Goal: Task Accomplishment & Management: Use online tool/utility

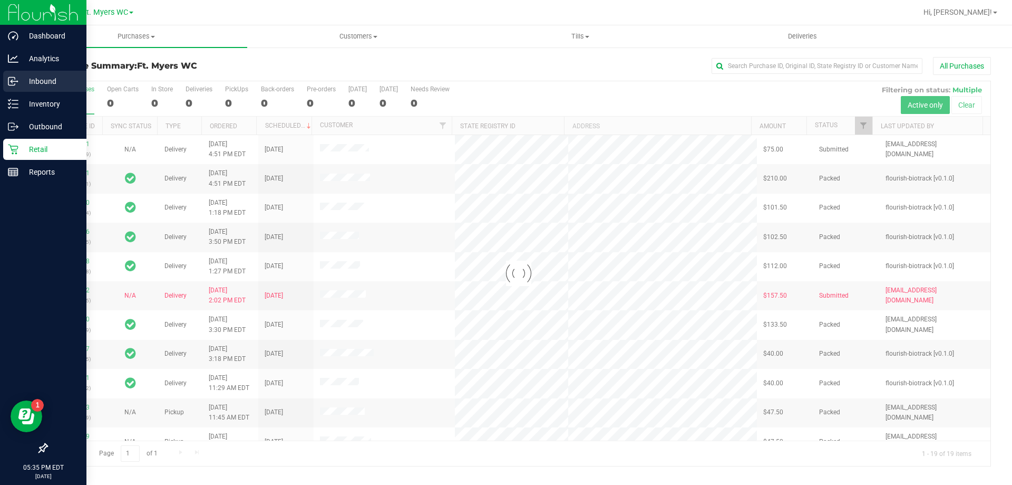
click at [24, 92] on link "Inbound" at bounding box center [43, 82] width 86 height 23
click at [28, 99] on p "Inventory" at bounding box center [49, 104] width 63 height 13
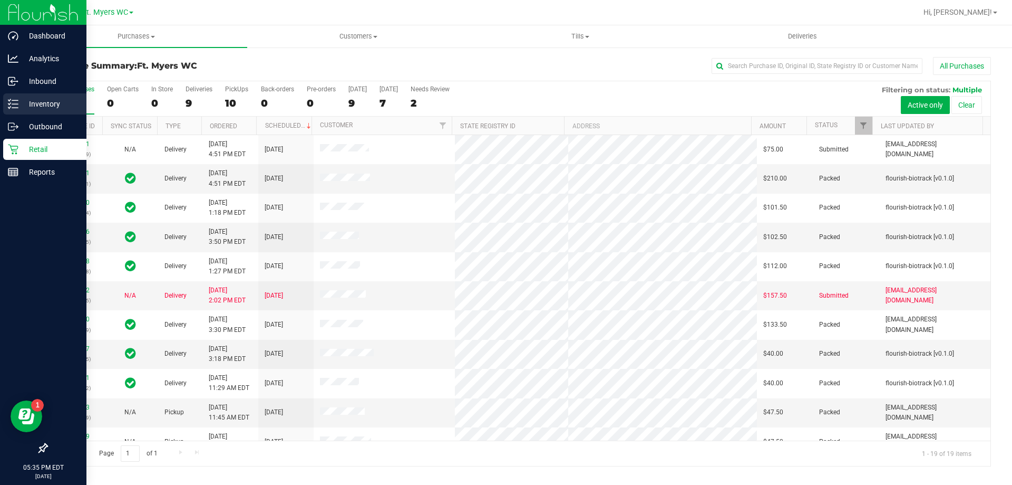
click at [49, 96] on div "Inventory" at bounding box center [44, 103] width 83 height 21
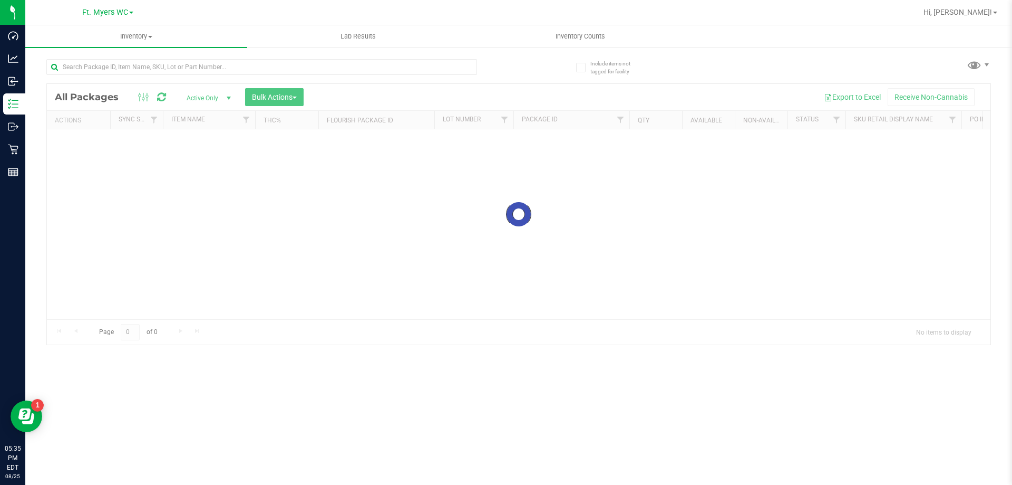
click at [608, 54] on div "Include items not tagged for facility" at bounding box center [605, 63] width 75 height 28
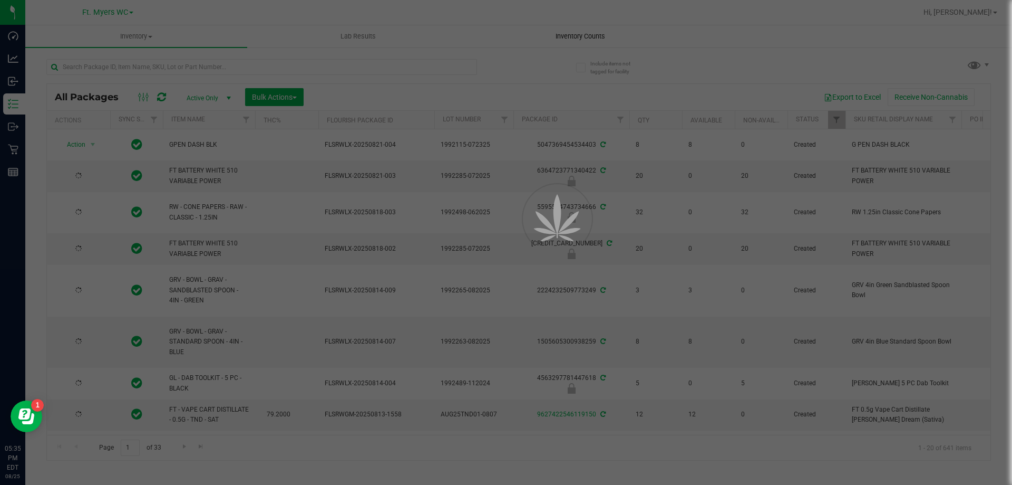
click at [606, 41] on div at bounding box center [506, 242] width 1012 height 485
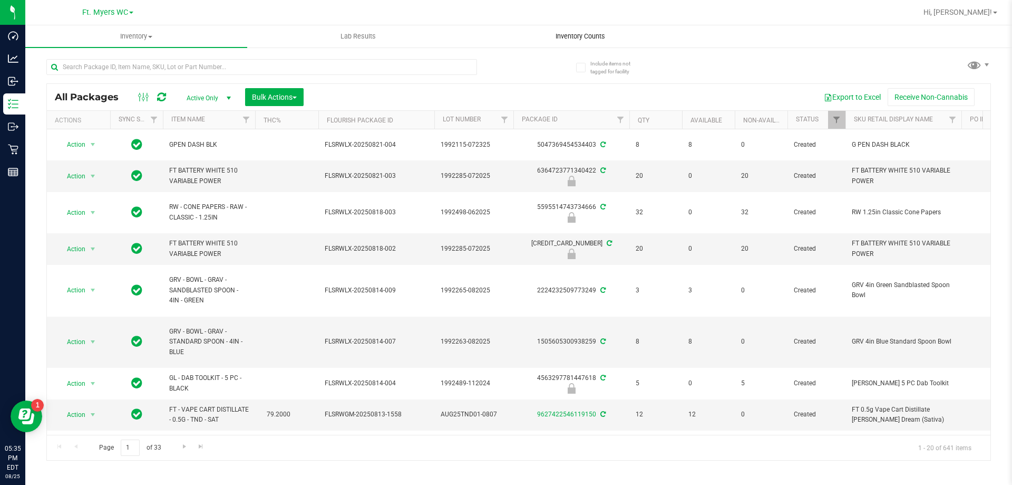
click at [606, 41] on uib-tab-heading "Inventory Counts" at bounding box center [580, 36] width 221 height 21
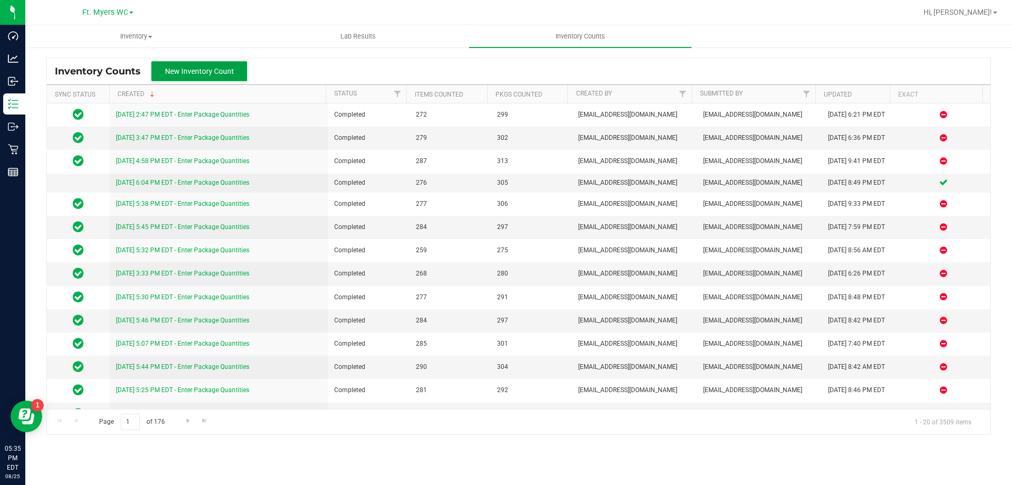
click at [210, 64] on button "New Inventory Count" at bounding box center [199, 71] width 96 height 20
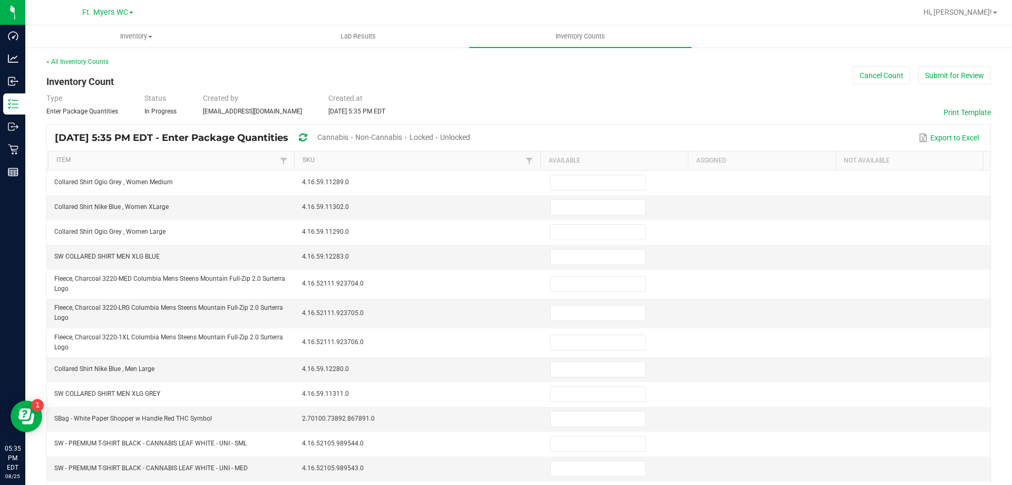
click at [355, 143] on div "Cannabis" at bounding box center [336, 138] width 38 height 20
click at [349, 137] on span "Cannabis" at bounding box center [332, 137] width 31 height 8
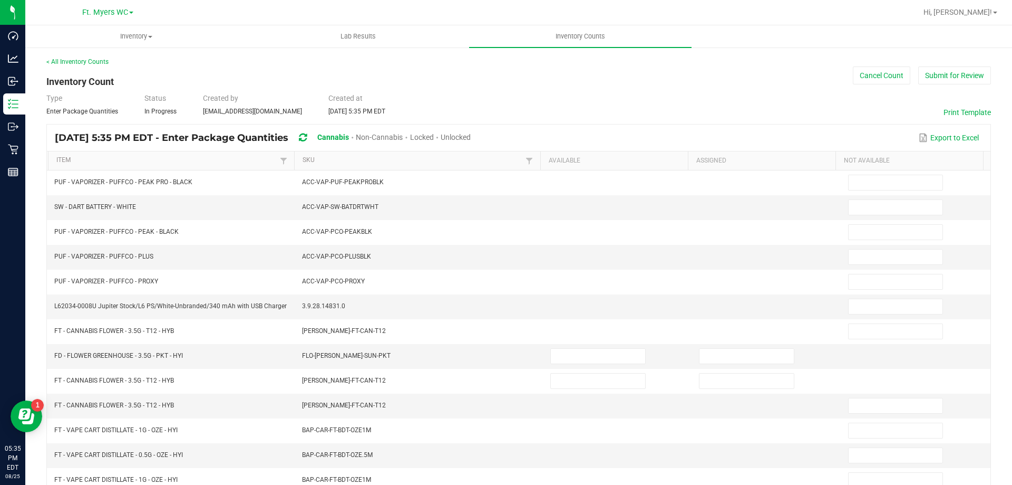
click at [471, 136] on span "Unlocked" at bounding box center [456, 137] width 30 height 8
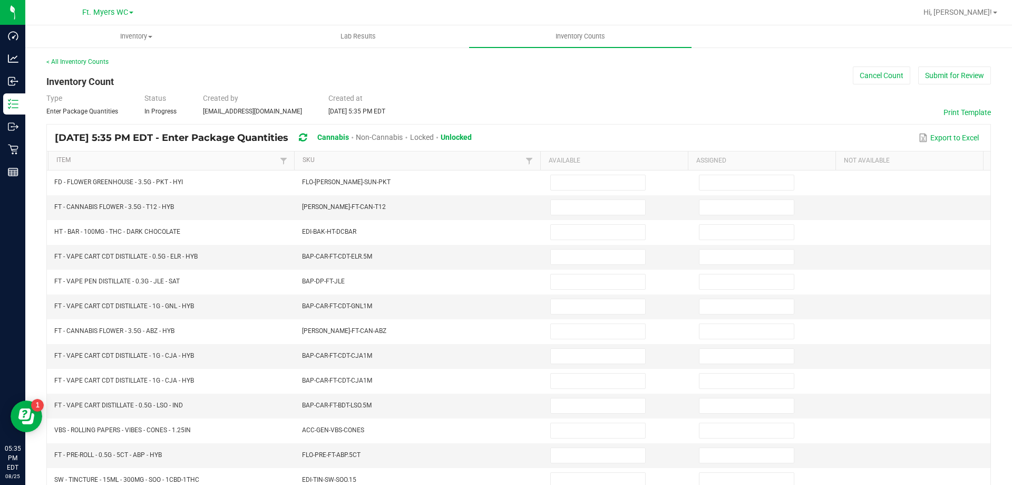
click at [194, 155] on th "Item" at bounding box center [171, 160] width 246 height 19
click at [204, 163] on link "Item" at bounding box center [166, 160] width 220 height 8
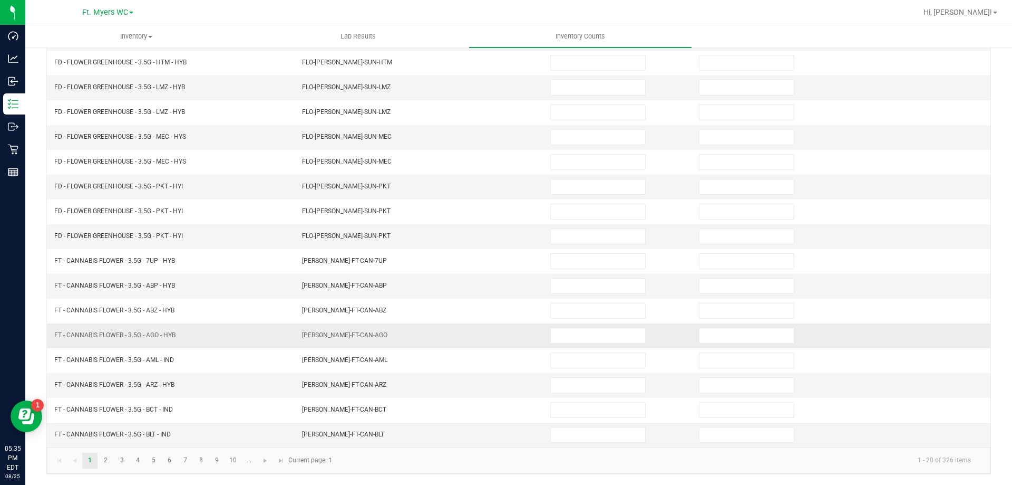
drag, startPoint x: 190, startPoint y: 102, endPoint x: 206, endPoint y: 392, distance: 290.4
click at [273, 462] on link at bounding box center [280, 460] width 15 height 16
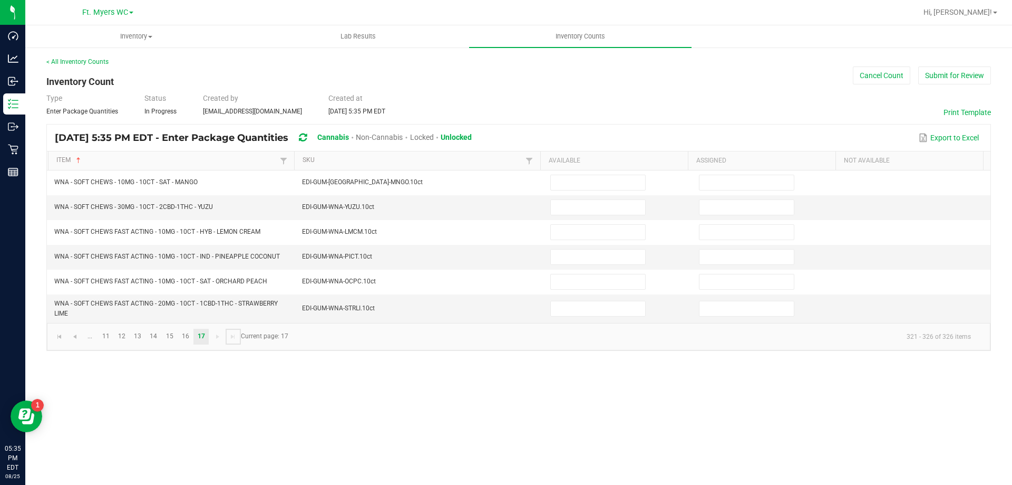
scroll to position [0, 0]
click at [560, 169] on th "Available" at bounding box center [614, 160] width 148 height 19
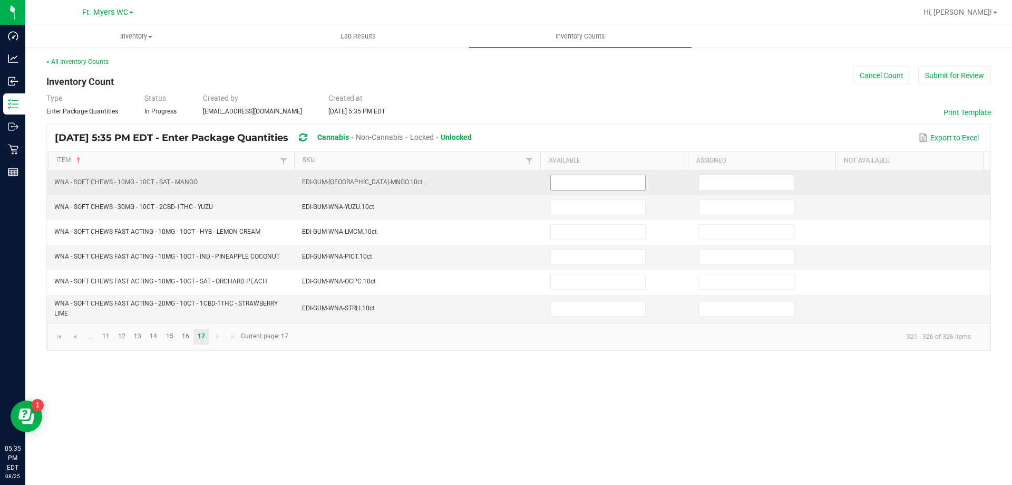
drag, startPoint x: 566, startPoint y: 171, endPoint x: 571, endPoint y: 176, distance: 6.0
click at [571, 173] on td at bounding box center [618, 182] width 149 height 25
click at [572, 180] on input at bounding box center [598, 182] width 94 height 15
type input "4"
type input "0"
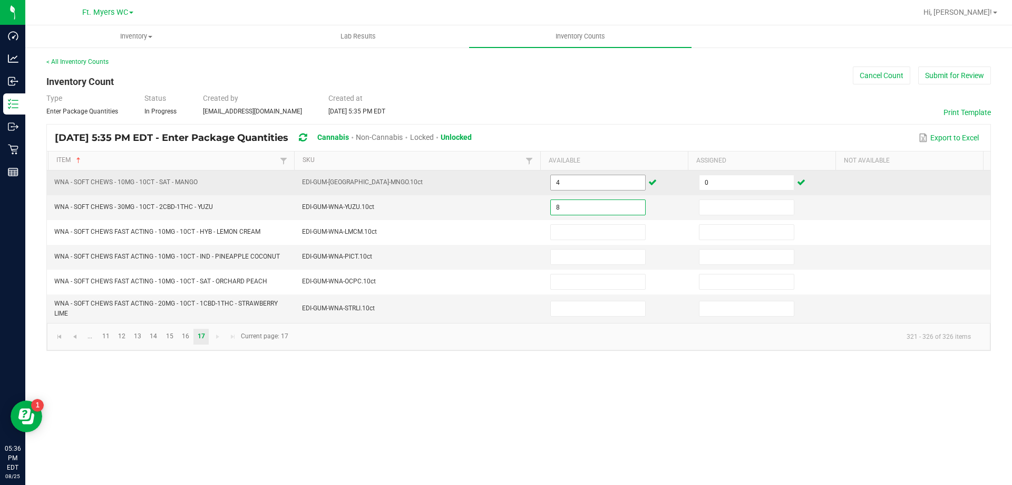
type input "8"
type input "0"
type input "6"
type input "0"
type input "3"
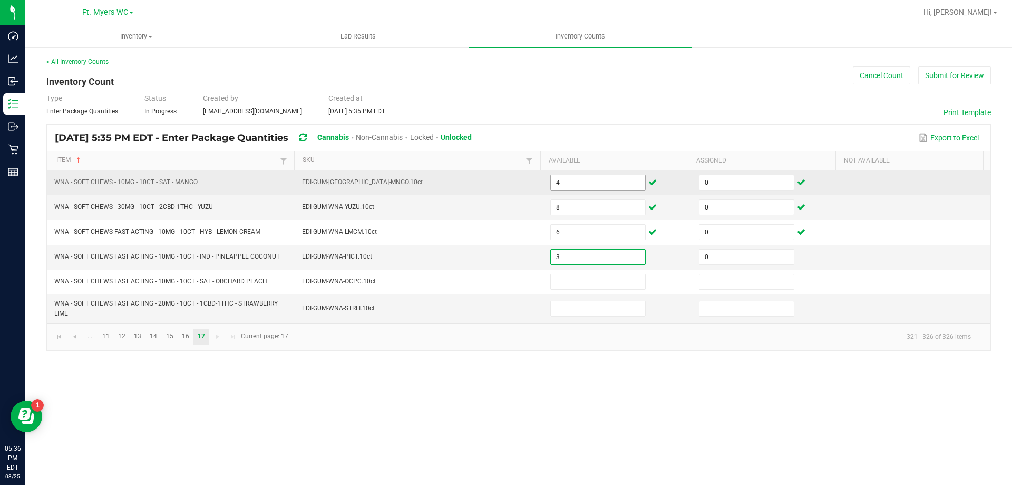
type input "0"
type input "3"
type input "0"
type input "6"
type input "3"
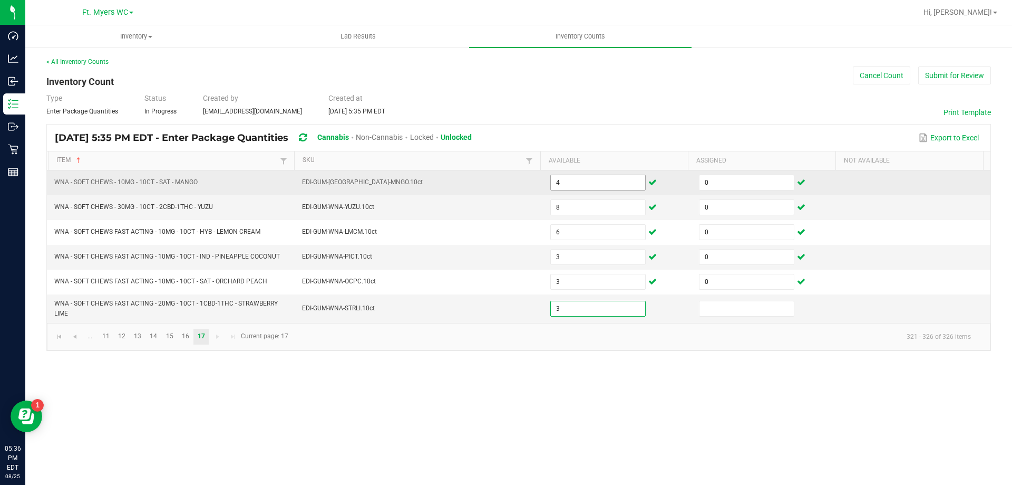
type input "0"
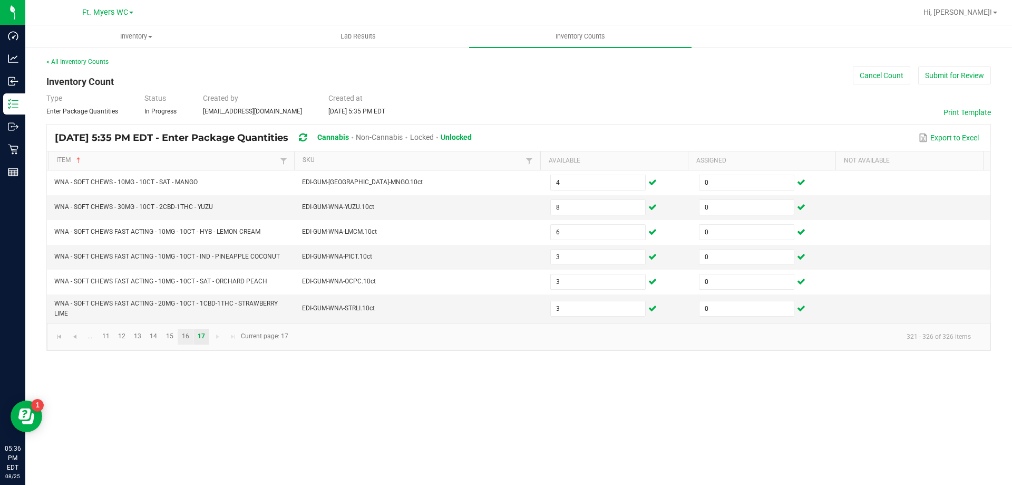
click at [191, 335] on link "16" at bounding box center [185, 337] width 15 height 16
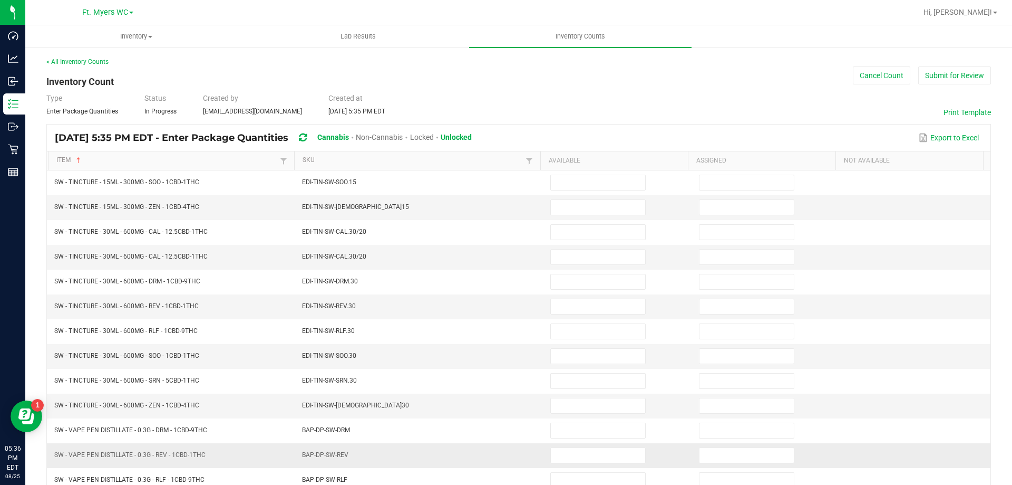
scroll to position [219, 0]
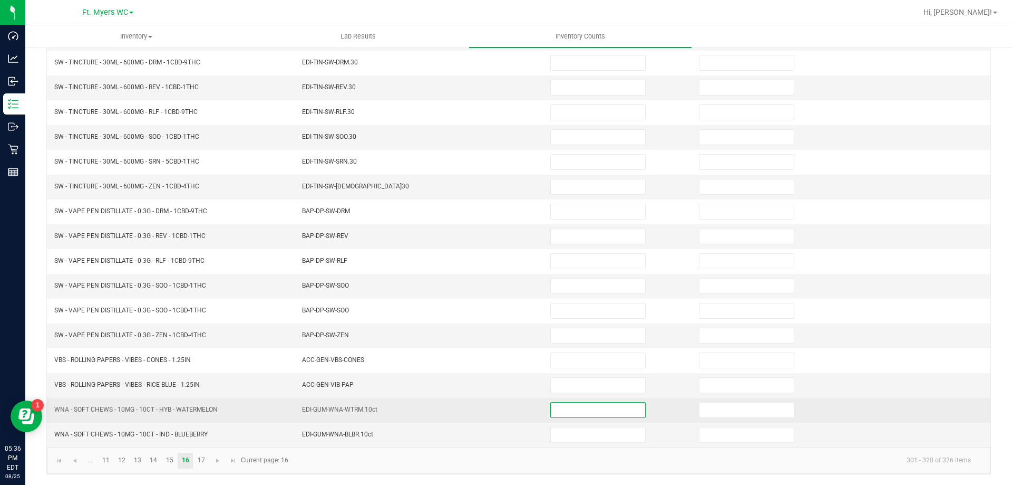
click at [595, 413] on input at bounding box center [598, 409] width 94 height 15
type input "0"
type input "3"
type input "0"
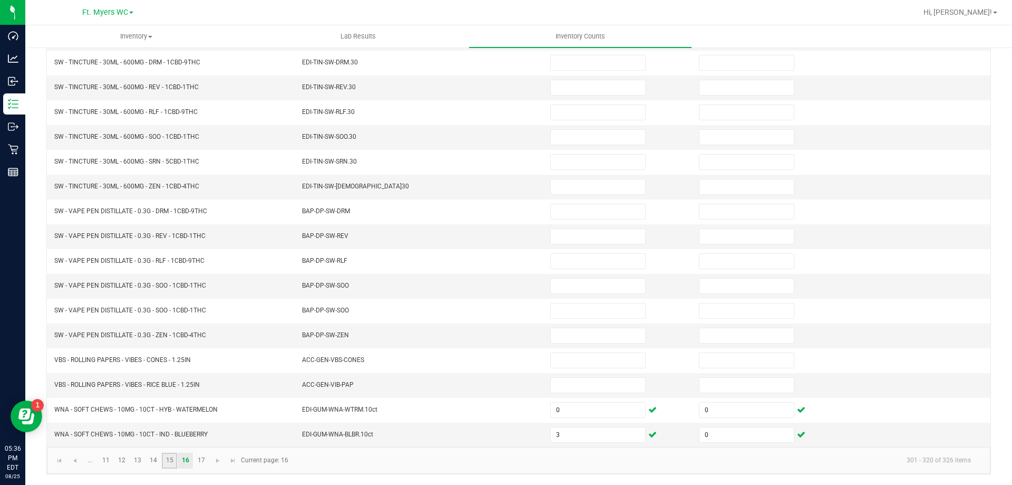
click at [169, 463] on link "15" at bounding box center [169, 460] width 15 height 16
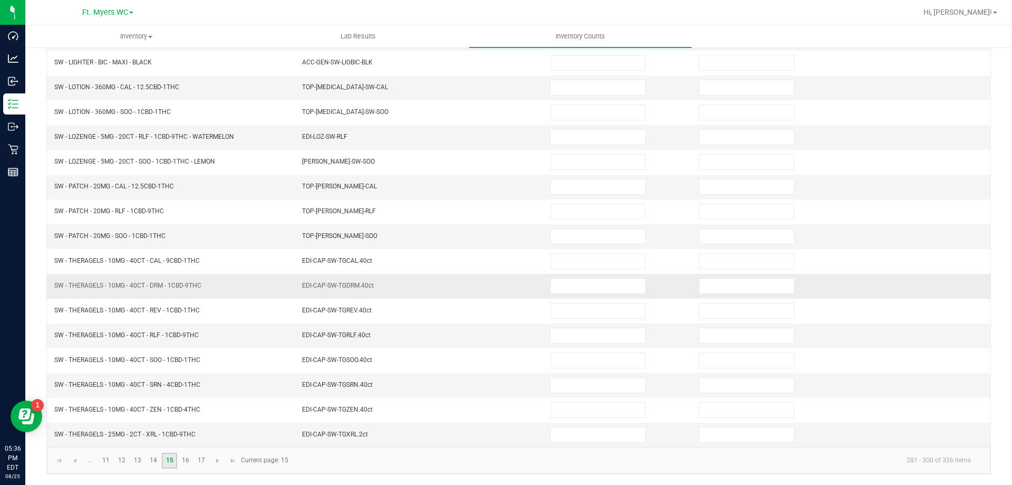
scroll to position [0, 0]
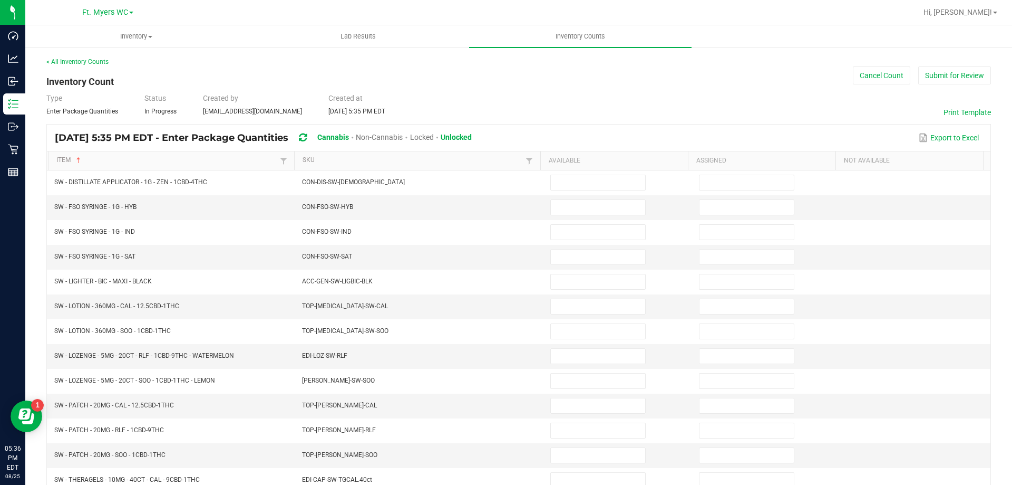
drag, startPoint x: 215, startPoint y: 181, endPoint x: 272, endPoint y: 167, distance: 59.2
click at [270, 167] on div "Item Sorted Ascending SKU Available Assigned Not Available SW - DISTILLATE APPL…" at bounding box center [519, 408] width 944 height 514
click at [273, 167] on th "Item Sorted Ascending" at bounding box center [171, 160] width 246 height 19
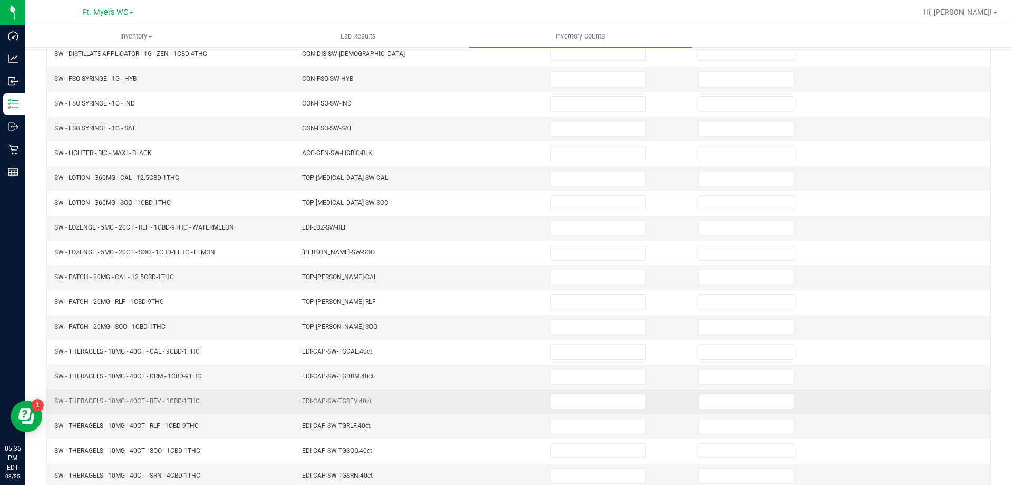
scroll to position [219, 0]
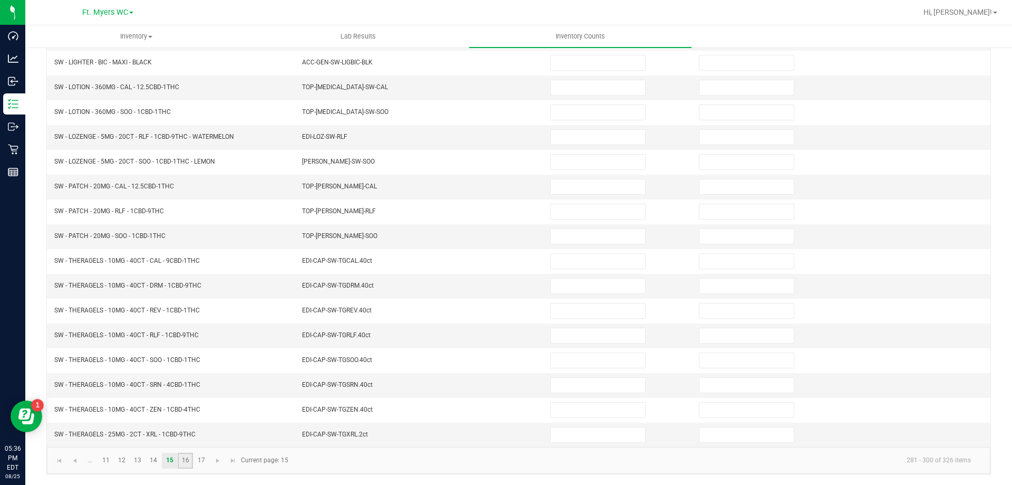
click at [183, 463] on link "16" at bounding box center [185, 460] width 15 height 16
type input "0"
type input "3"
type input "0"
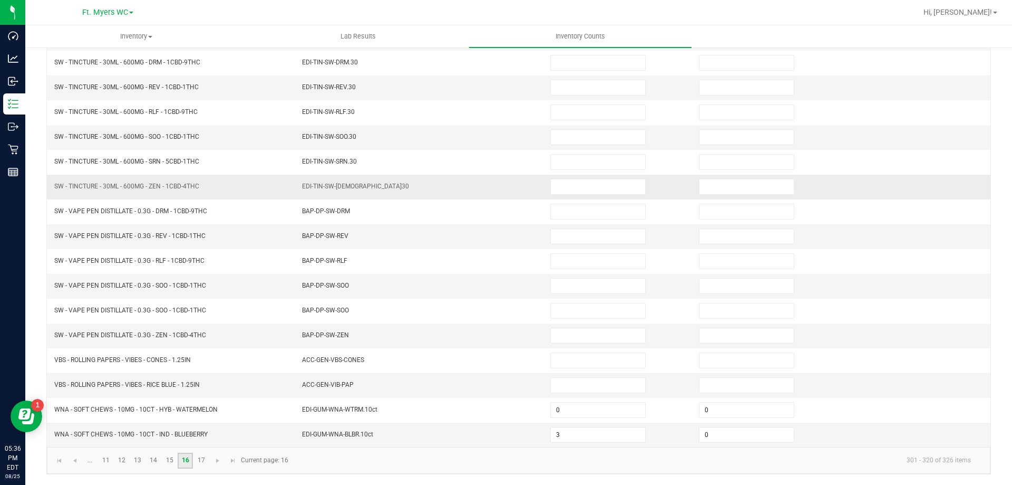
scroll to position [0, 0]
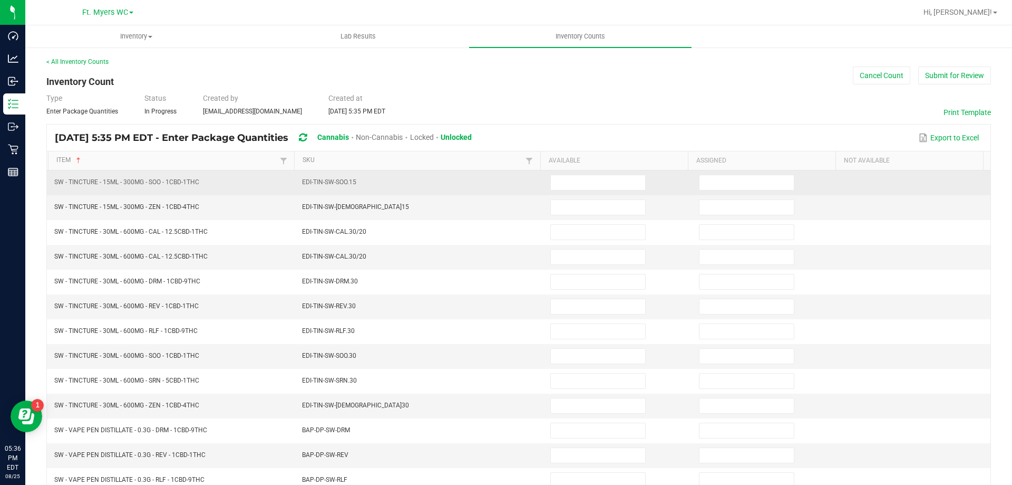
click at [239, 179] on td "SW - TINCTURE - 15ML - 300MG - SOO - 1CBD-1THC" at bounding box center [172, 182] width 248 height 25
click at [598, 182] on input at bounding box center [598, 182] width 94 height 15
type input "8"
type input "0"
type input "7"
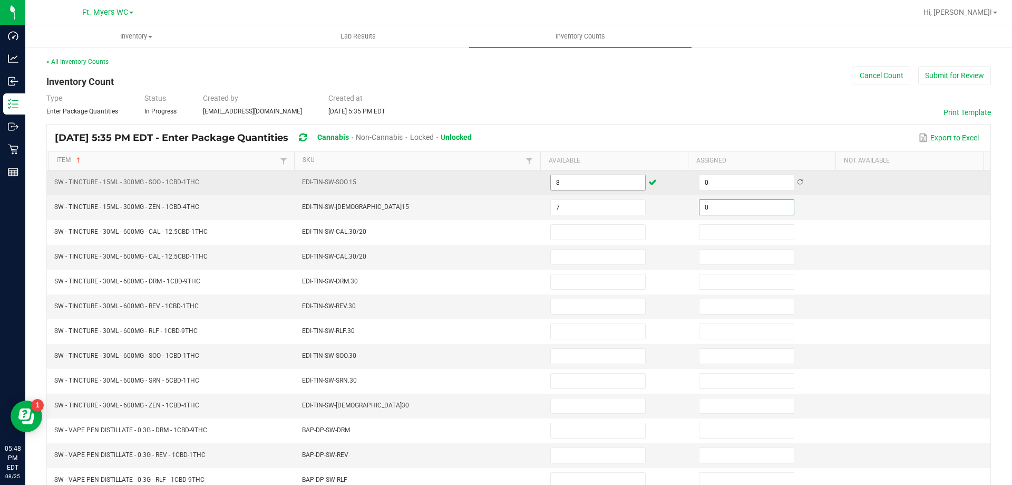
type input "0"
type input "9"
type input "0"
type input "8"
type input "0"
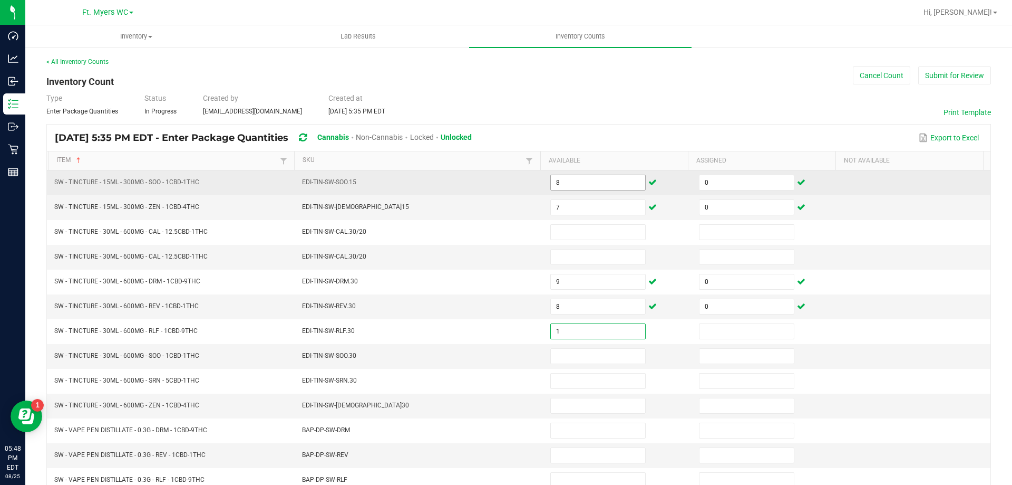
type input "1"
type input "0"
type input "4"
type input "0"
type input "4"
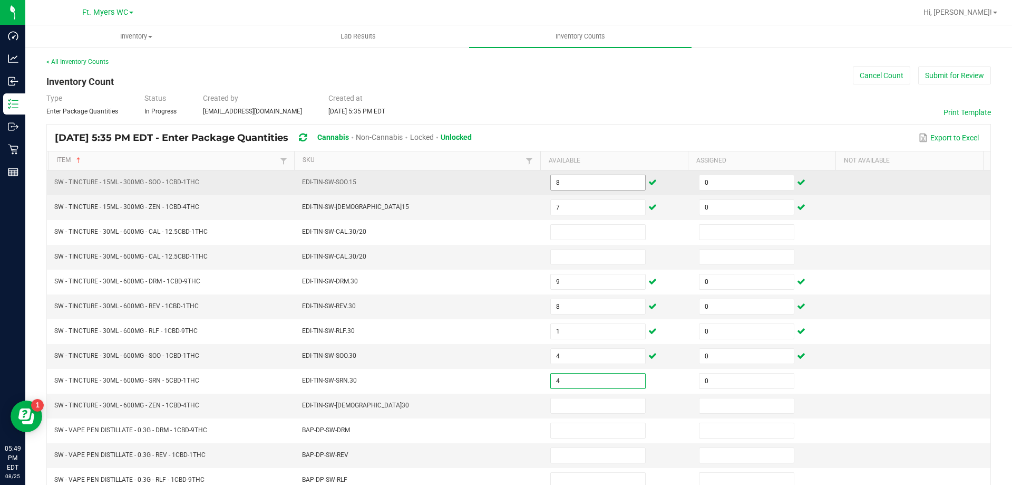
type input "0"
type input "8"
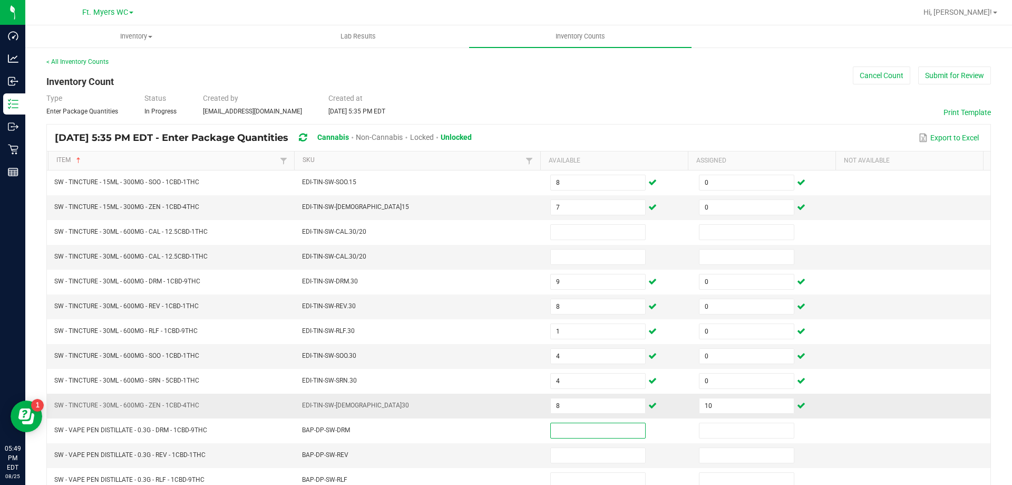
click at [712, 414] on td "10" at bounding box center [767, 405] width 149 height 25
click at [712, 403] on input "10" at bounding box center [747, 405] width 94 height 15
type input "0"
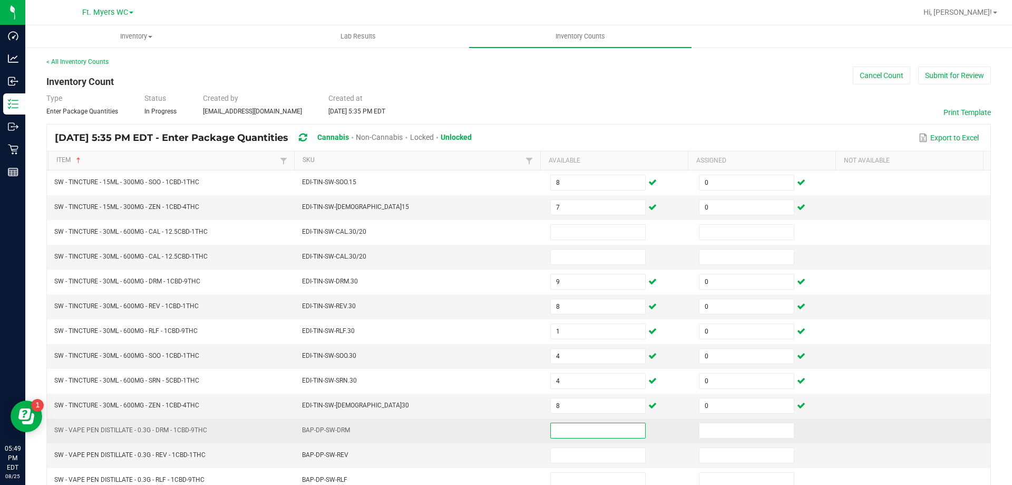
click at [564, 432] on input at bounding box center [598, 430] width 94 height 15
type input "12"
type input "0"
type input "4"
type input "0"
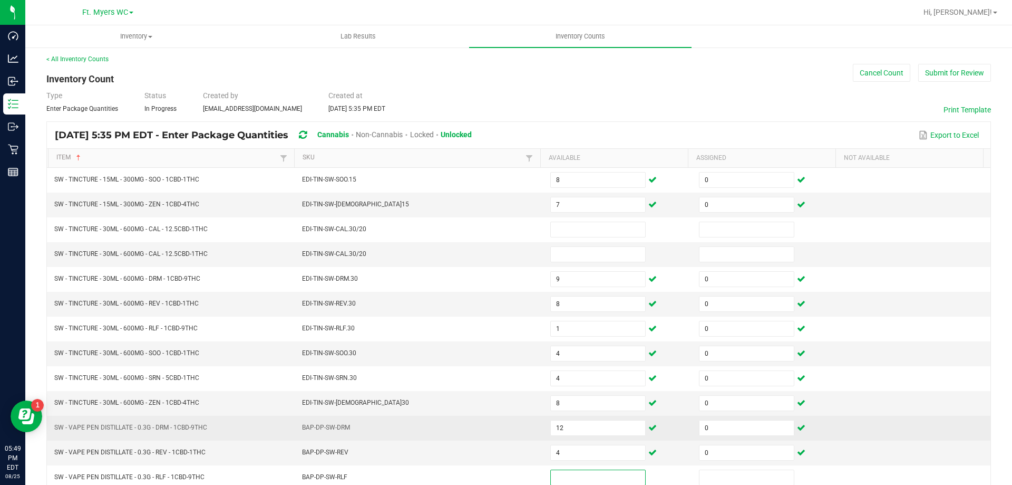
scroll to position [108, 0]
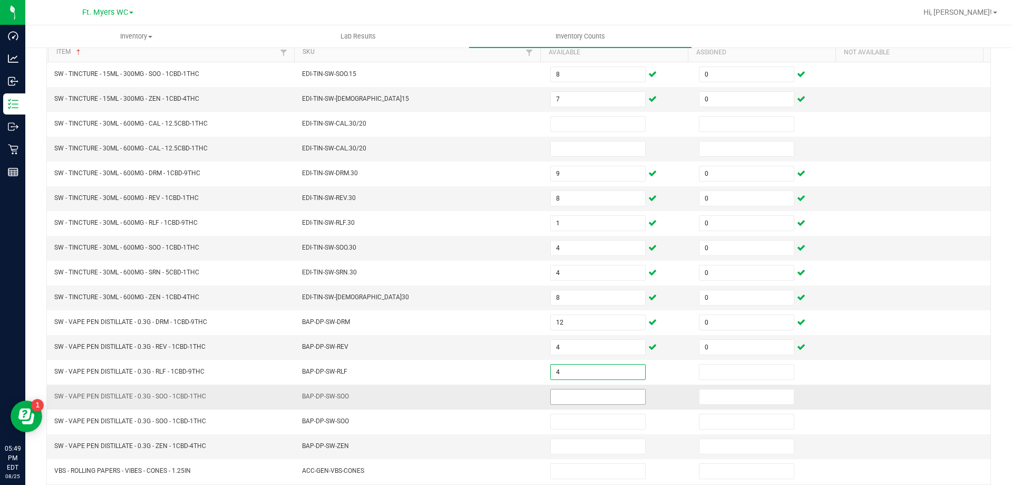
type input "4"
type input "0"
type input "11"
type input "0"
type input "10"
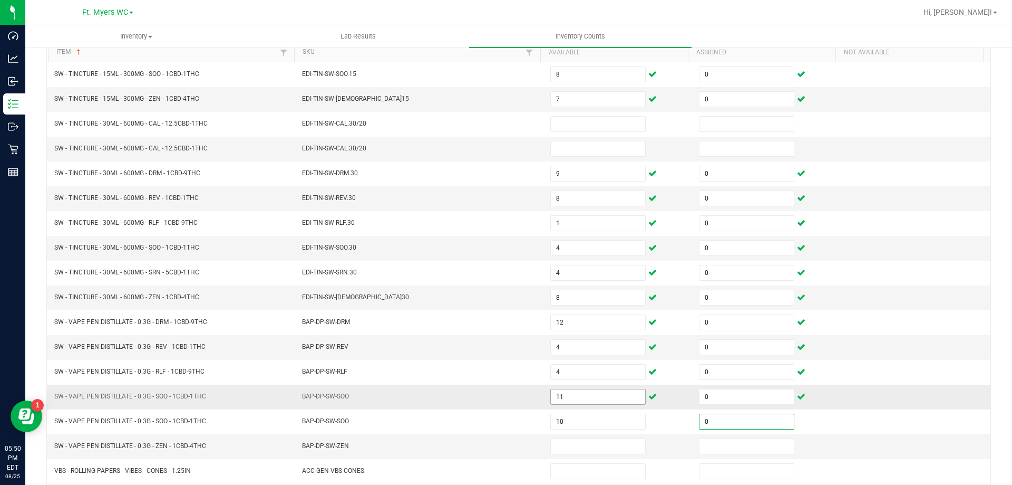
type input "0"
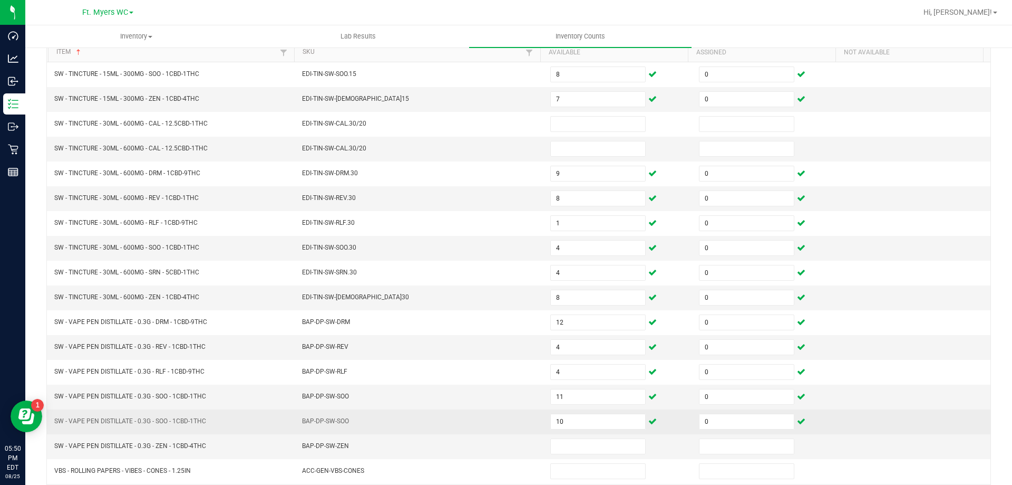
click at [524, 414] on td "BAP-DP-SW-SOO" at bounding box center [420, 421] width 248 height 25
click at [588, 417] on input "10" at bounding box center [598, 421] width 94 height 15
type input "0"
type input "10"
type input "0"
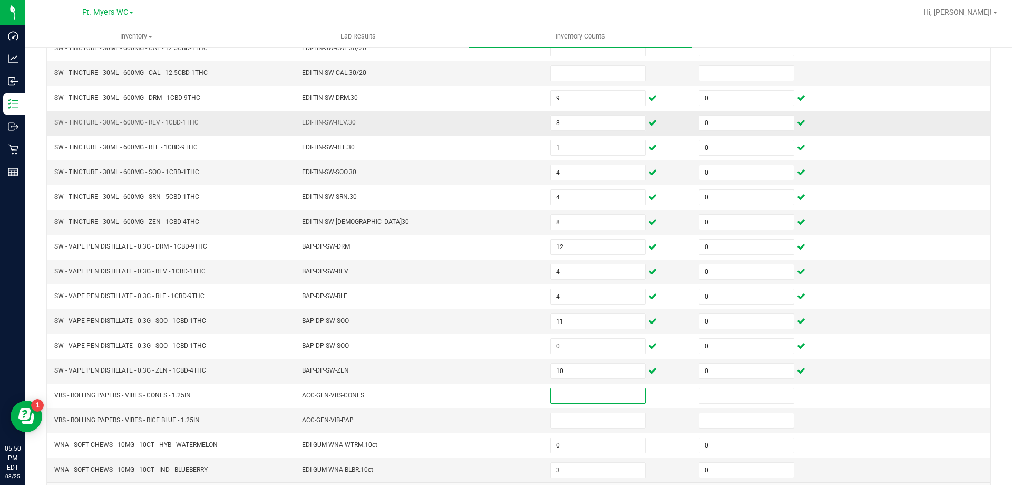
scroll to position [219, 0]
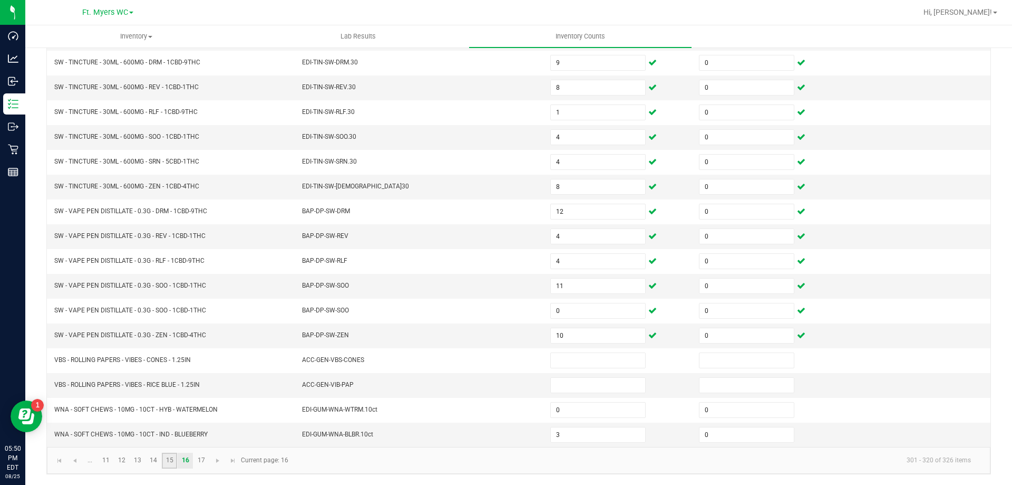
click at [173, 454] on link "15" at bounding box center [169, 460] width 15 height 16
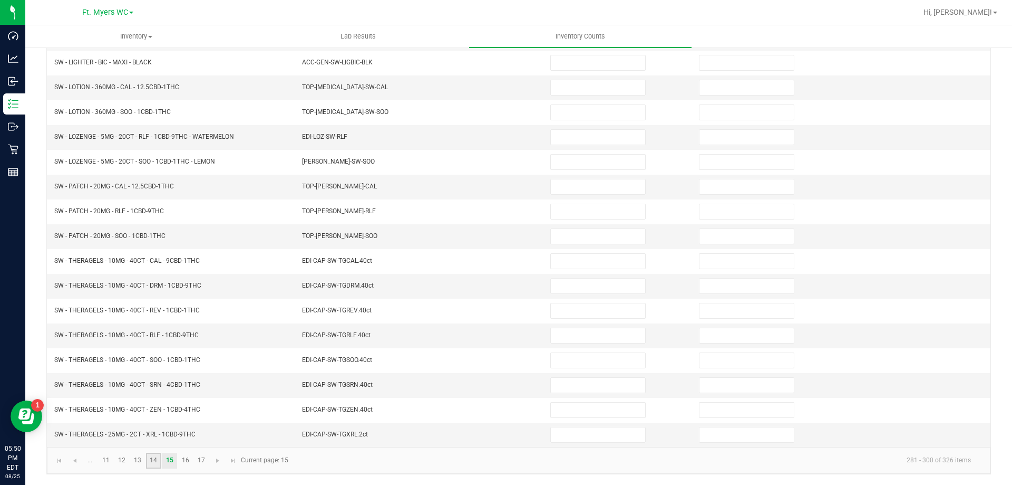
click at [156, 459] on link "14" at bounding box center [153, 460] width 15 height 16
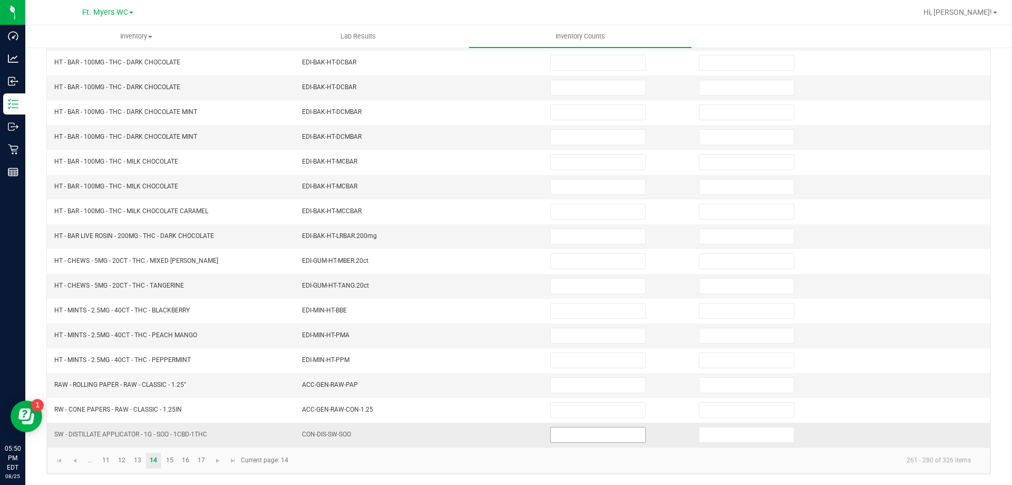
click at [569, 436] on input at bounding box center [598, 434] width 94 height 15
type input "9"
type input "0"
click at [170, 460] on link "15" at bounding box center [169, 460] width 15 height 16
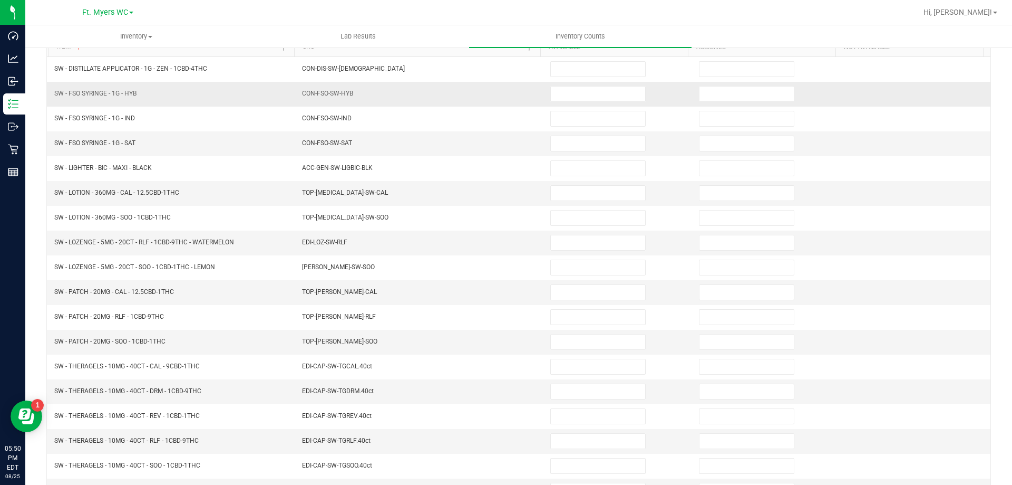
scroll to position [61, 0]
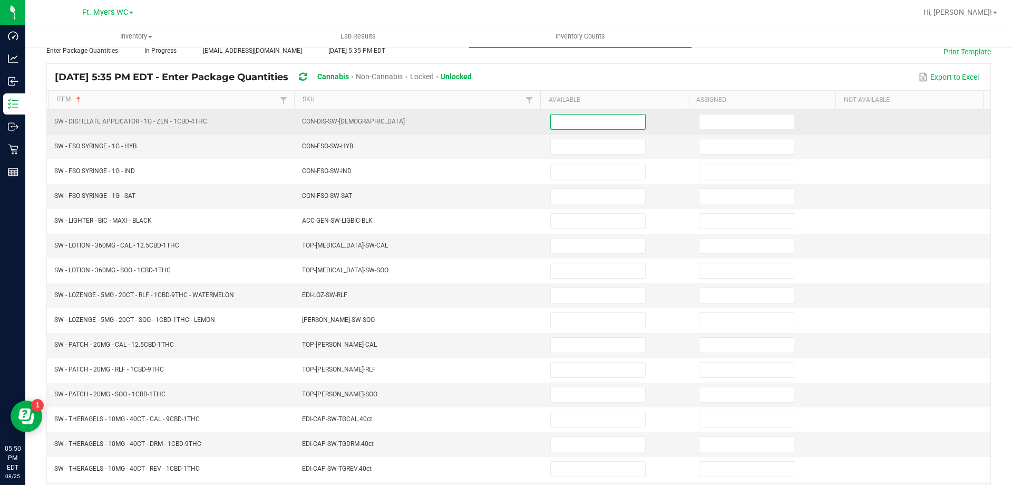
click at [575, 119] on input at bounding box center [598, 121] width 94 height 15
type input "5"
type input "0"
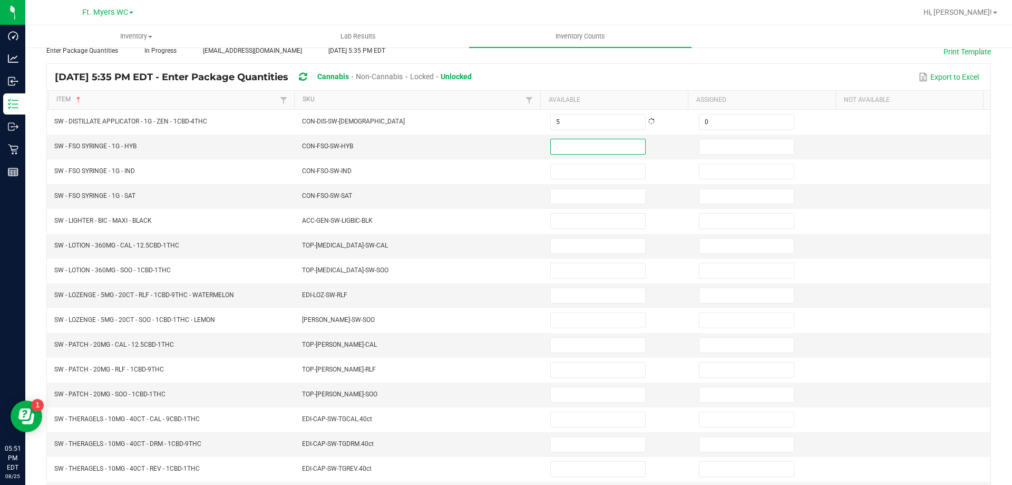
scroll to position [219, 0]
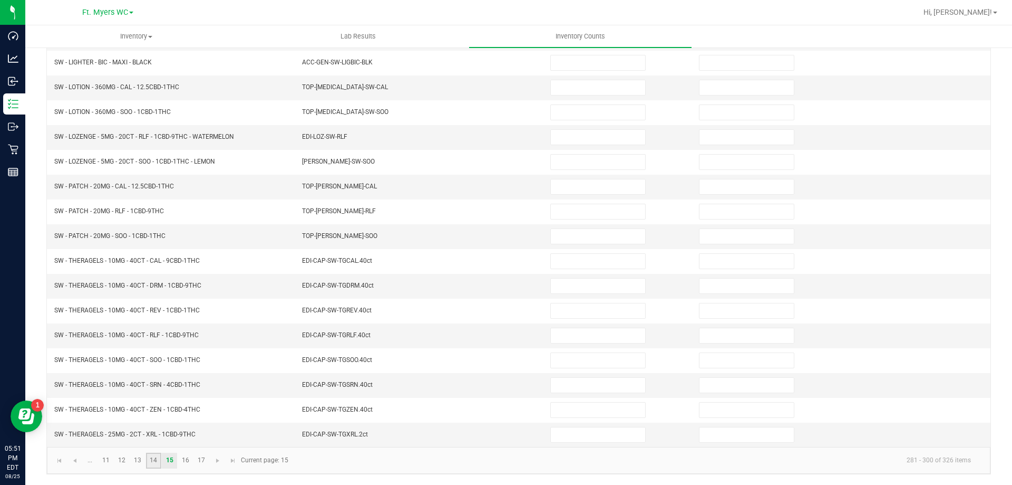
click at [153, 458] on link "14" at bounding box center [153, 460] width 15 height 16
type input "9"
type input "0"
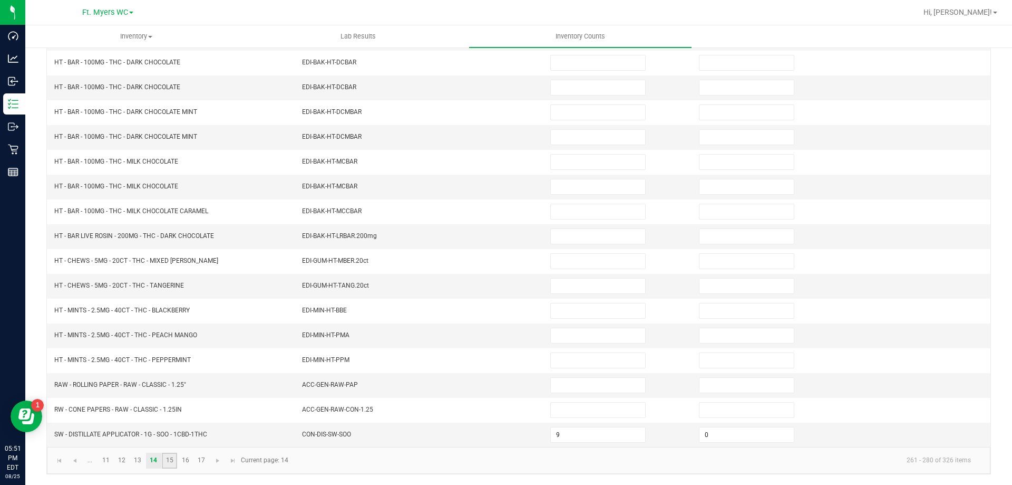
click at [168, 458] on link "15" at bounding box center [169, 460] width 15 height 16
type input "5"
type input "0"
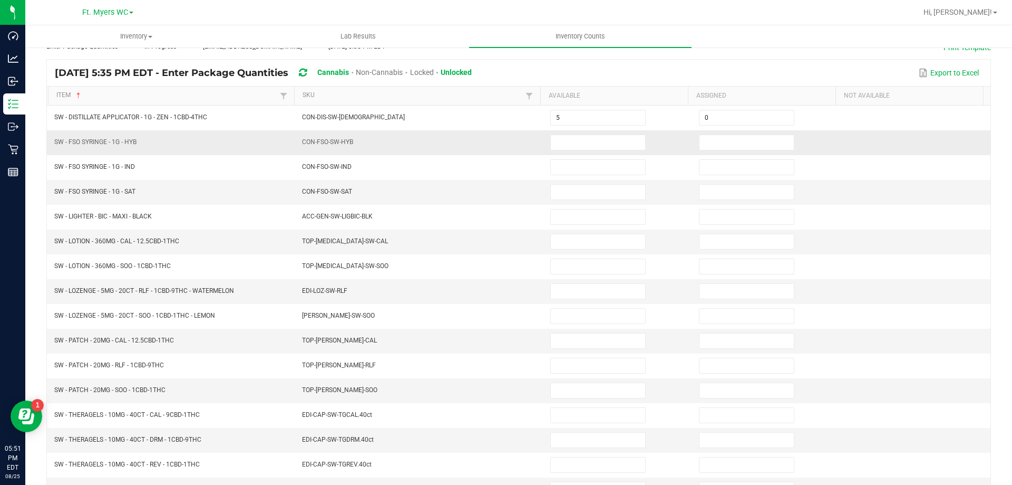
scroll to position [61, 0]
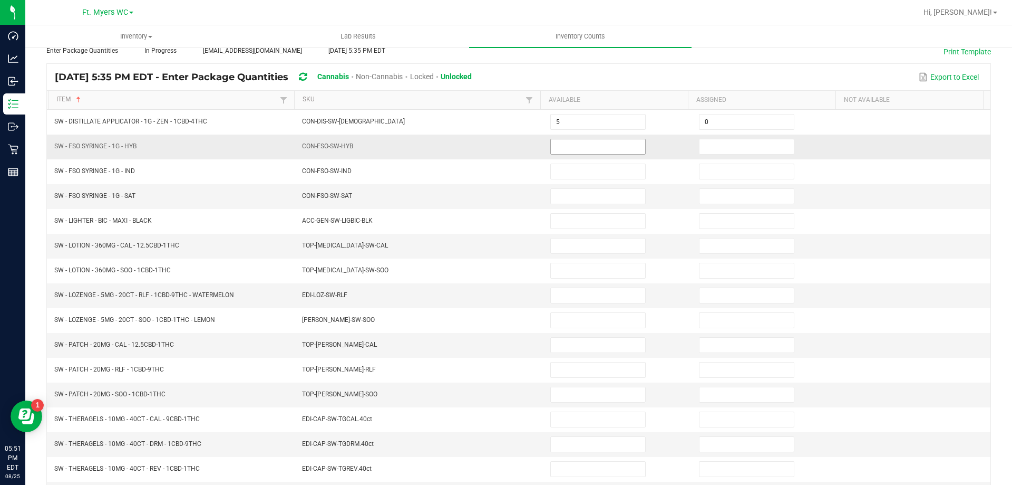
click at [567, 140] on input at bounding box center [598, 146] width 94 height 15
type input "3"
type input "0"
type input "7"
type input "0"
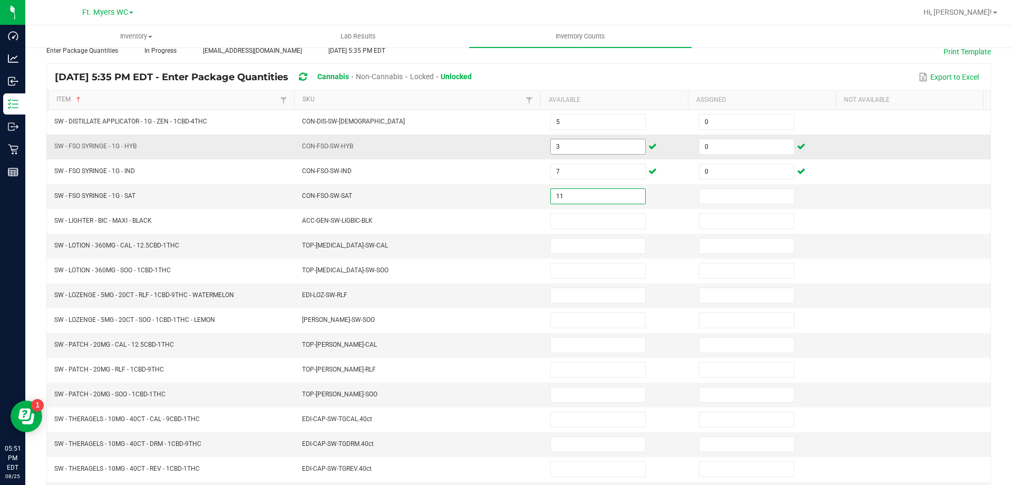
type input "11"
type input "0"
type input "2"
type input "0"
type input "3"
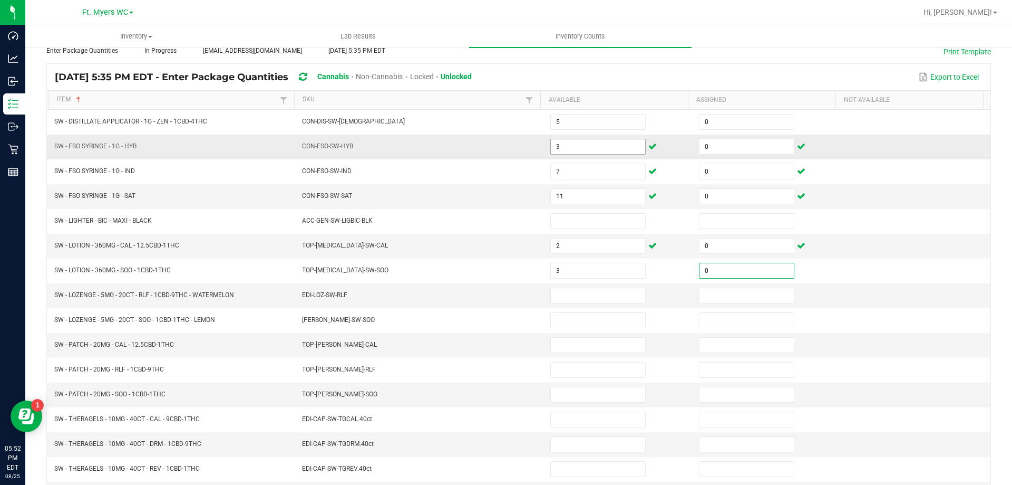
type input "0"
click at [556, 345] on input at bounding box center [598, 344] width 94 height 15
type input "3"
type input "0"
type input "9"
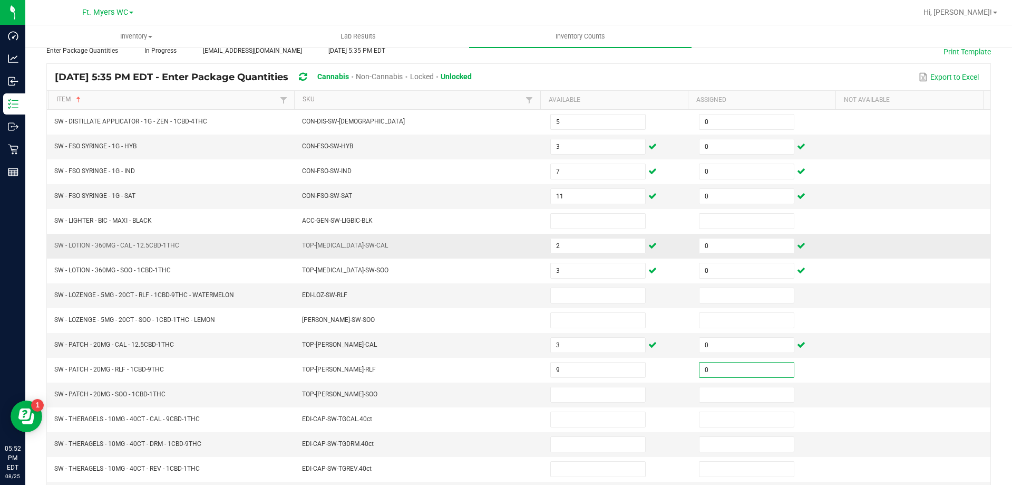
type input "0"
type input "3"
type input "0"
click at [587, 303] on td at bounding box center [618, 295] width 149 height 25
click at [592, 297] on input at bounding box center [598, 295] width 94 height 15
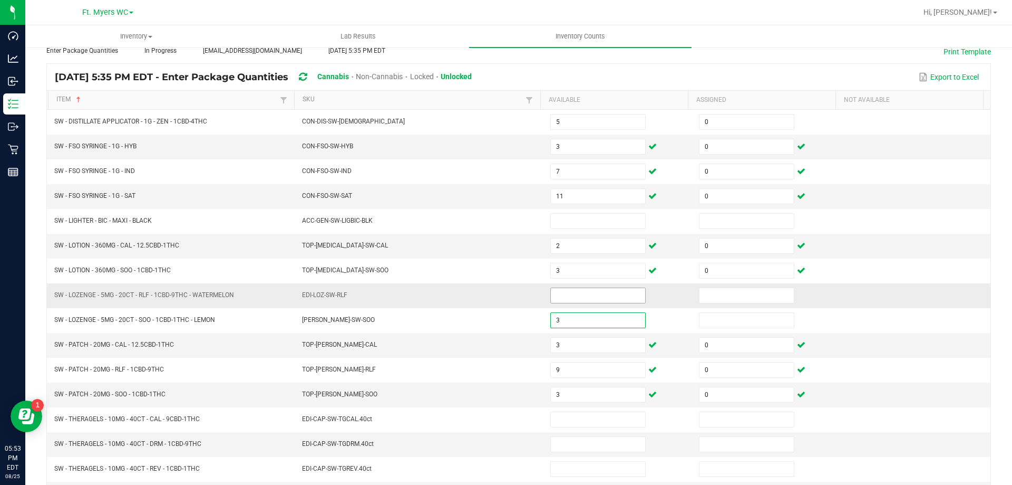
type input "3"
type input "0"
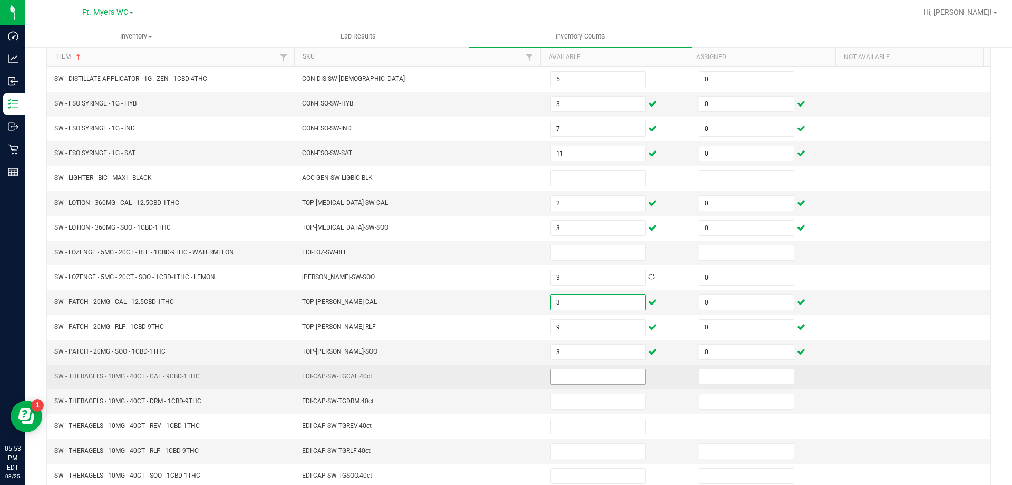
scroll to position [113, 0]
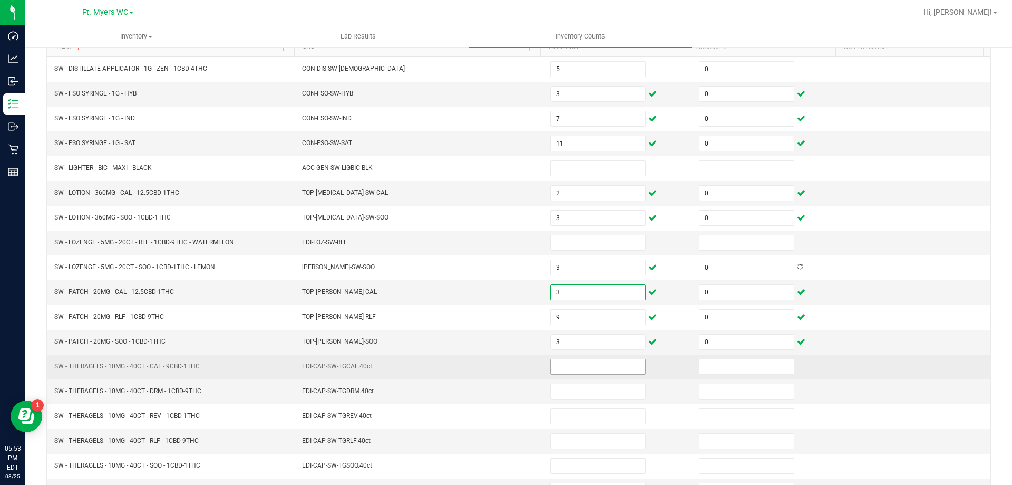
click at [568, 362] on input at bounding box center [598, 366] width 94 height 15
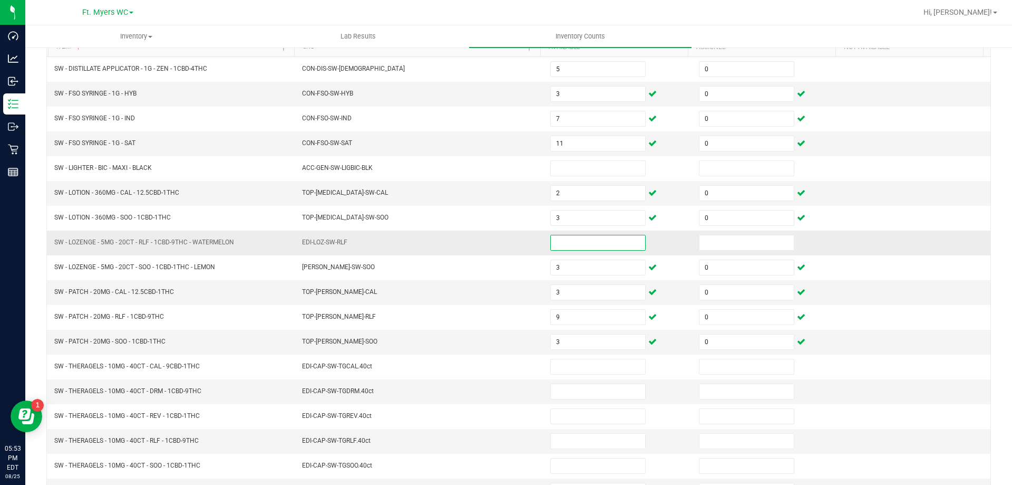
click at [559, 239] on input at bounding box center [598, 242] width 94 height 15
type input "0"
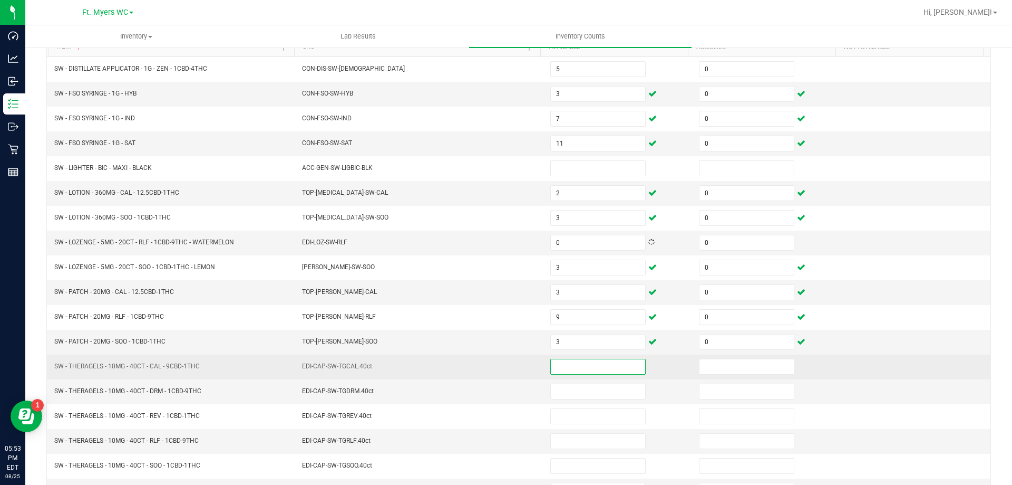
click at [552, 361] on input at bounding box center [598, 366] width 94 height 15
type input "2"
type input "0"
type input "2"
type input "0"
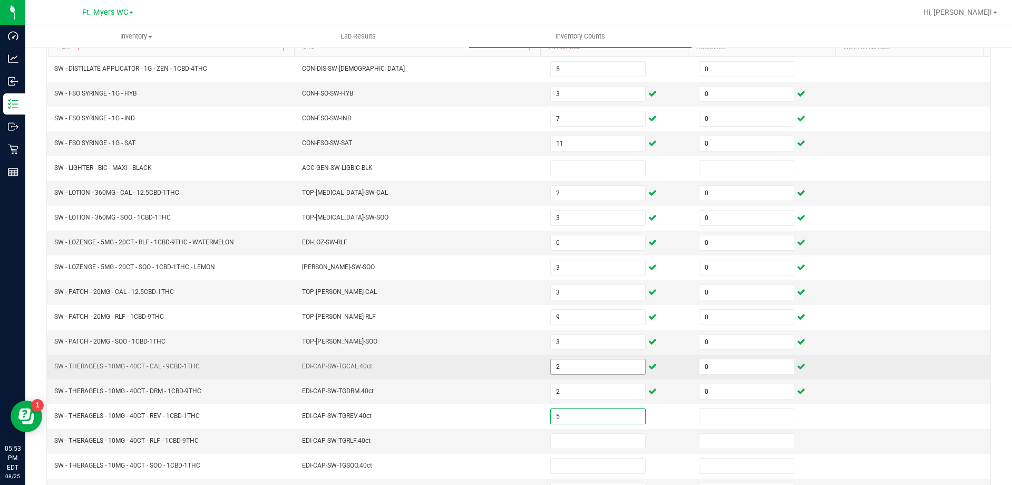
type input "5"
type input "0"
type input "4"
type input "0"
type input "1"
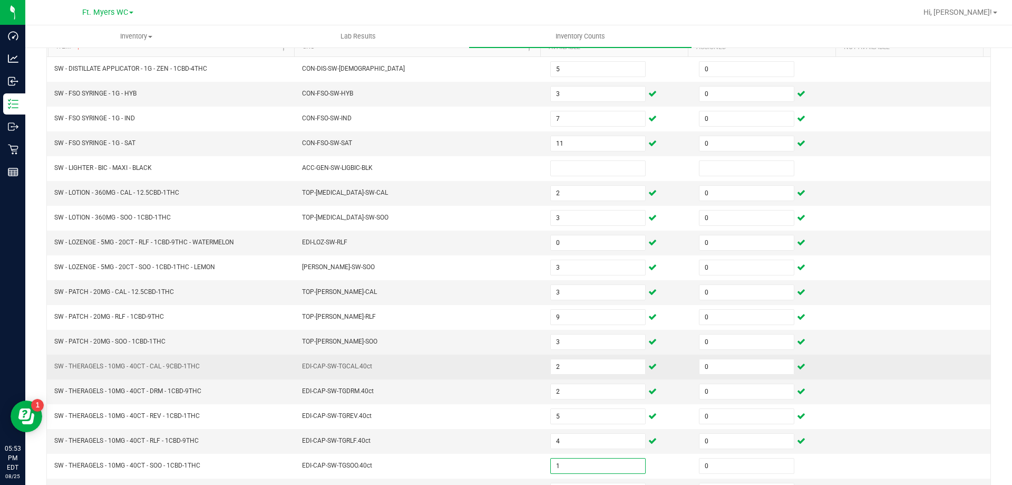
type input "0"
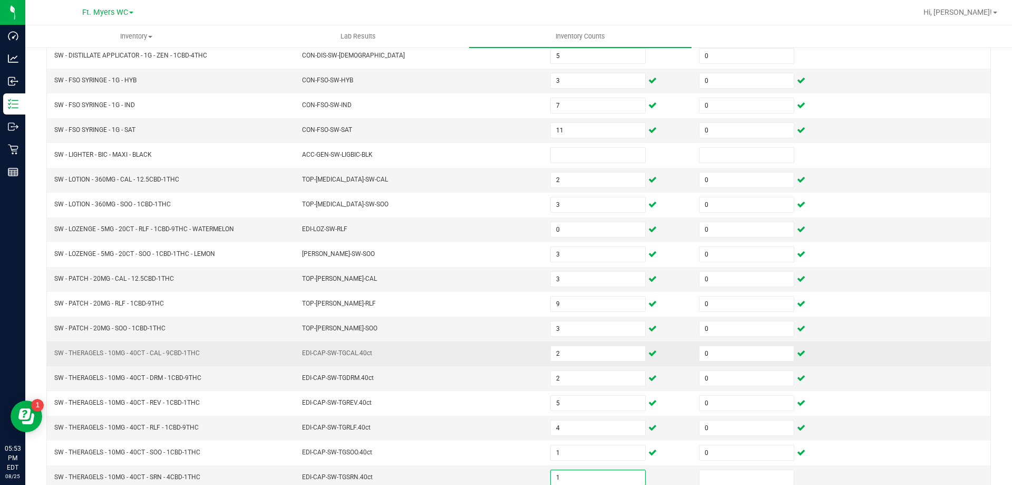
type input "1"
type input "0"
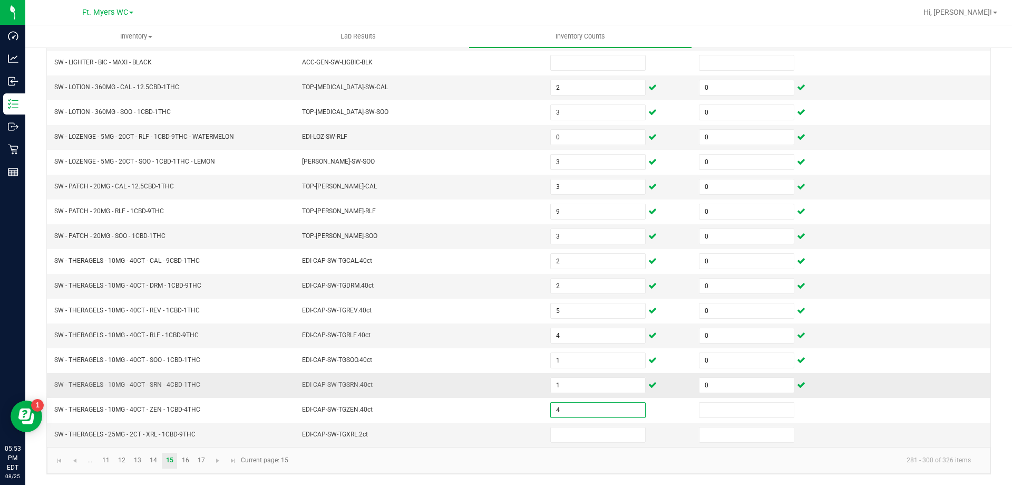
type input "4"
type input "0"
type input "5"
type input "0"
click at [183, 460] on link "16" at bounding box center [185, 460] width 15 height 16
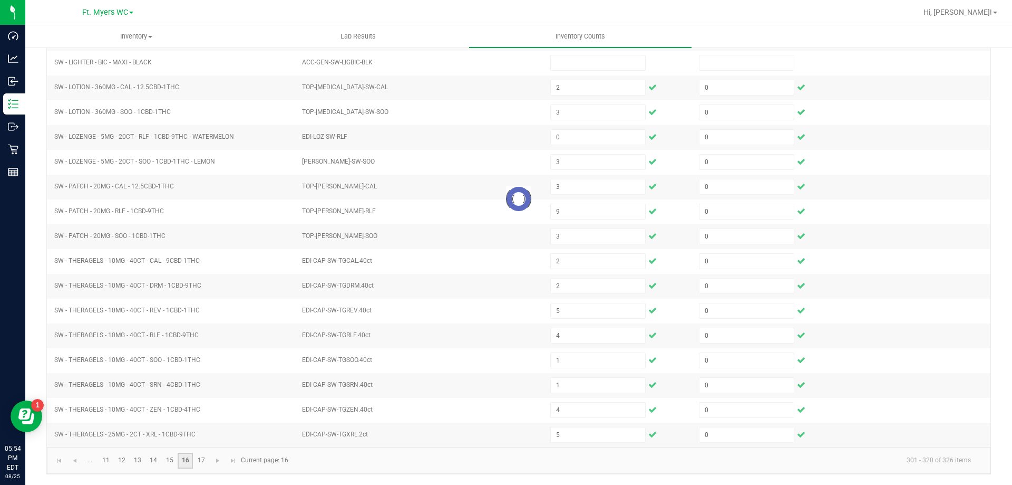
type input "8"
type input "7"
type input "9"
type input "0"
type input "8"
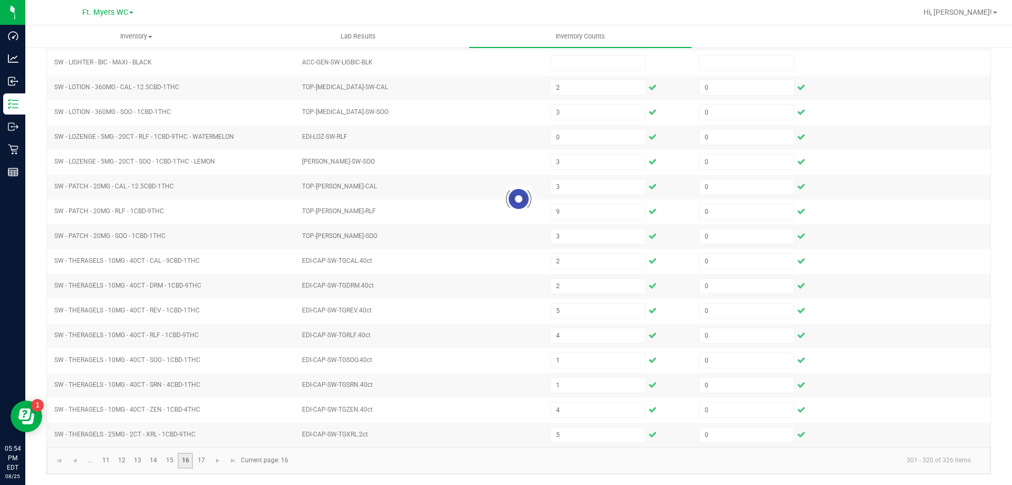
type input "1"
type input "4"
type input "8"
type input "12"
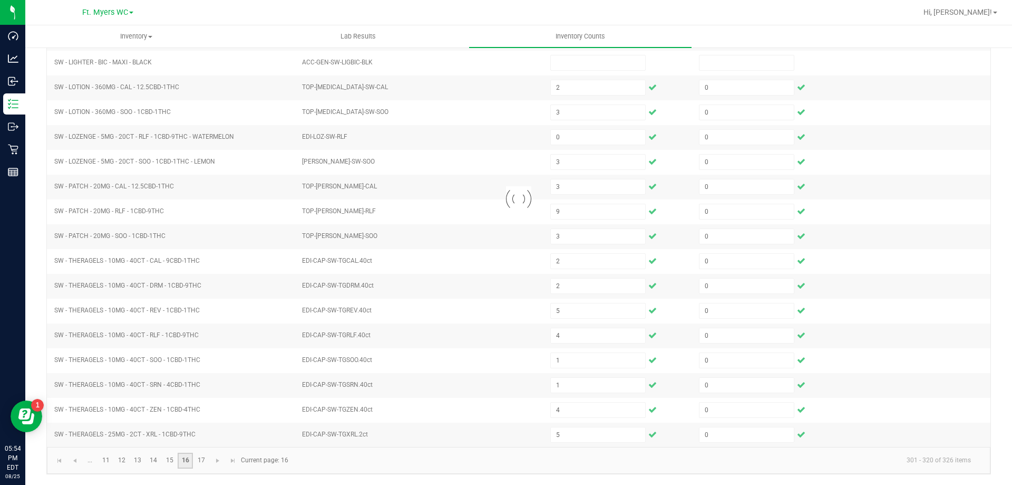
type input "4"
type input "11"
type input "0"
type input "10"
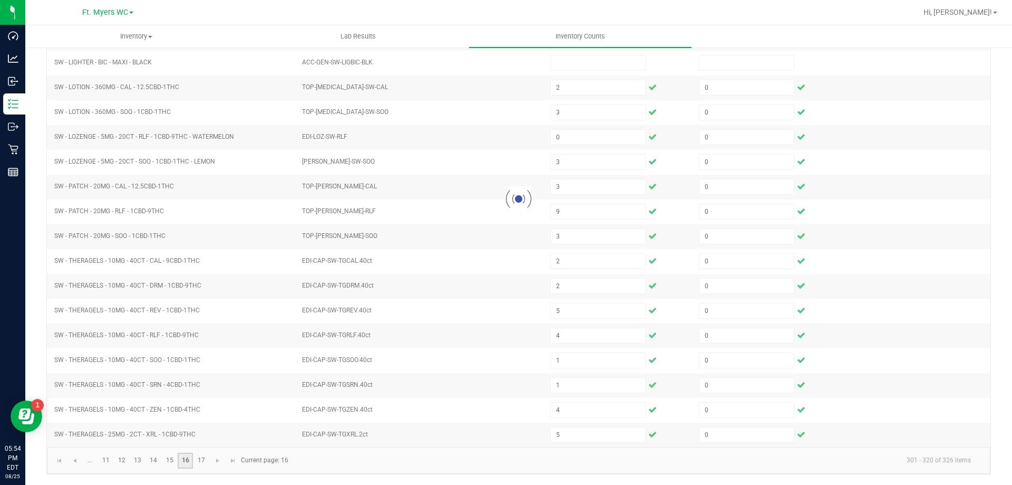
type input "0"
type input "3"
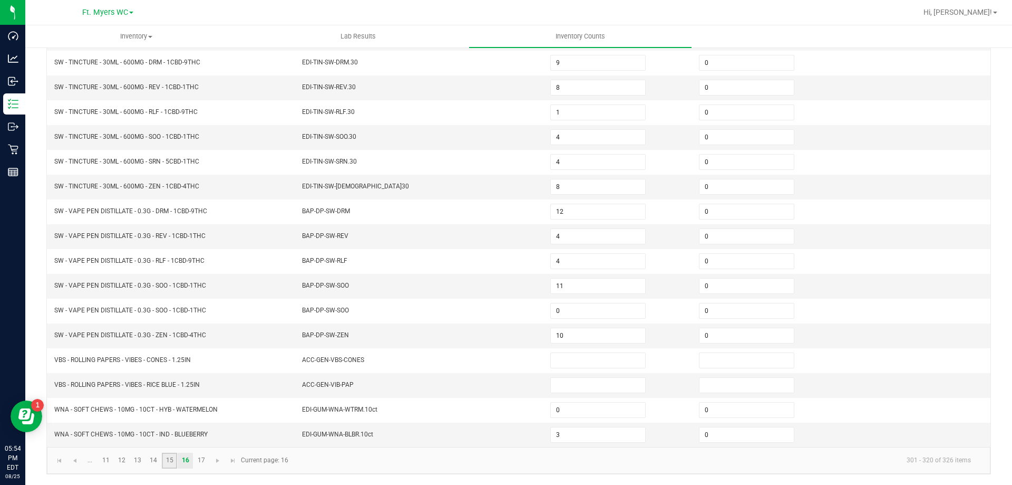
click at [176, 461] on link "15" at bounding box center [169, 460] width 15 height 16
type input "5"
type input "3"
type input "7"
type input "0"
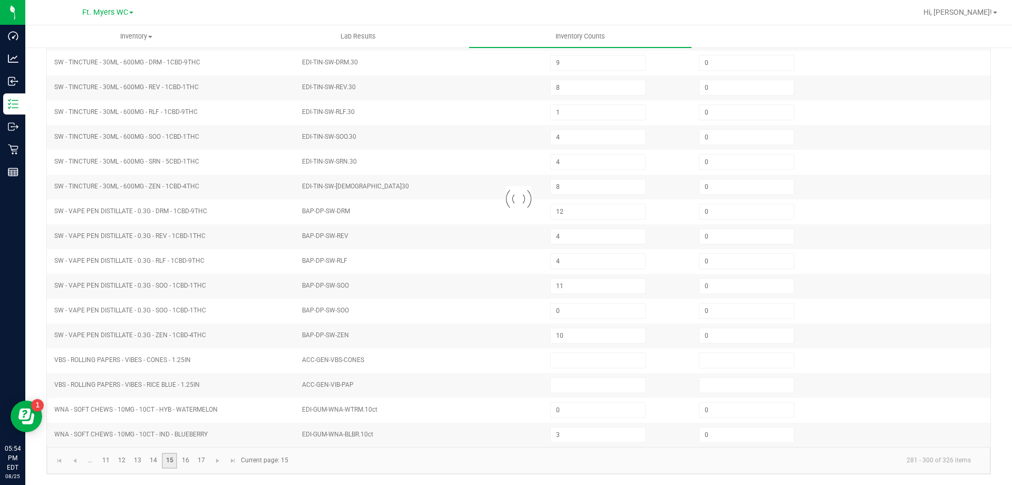
type input "11"
type input "0"
type input "2"
type input "3"
type input "0"
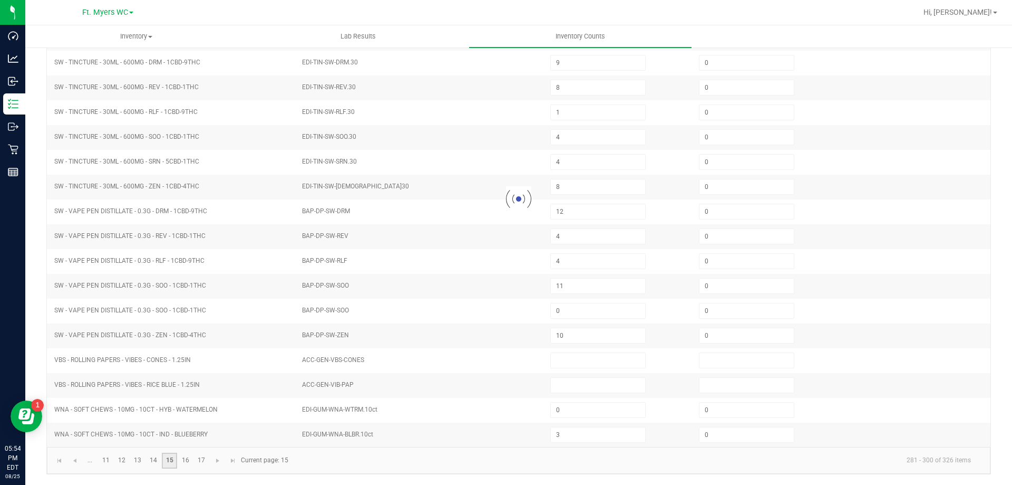
type input "3"
type input "9"
type input "3"
type input "2"
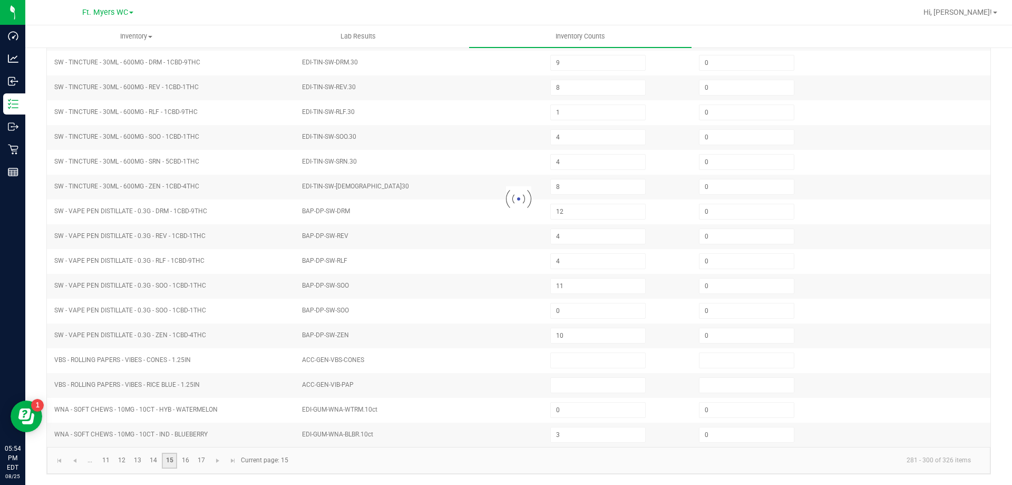
type input "2"
type input "5"
type input "4"
type input "1"
type input "0"
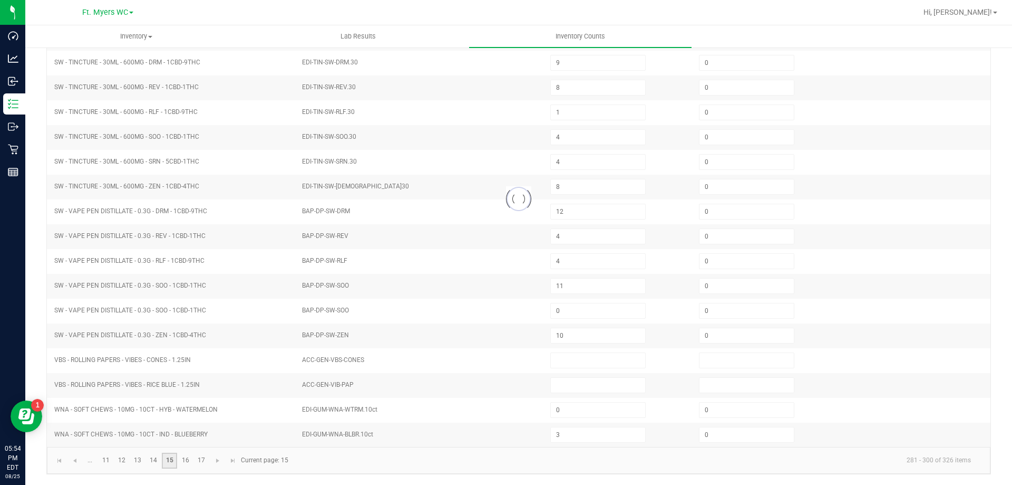
type input "1"
type input "0"
type input "4"
type input "5"
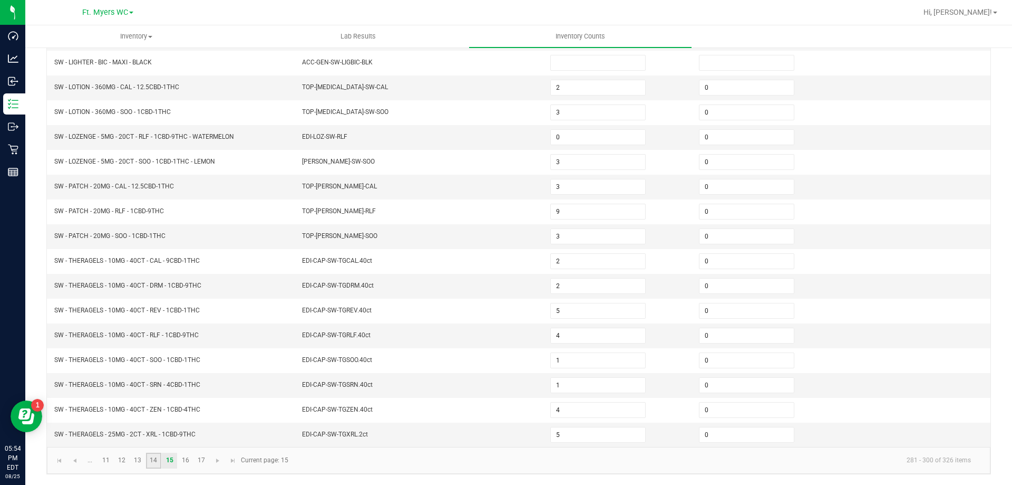
click at [152, 460] on link "14" at bounding box center [153, 460] width 15 height 16
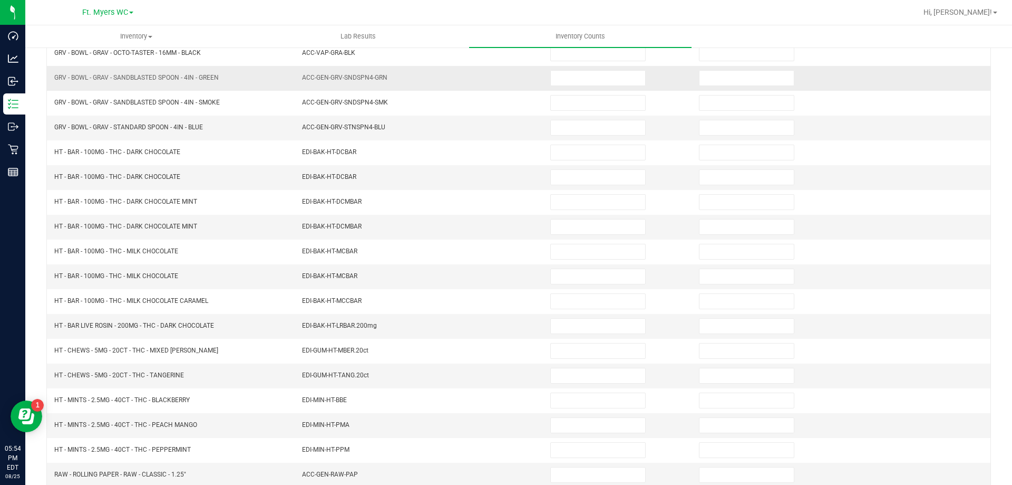
scroll to position [0, 0]
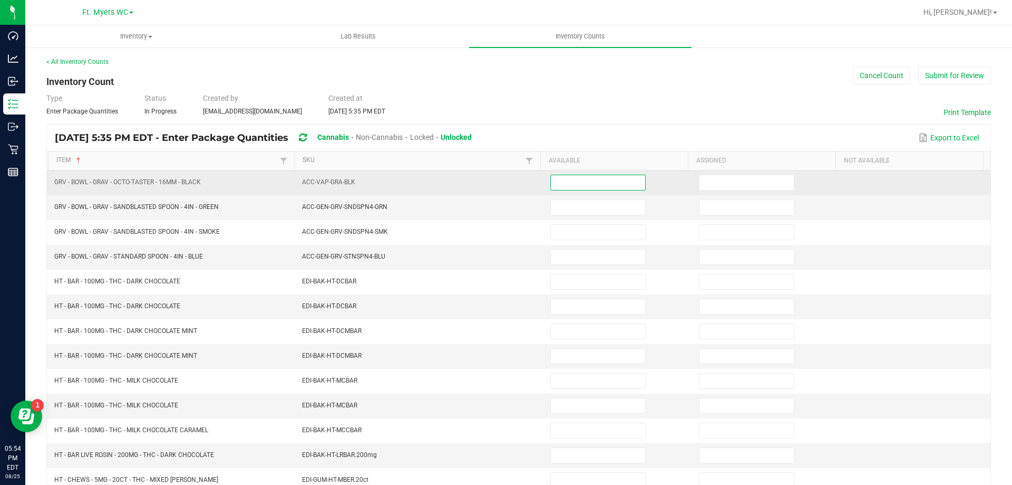
click at [567, 178] on input at bounding box center [598, 182] width 94 height 15
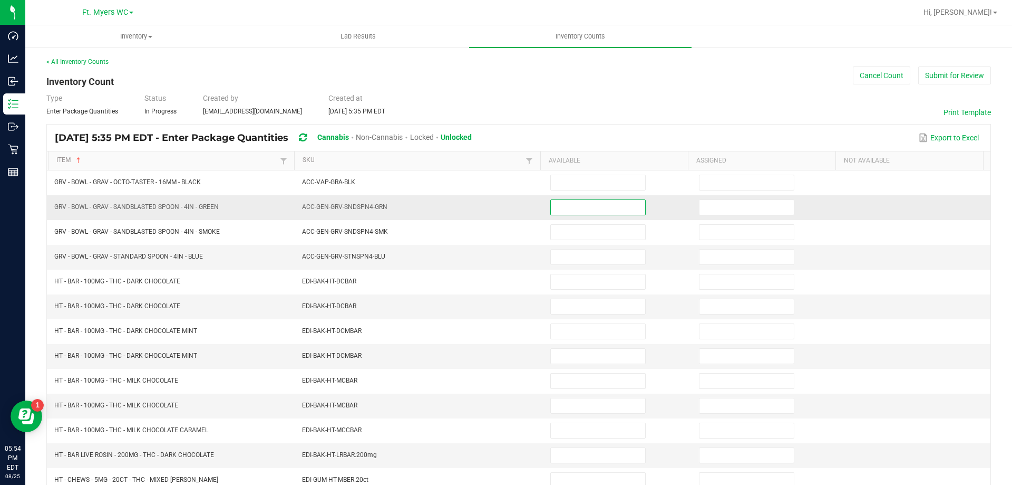
click at [565, 208] on input at bounding box center [598, 207] width 94 height 15
click at [556, 258] on input at bounding box center [598, 256] width 94 height 15
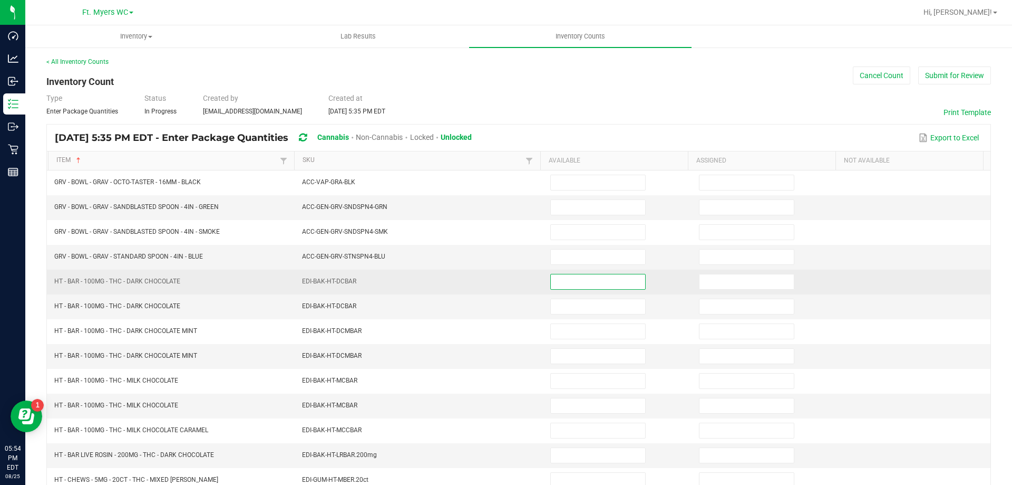
click at [556, 274] on input at bounding box center [598, 281] width 94 height 15
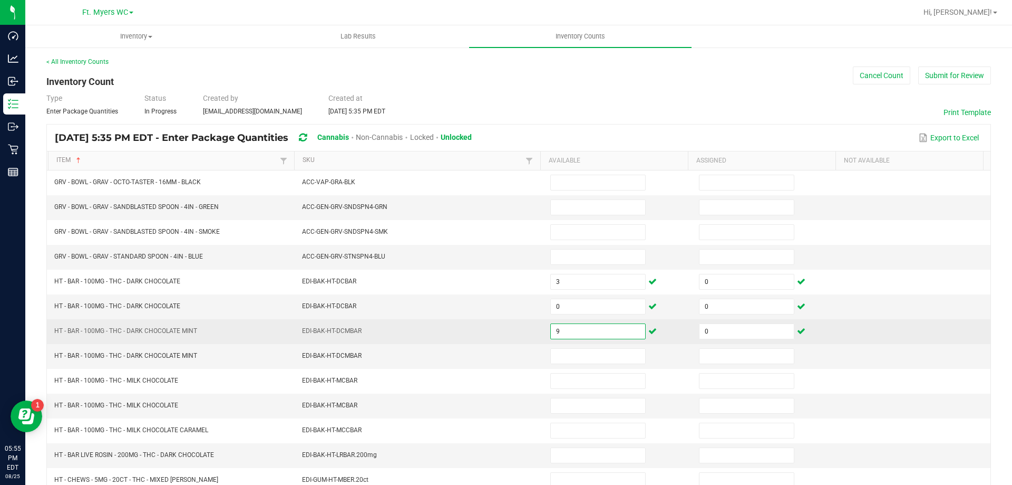
click at [564, 329] on input "9" at bounding box center [598, 331] width 94 height 15
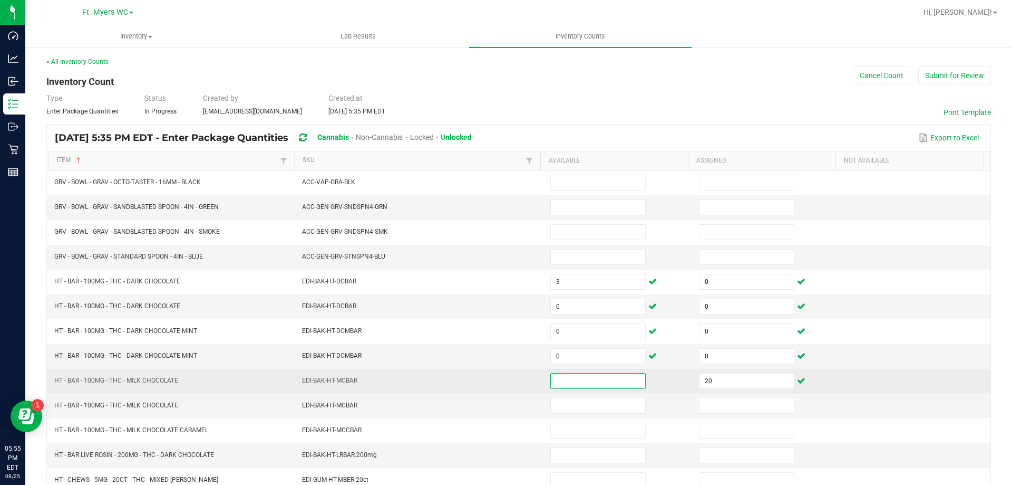
click at [551, 374] on input at bounding box center [598, 380] width 94 height 15
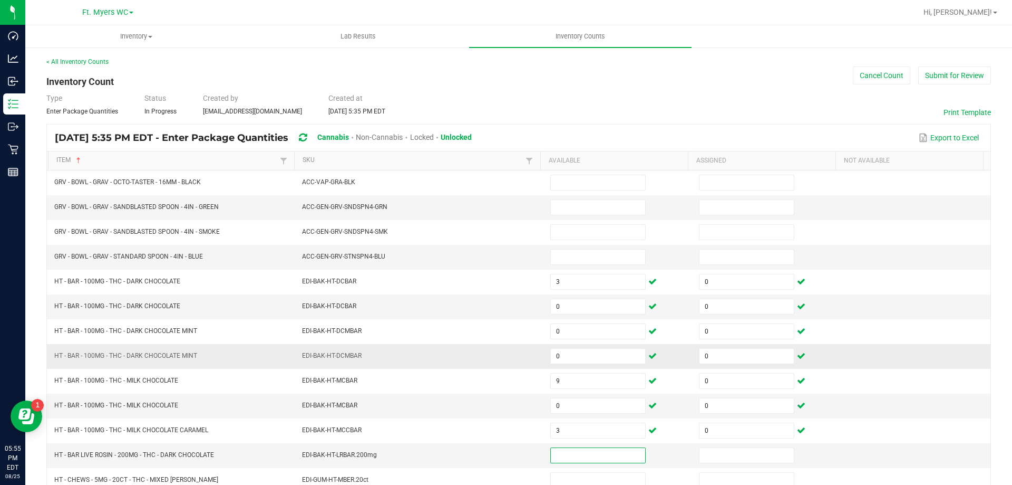
scroll to position [53, 0]
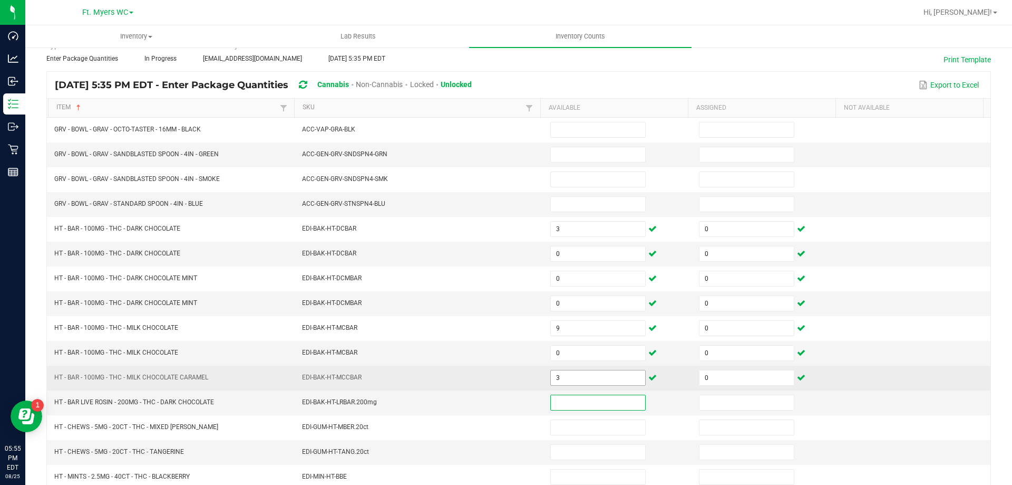
click at [568, 376] on input "3" at bounding box center [598, 377] width 94 height 15
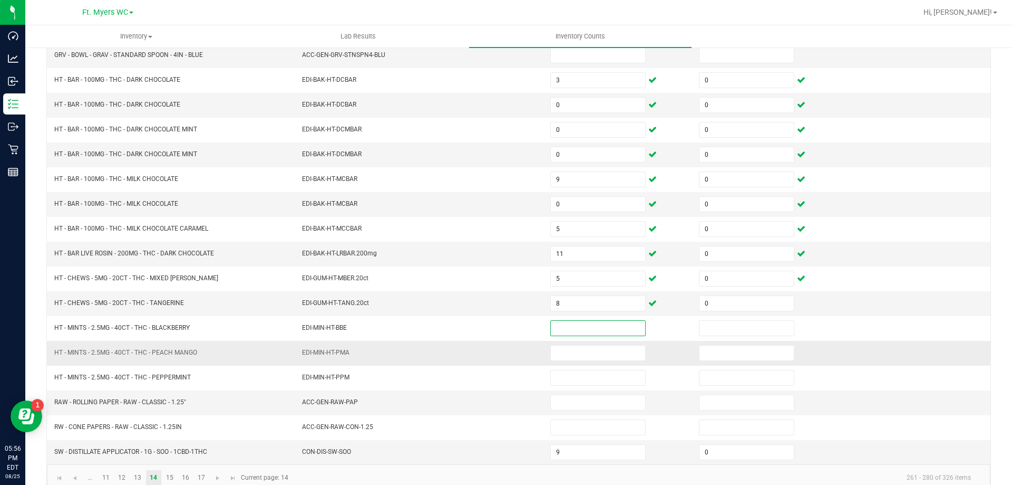
scroll to position [211, 0]
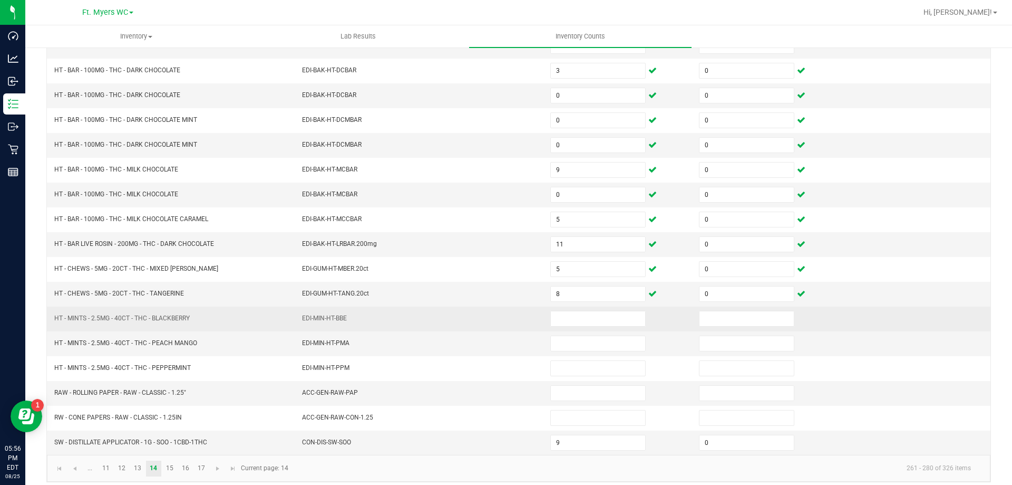
click at [713, 326] on td at bounding box center [767, 318] width 149 height 25
click at [712, 324] on input at bounding box center [747, 318] width 94 height 15
click at [707, 315] on input at bounding box center [747, 318] width 94 height 15
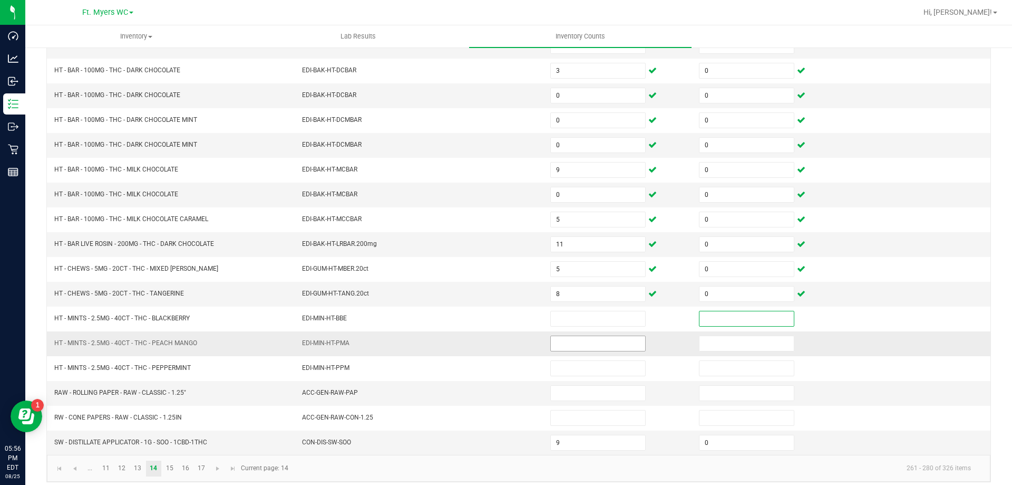
click at [633, 335] on td at bounding box center [618, 343] width 149 height 25
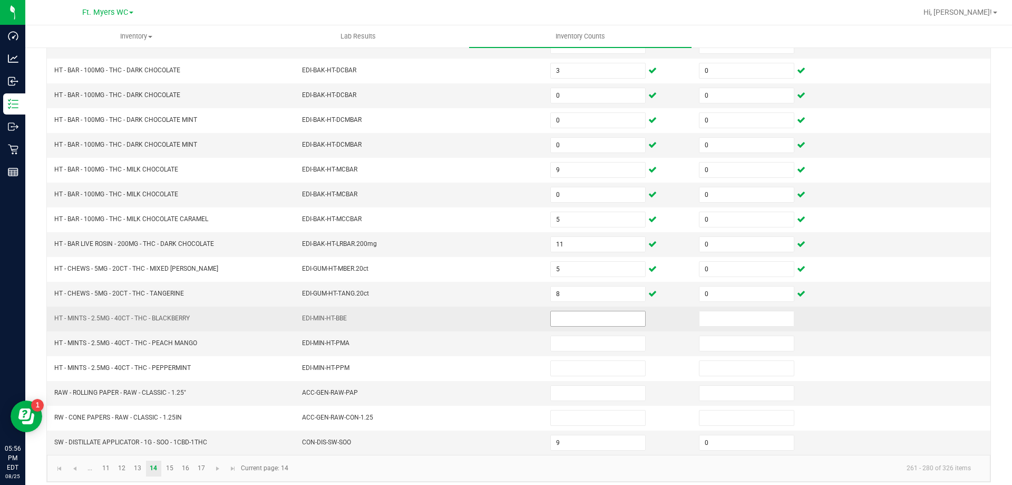
click at [614, 320] on input at bounding box center [598, 318] width 94 height 15
click at [443, 317] on td "EDI-MIN-HT-BBE" at bounding box center [420, 318] width 248 height 25
click at [578, 316] on input at bounding box center [598, 318] width 94 height 15
click at [673, 317] on td at bounding box center [618, 318] width 149 height 25
click at [612, 330] on td at bounding box center [618, 318] width 149 height 25
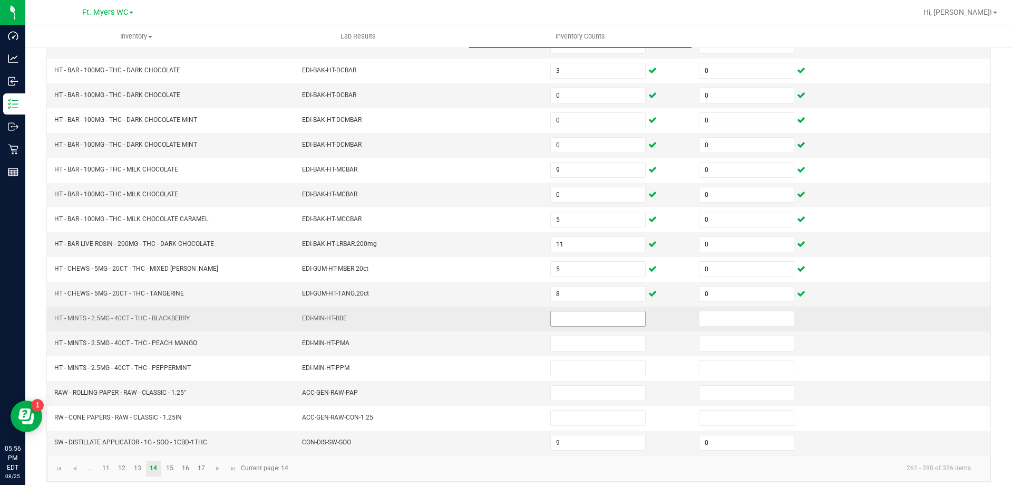
click at [606, 322] on input at bounding box center [598, 318] width 94 height 15
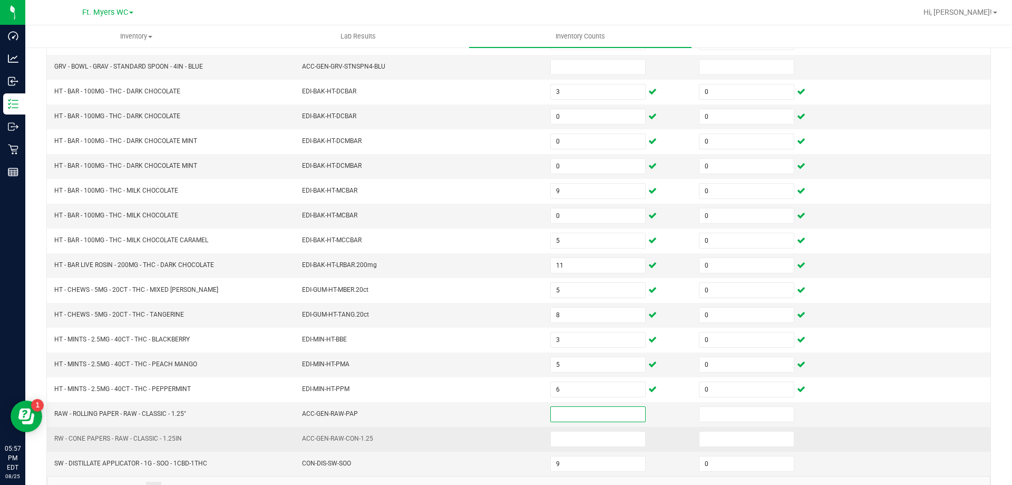
scroll to position [219, 0]
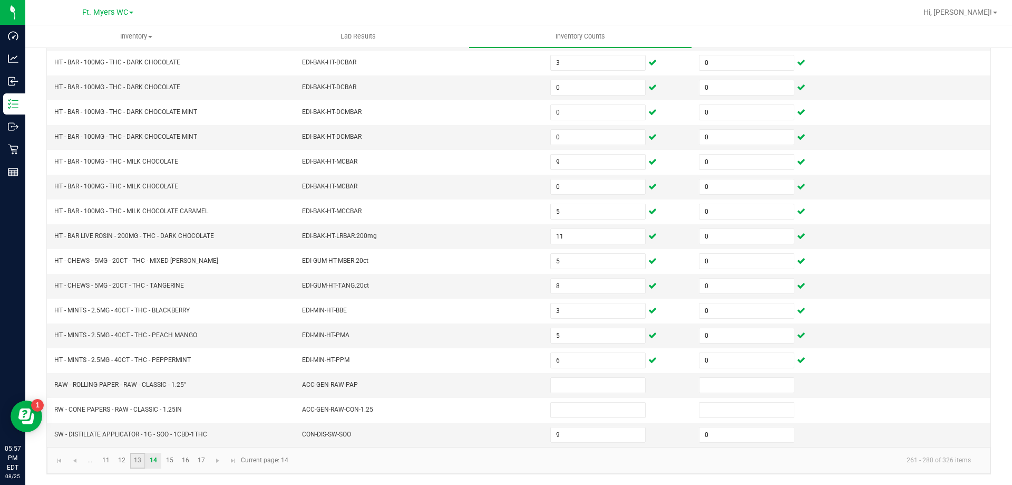
click at [136, 461] on link "13" at bounding box center [137, 460] width 15 height 16
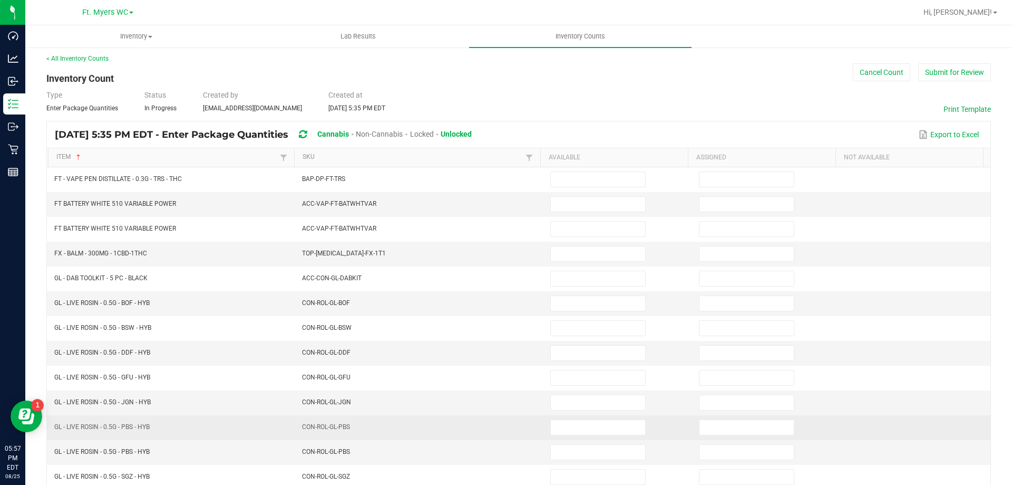
scroll to position [0, 0]
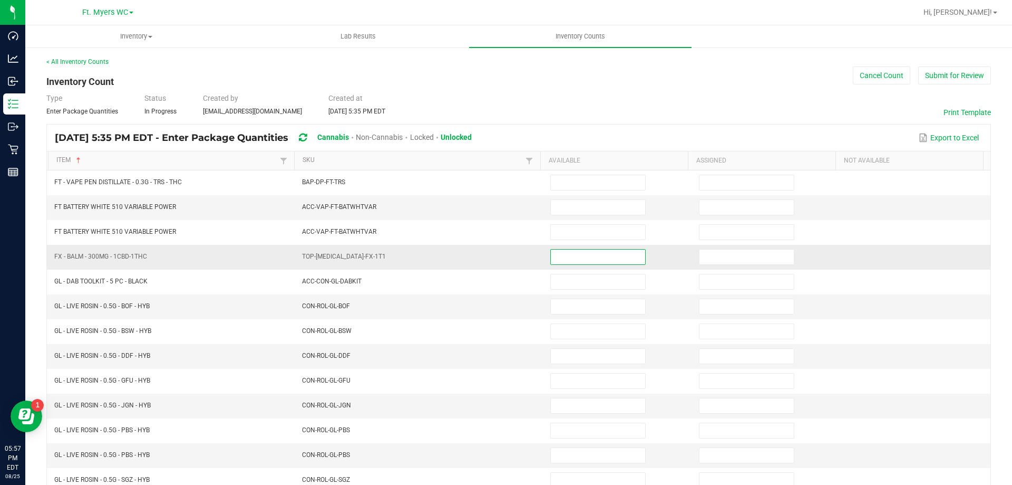
click at [551, 250] on input at bounding box center [598, 256] width 94 height 15
click at [554, 255] on input at bounding box center [598, 256] width 94 height 15
click at [558, 296] on td at bounding box center [618, 306] width 149 height 25
click at [561, 299] on input at bounding box center [598, 306] width 94 height 15
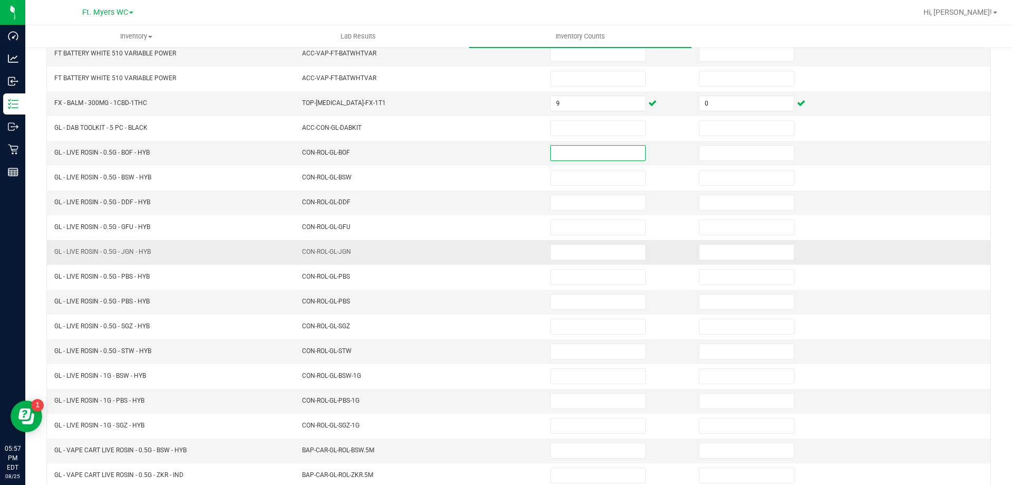
scroll to position [211, 0]
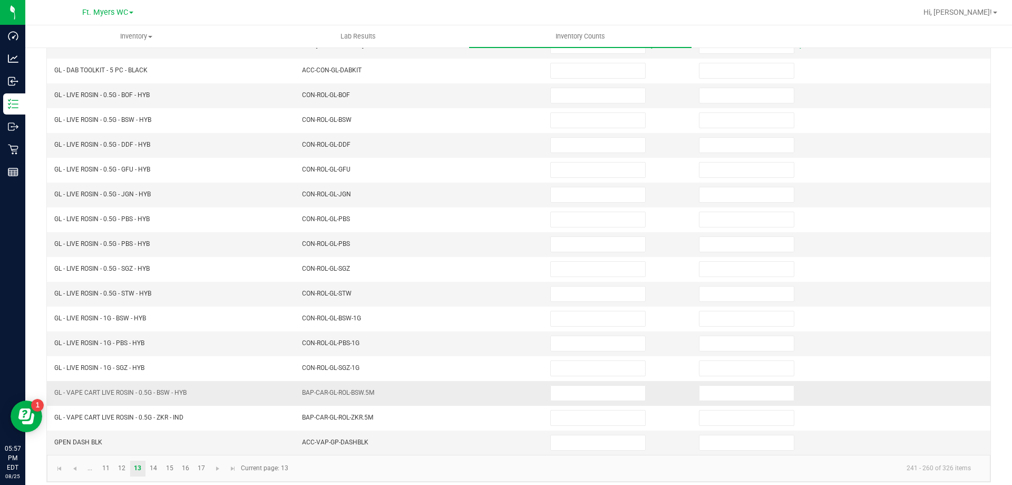
click at [573, 384] on td at bounding box center [618, 393] width 149 height 25
click at [577, 394] on input at bounding box center [598, 392] width 94 height 15
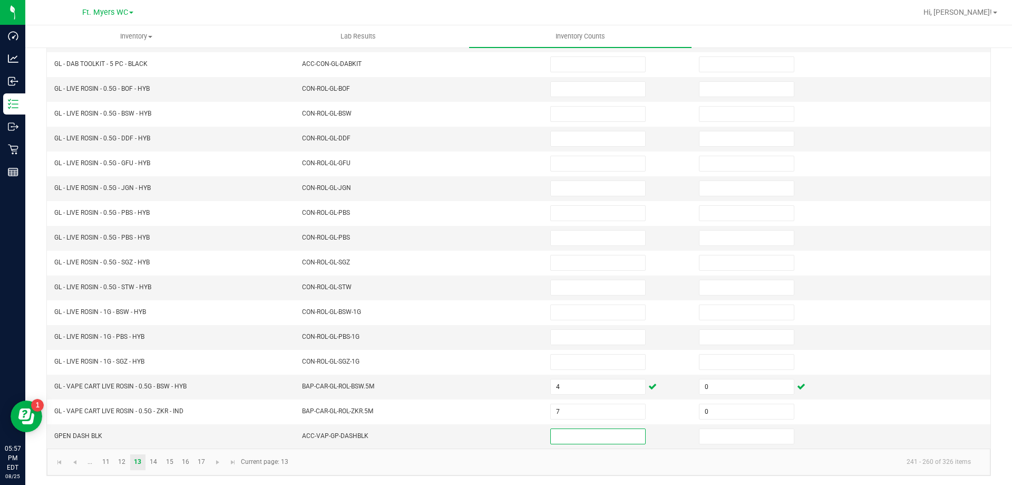
scroll to position [219, 0]
click at [126, 453] on link "12" at bounding box center [121, 460] width 15 height 16
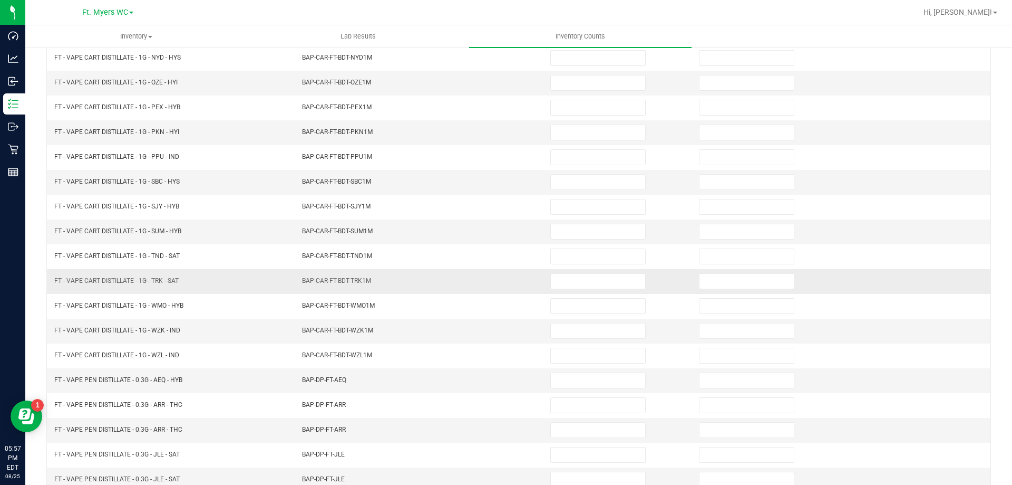
scroll to position [8, 0]
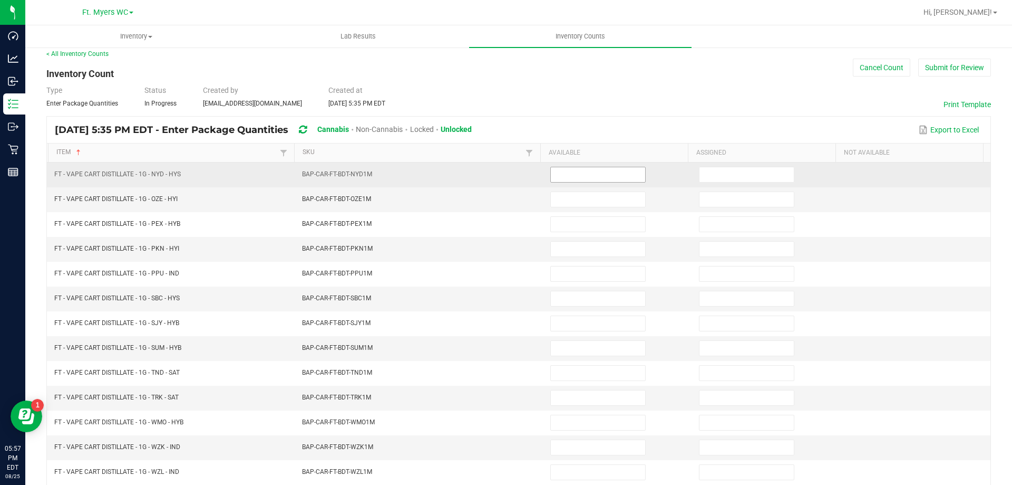
click at [566, 171] on input at bounding box center [598, 174] width 94 height 15
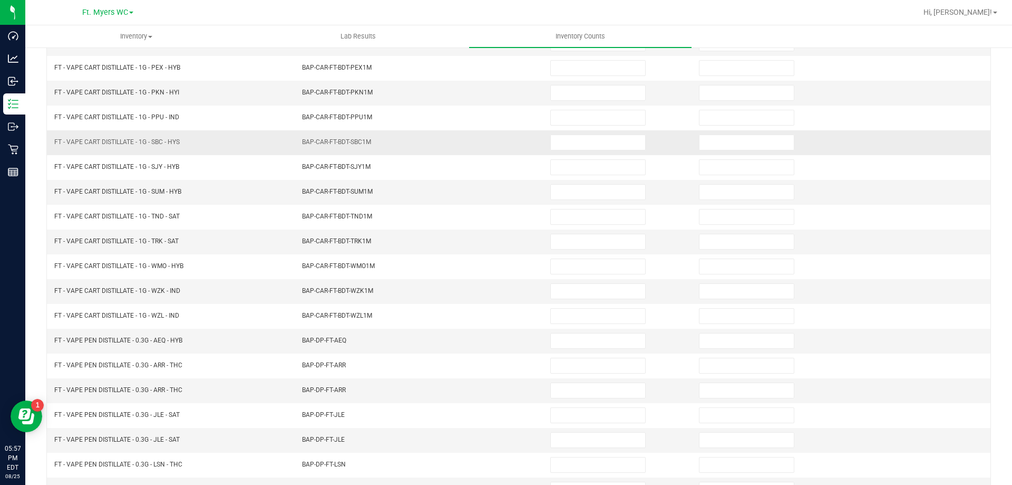
scroll to position [219, 0]
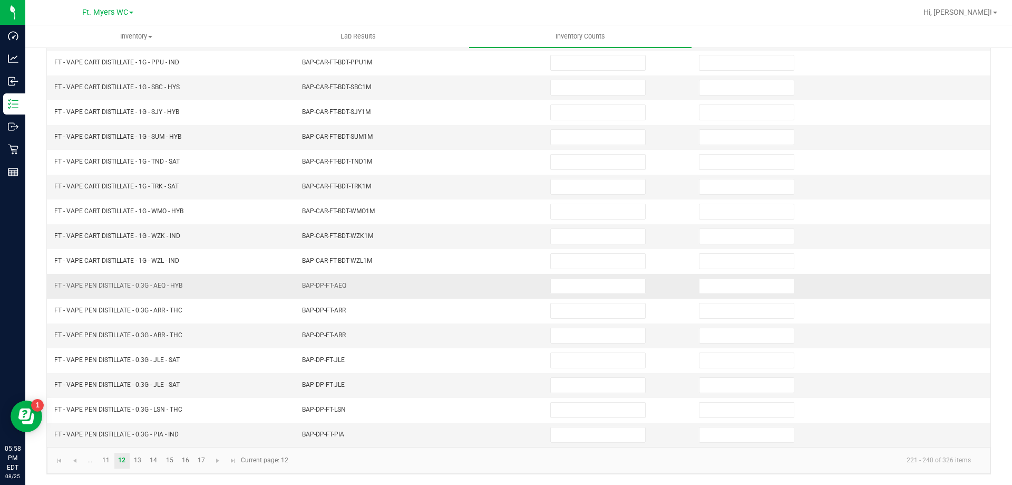
click at [576, 297] on td at bounding box center [618, 286] width 149 height 25
click at [582, 279] on input at bounding box center [598, 285] width 94 height 15
click at [693, 275] on td at bounding box center [767, 286] width 149 height 25
click at [707, 277] on td at bounding box center [767, 286] width 149 height 25
click at [641, 292] on td at bounding box center [618, 286] width 149 height 25
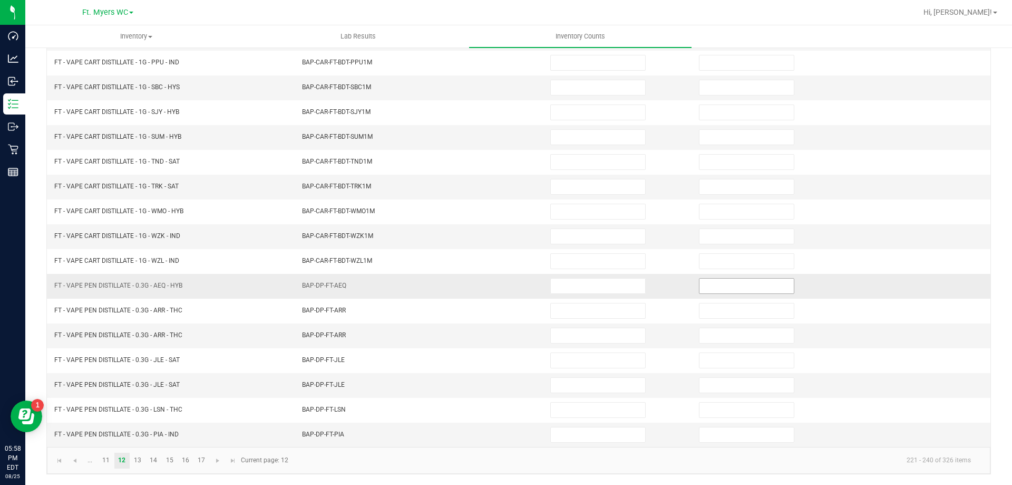
click at [739, 282] on input at bounding box center [747, 285] width 94 height 15
click at [565, 285] on input at bounding box center [598, 285] width 94 height 15
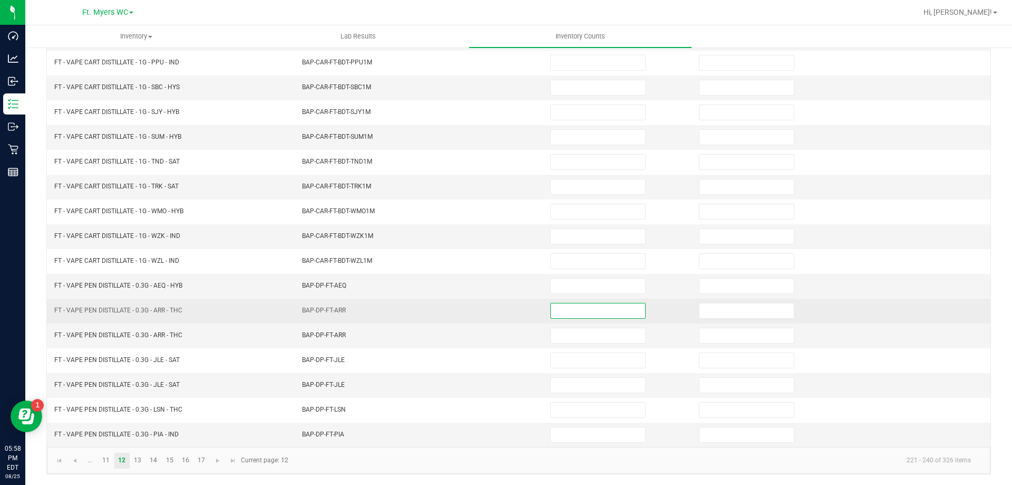
click at [567, 316] on input at bounding box center [598, 310] width 94 height 15
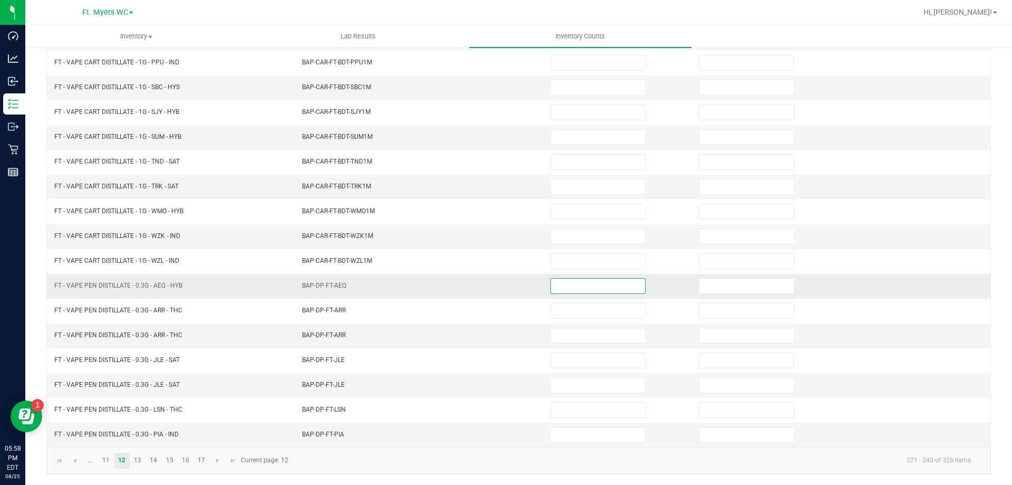
click at [579, 290] on input at bounding box center [598, 285] width 94 height 15
click at [721, 287] on input at bounding box center [747, 285] width 94 height 15
click at [606, 289] on input at bounding box center [598, 285] width 94 height 15
click at [412, 290] on td "BAP-DP-FT-AEQ" at bounding box center [420, 286] width 248 height 25
drag, startPoint x: 370, startPoint y: 303, endPoint x: 64, endPoint y: 275, distance: 306.6
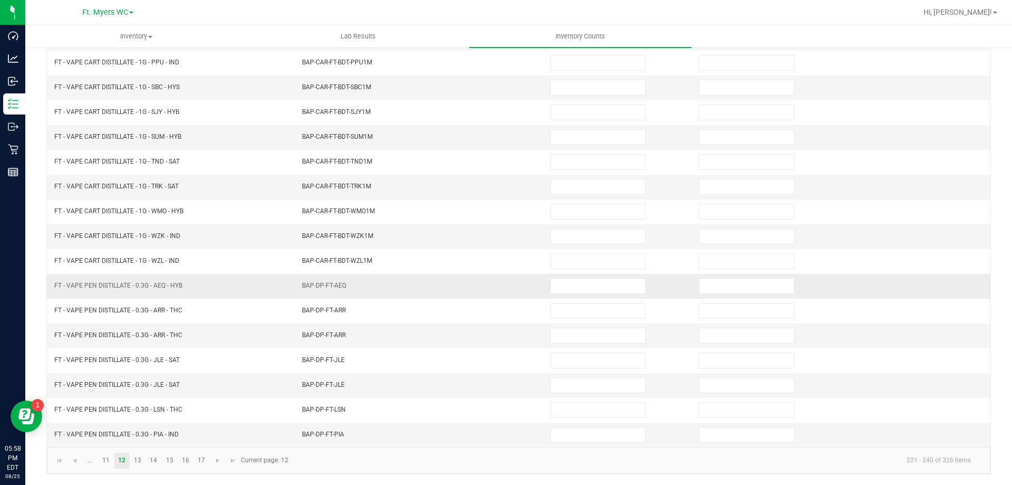
click at [64, 275] on tr "FT - VAPE PEN DISTILLATE - 0.3G - AEQ - HYB BAP-DP-FT-AEQ" at bounding box center [519, 286] width 944 height 25
click at [64, 275] on td "FT - VAPE PEN DISTILLATE - 0.3G - AEQ - HYB" at bounding box center [172, 286] width 248 height 25
click at [575, 290] on input at bounding box center [598, 285] width 94 height 15
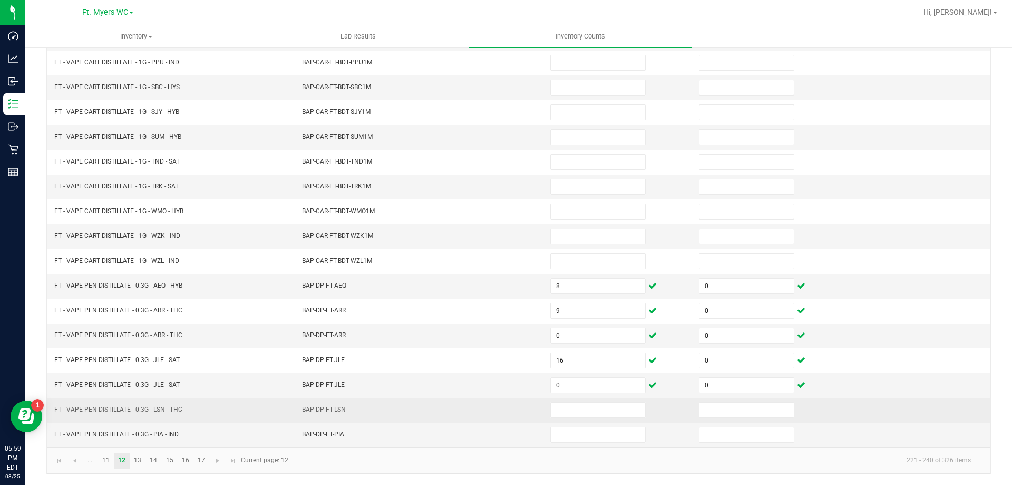
click at [588, 418] on td at bounding box center [618, 410] width 149 height 25
click at [583, 417] on span at bounding box center [597, 410] width 95 height 16
click at [573, 411] on input at bounding box center [598, 409] width 94 height 15
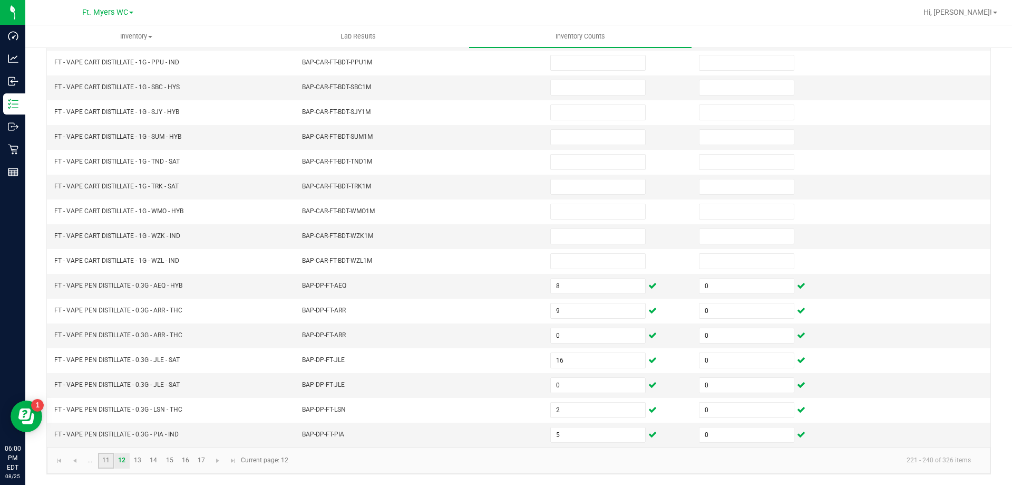
click at [110, 456] on link "11" at bounding box center [105, 460] width 15 height 16
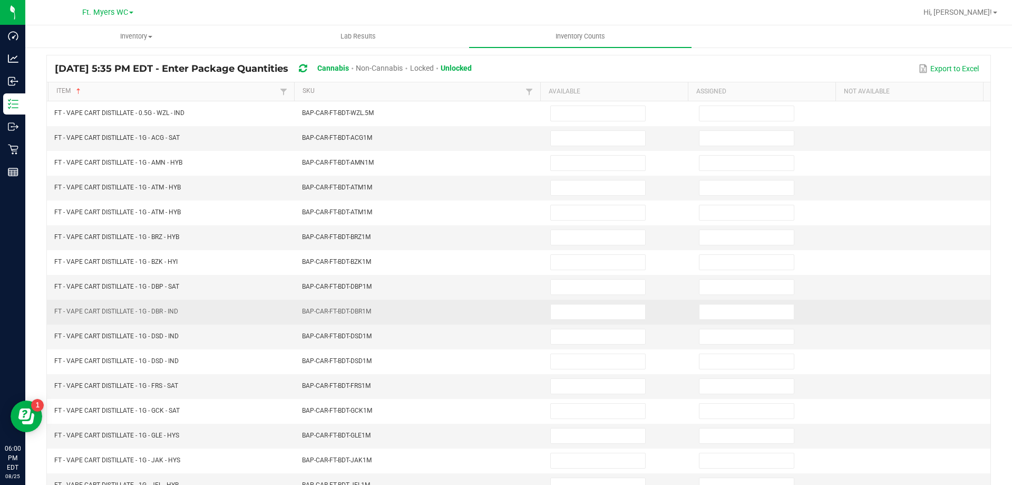
scroll to position [8, 0]
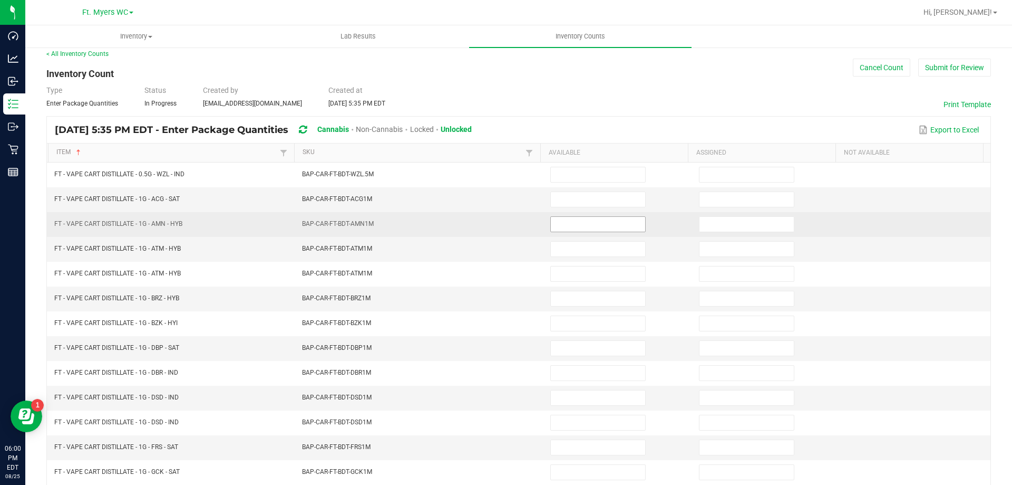
click at [562, 217] on input at bounding box center [598, 224] width 94 height 15
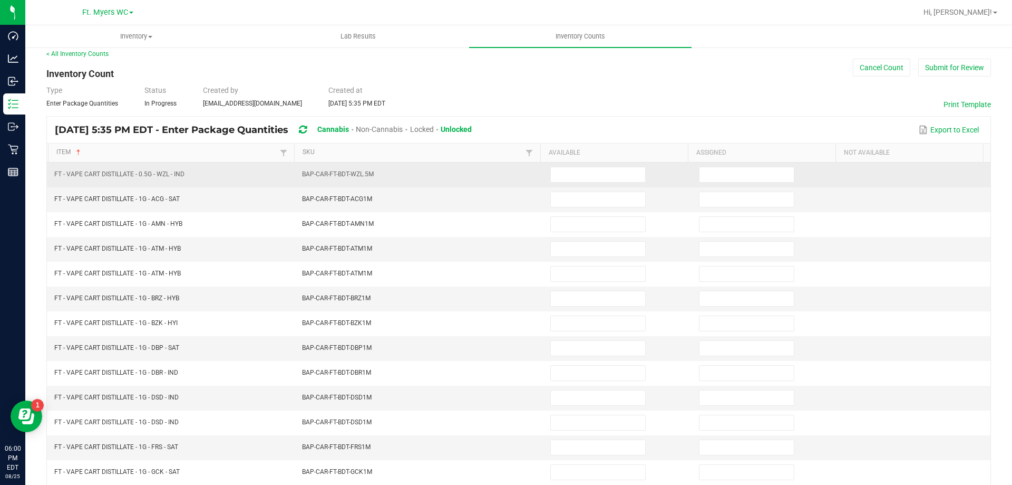
click at [567, 185] on td at bounding box center [618, 174] width 149 height 25
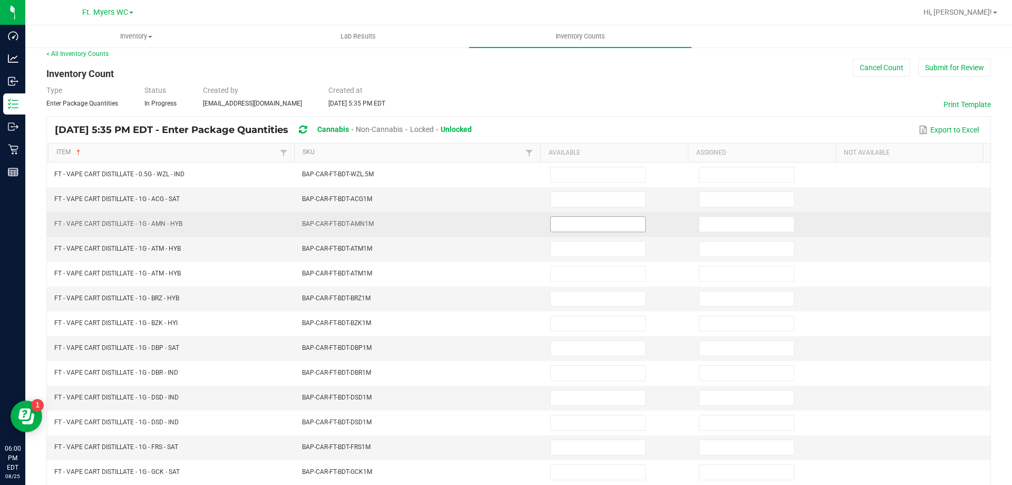
click at [568, 221] on input at bounding box center [598, 224] width 94 height 15
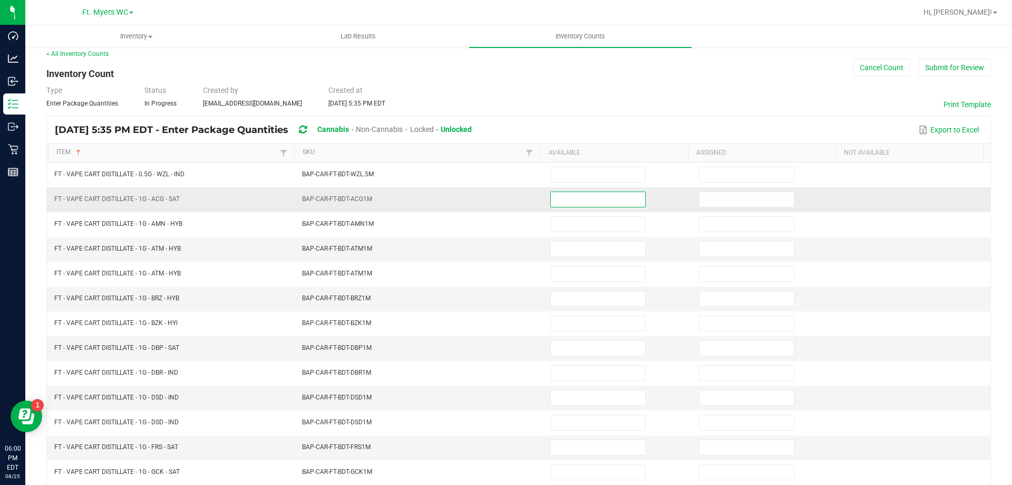
click at [577, 195] on input at bounding box center [598, 199] width 94 height 15
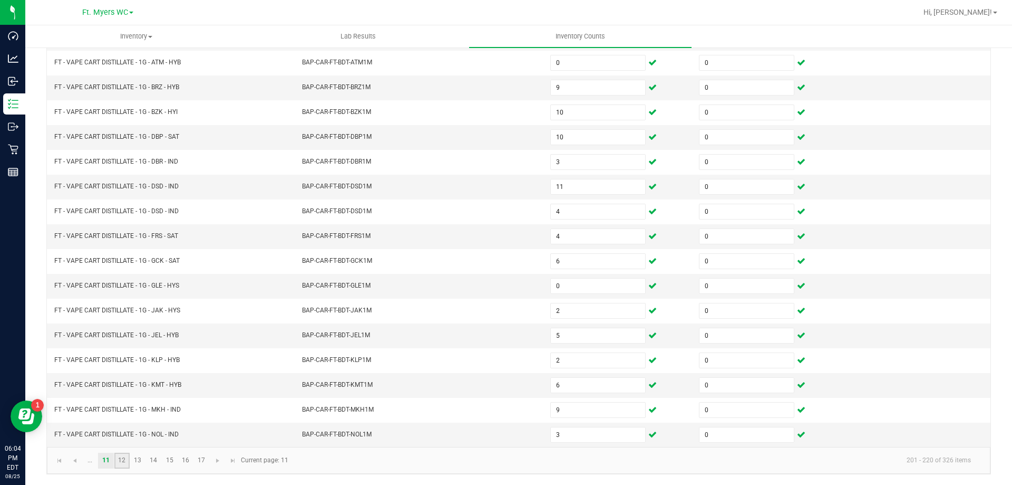
click at [123, 465] on link "12" at bounding box center [121, 460] width 15 height 16
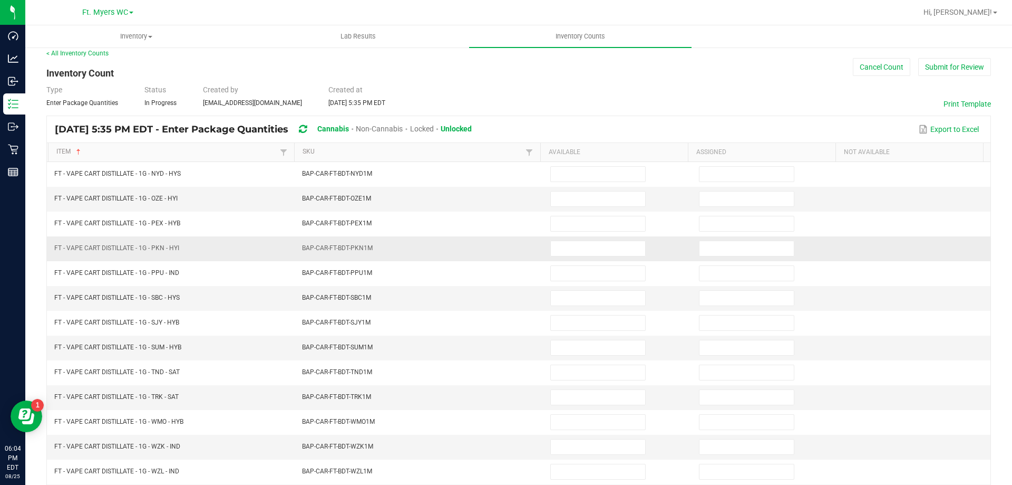
scroll to position [8, 0]
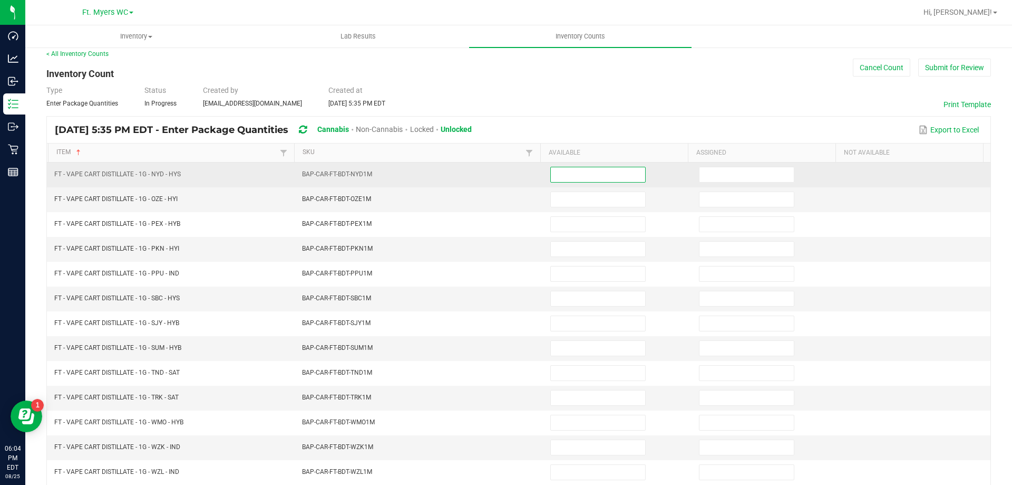
click at [554, 173] on input at bounding box center [598, 174] width 94 height 15
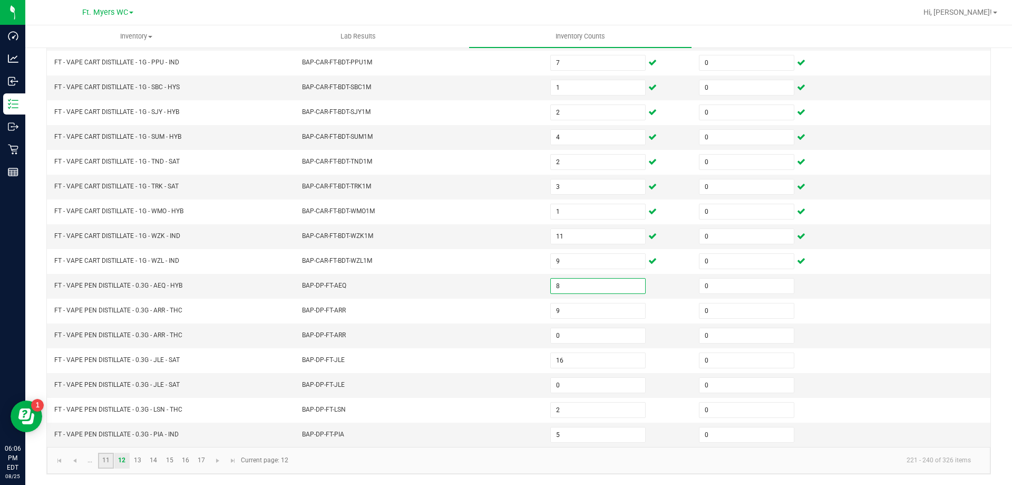
click at [107, 455] on link "11" at bounding box center [105, 460] width 15 height 16
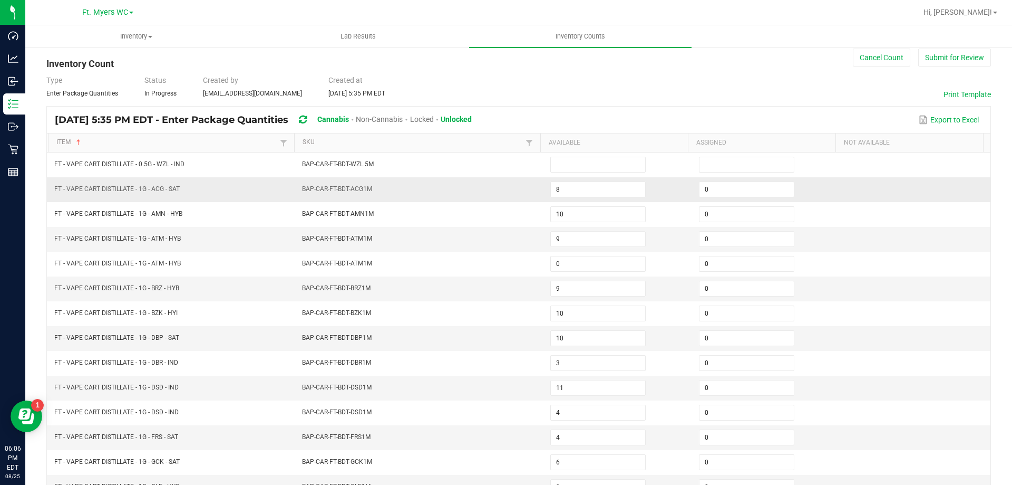
scroll to position [0, 0]
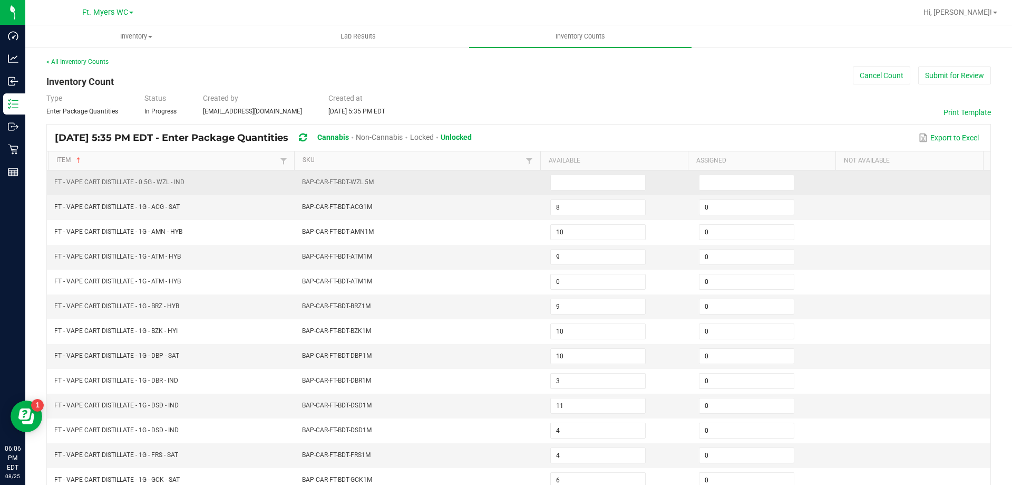
click at [585, 171] on td at bounding box center [618, 182] width 149 height 25
click at [587, 177] on input at bounding box center [598, 182] width 94 height 15
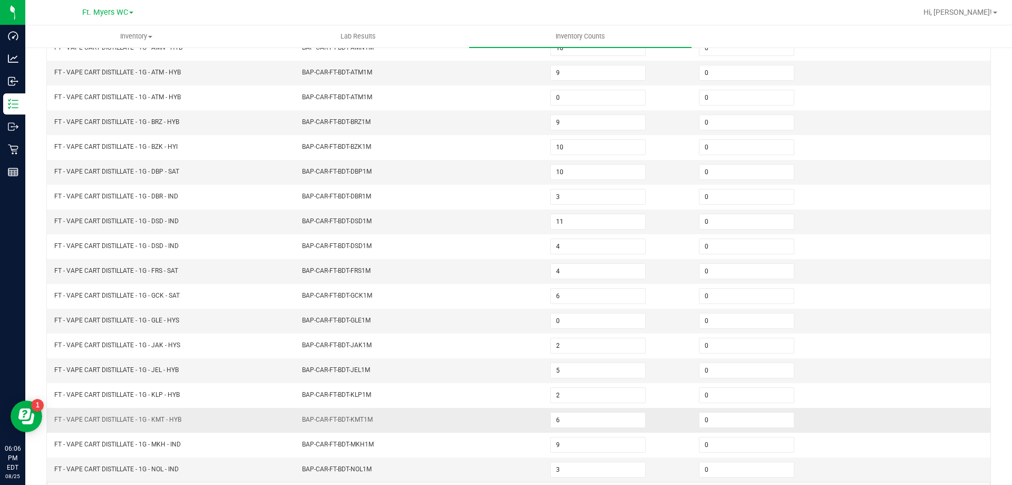
scroll to position [219, 0]
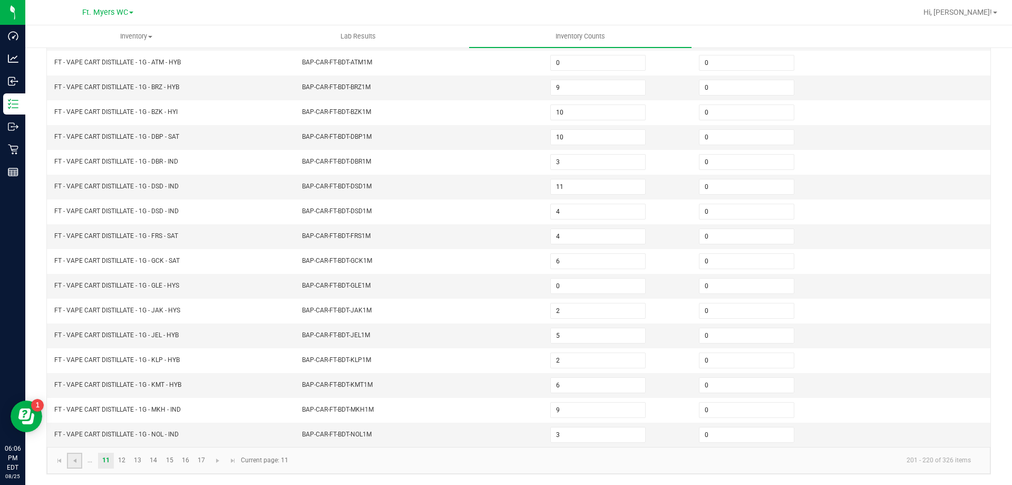
click at [71, 466] on link at bounding box center [74, 460] width 15 height 16
click at [211, 458] on link "9" at bounding box center [216, 460] width 15 height 16
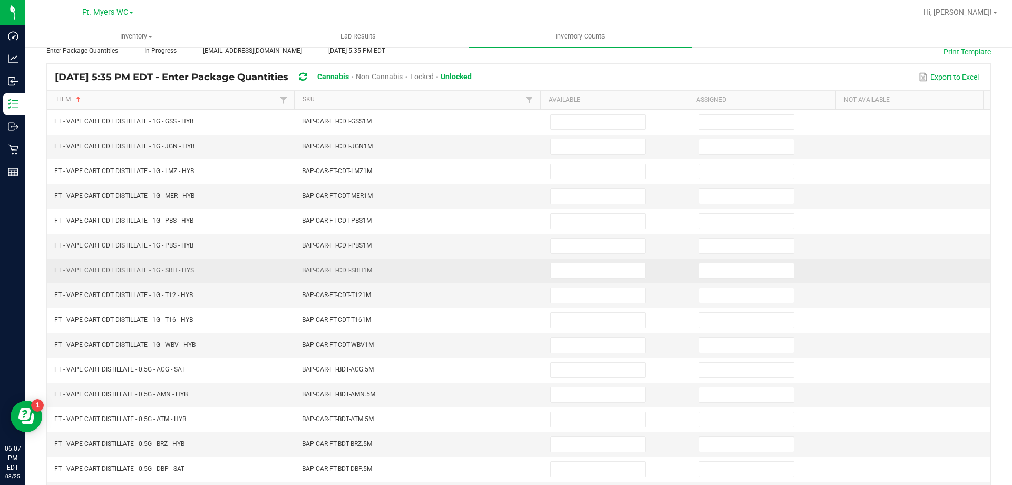
scroll to position [166, 0]
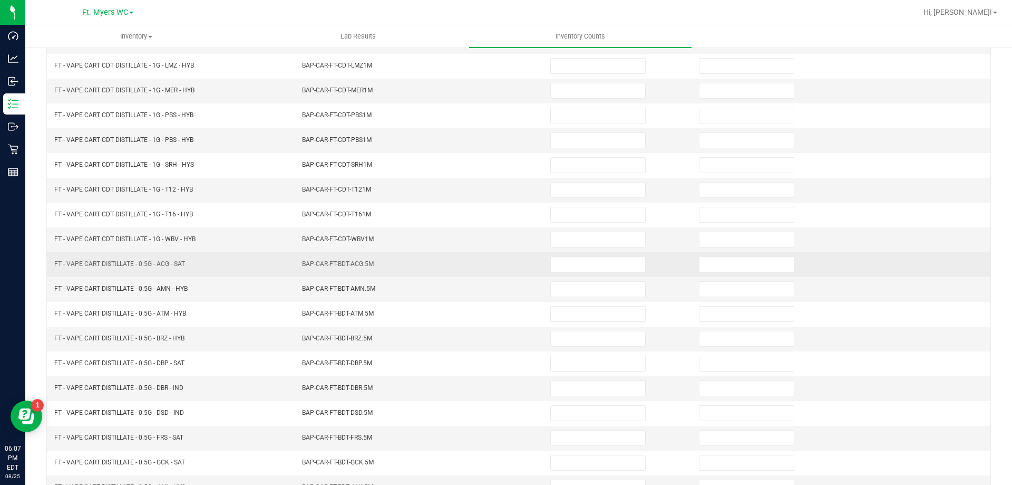
drag, startPoint x: 259, startPoint y: 268, endPoint x: 475, endPoint y: 253, distance: 216.2
click at [475, 253] on tr "FT - VAPE CART DISTILLATE - 0.5G - ACG - SAT BAP-CAR-FT-BDT-ACG.5M" at bounding box center [519, 264] width 944 height 25
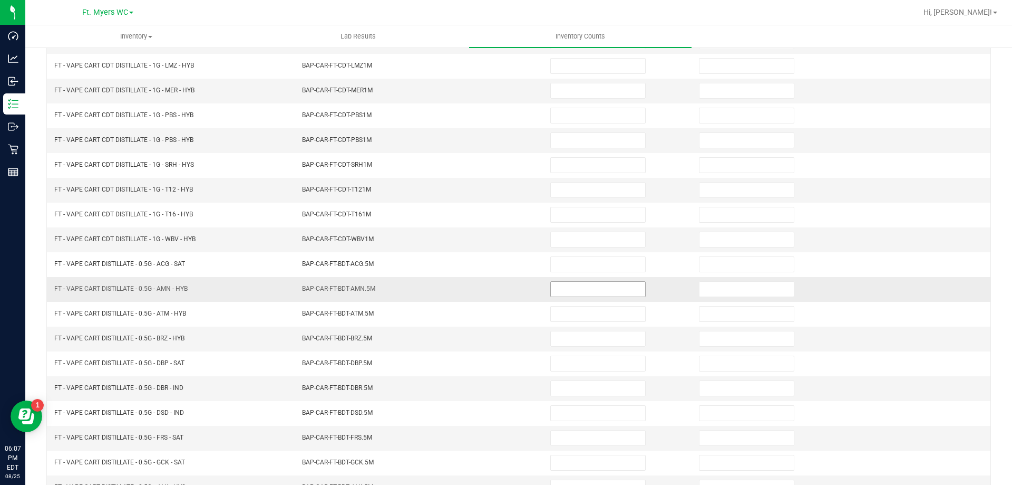
click at [618, 282] on input at bounding box center [598, 289] width 94 height 15
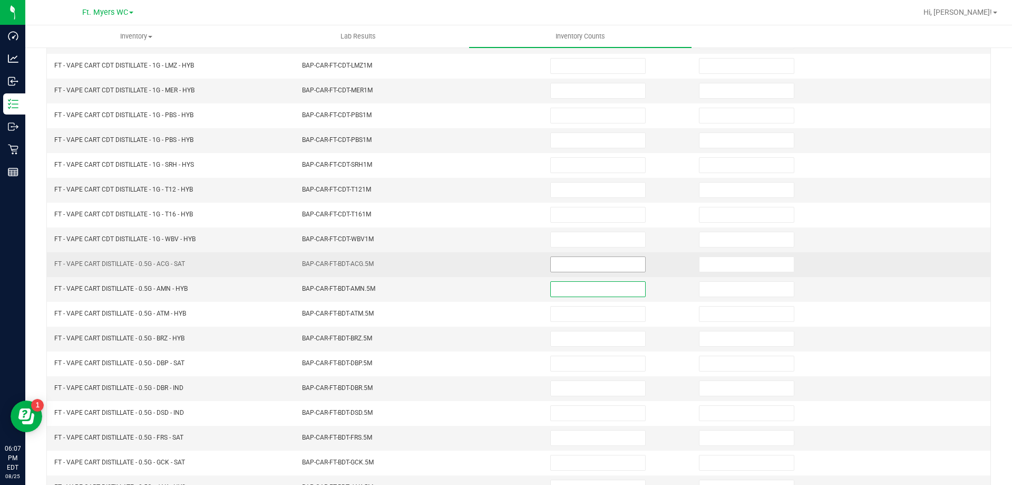
click at [613, 265] on input at bounding box center [598, 264] width 94 height 15
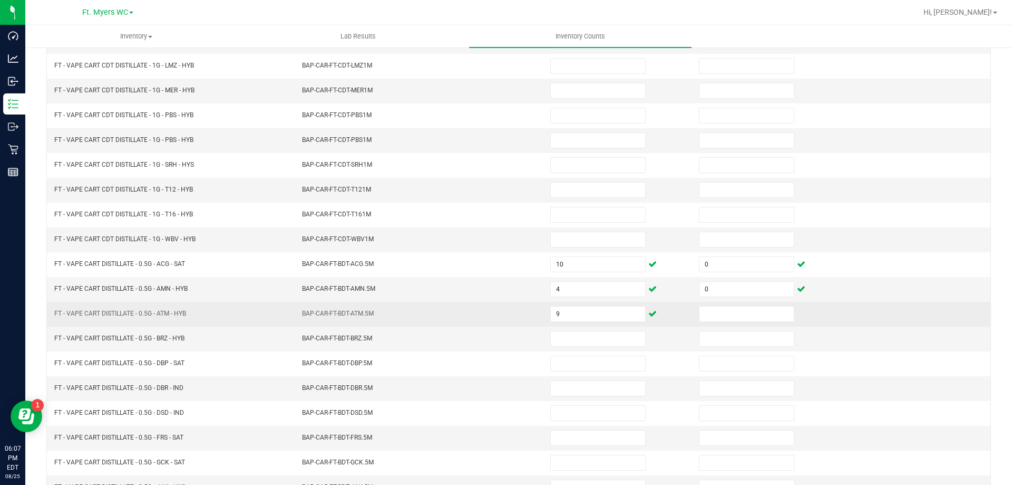
click at [728, 305] on td at bounding box center [767, 314] width 149 height 25
click at [728, 311] on input at bounding box center [747, 313] width 94 height 15
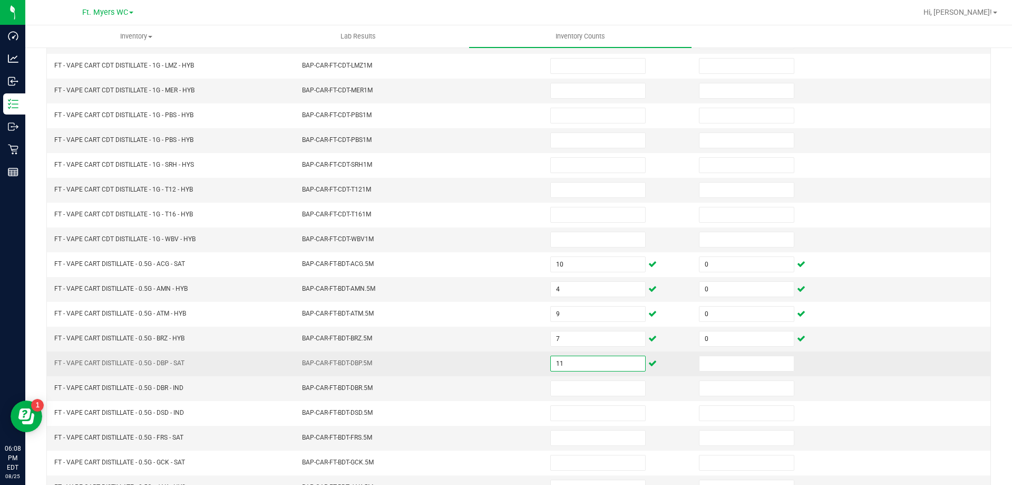
drag, startPoint x: 559, startPoint y: 365, endPoint x: 505, endPoint y: 375, distance: 55.1
click at [505, 375] on tr "FT - VAPE CART DISTILLATE - 0.5G - DBP - SAT BAP-CAR-FT-BDT-DBP.5M 11" at bounding box center [519, 363] width 944 height 25
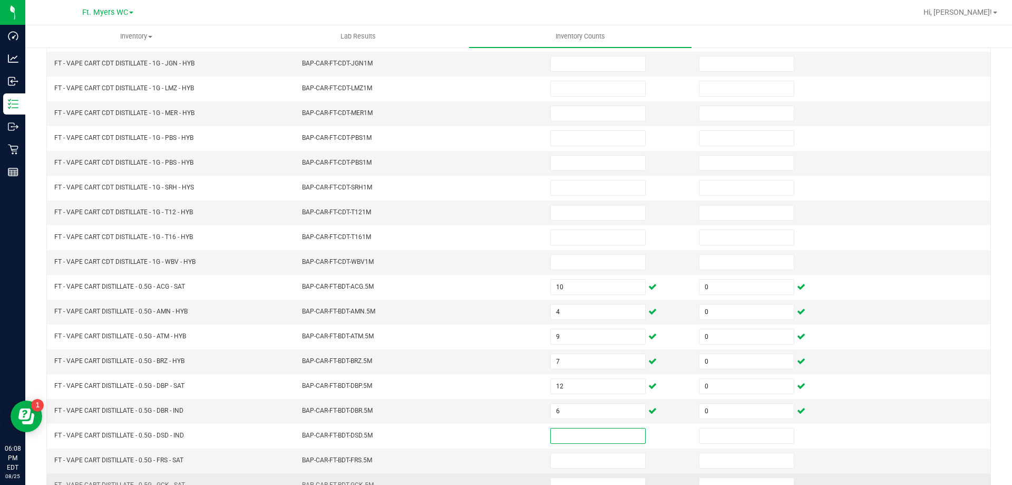
scroll to position [219, 0]
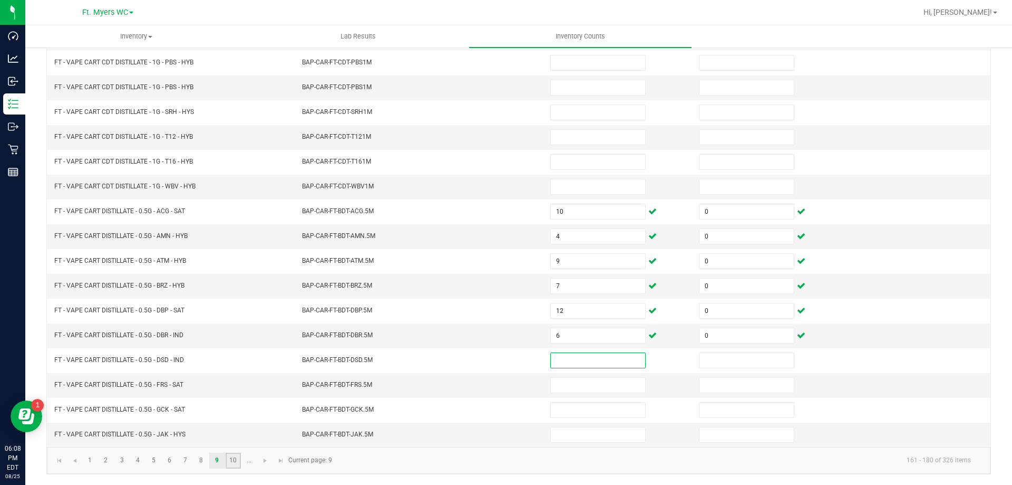
click at [233, 457] on link "10" at bounding box center [233, 460] width 15 height 16
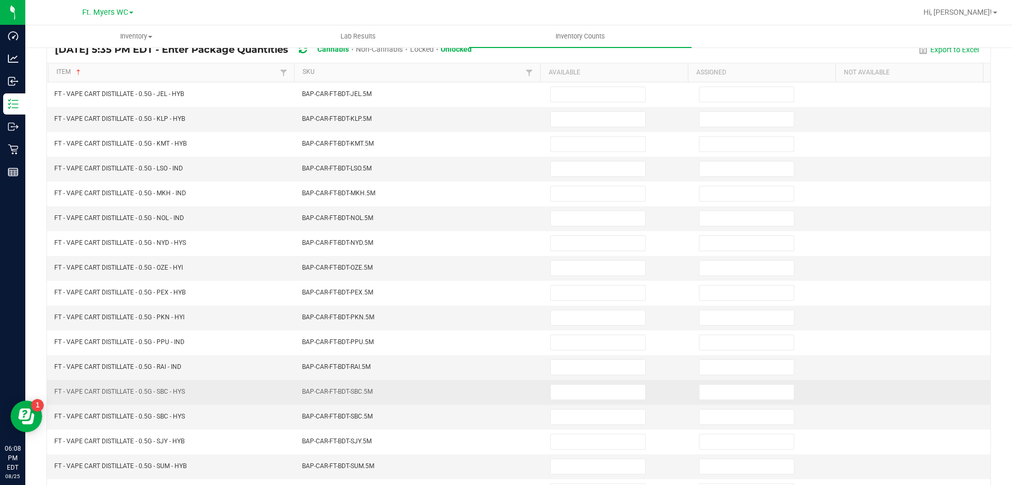
scroll to position [166, 0]
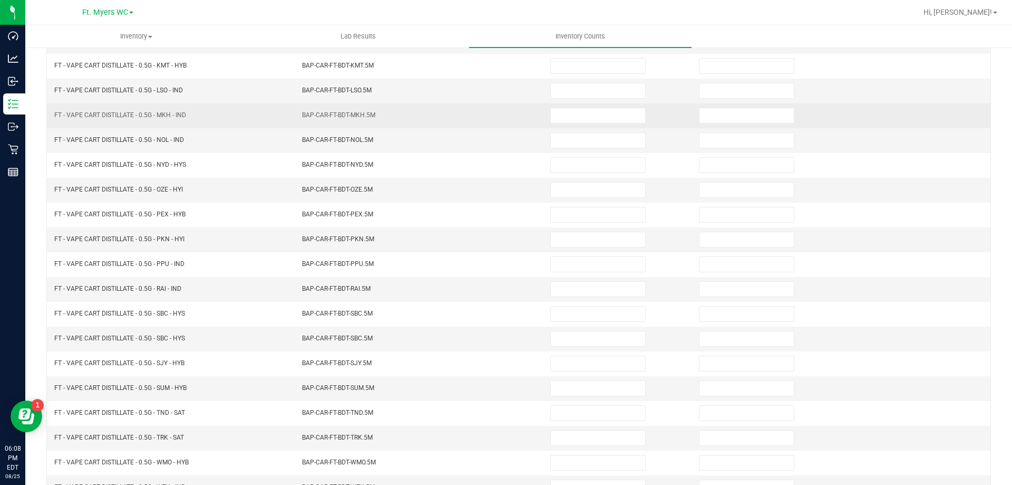
click at [257, 118] on td "FT - VAPE CART DISTILLATE - 0.5G - MKH - IND" at bounding box center [172, 115] width 248 height 25
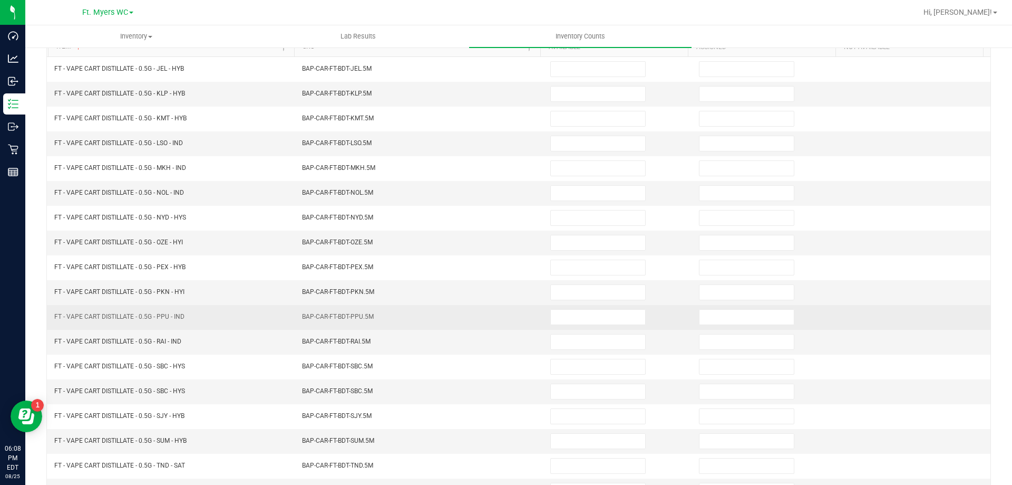
scroll to position [219, 0]
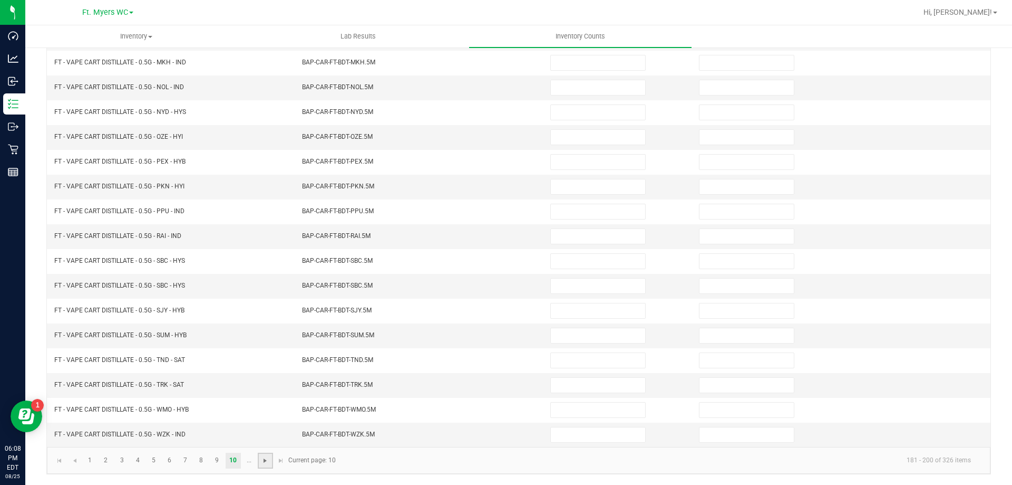
click at [265, 457] on span "Go to the next page" at bounding box center [265, 460] width 8 height 8
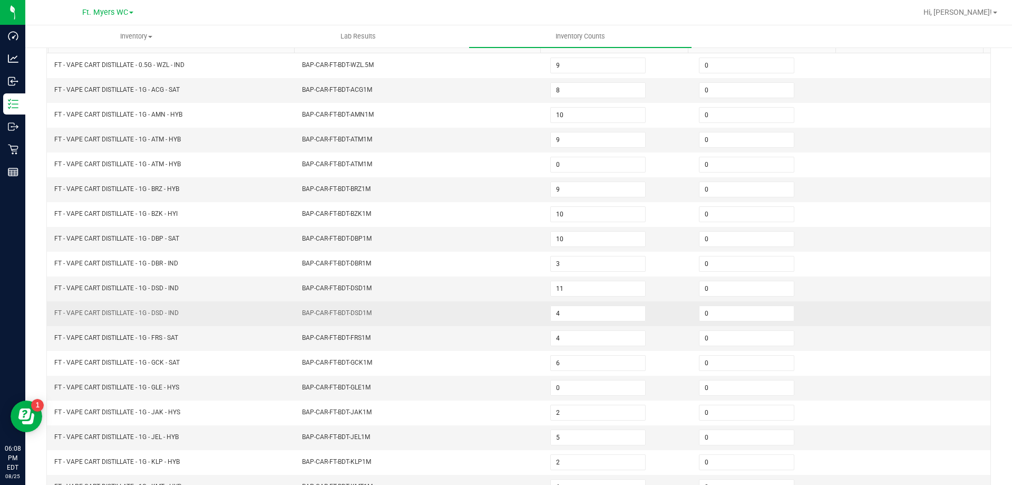
scroll to position [113, 0]
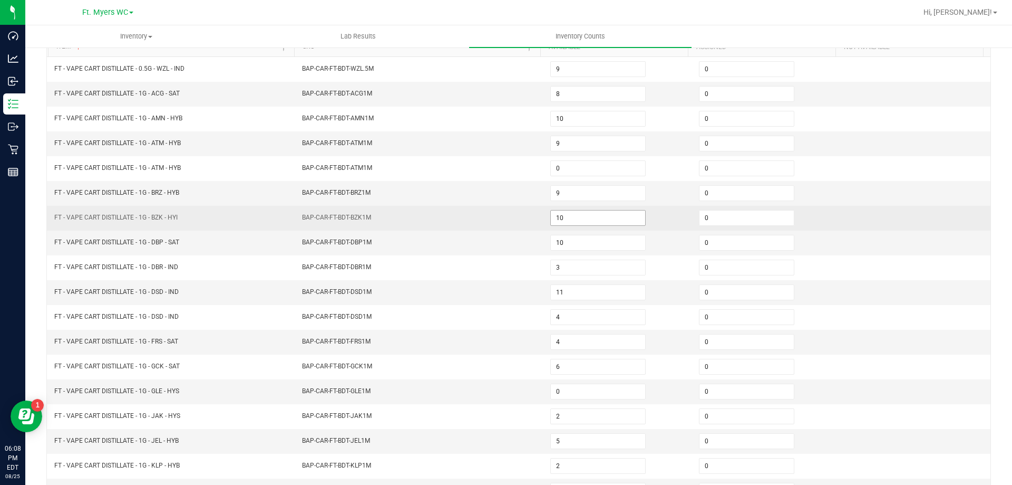
drag, startPoint x: 206, startPoint y: 220, endPoint x: 591, endPoint y: 219, distance: 385.4
click at [589, 221] on tr "FT - VAPE CART DISTILLATE - 1G - BZK - HYI BAP-CAR-FT-BDT-BZK1M 10 0" at bounding box center [519, 218] width 944 height 25
click at [591, 219] on input "10" at bounding box center [598, 217] width 94 height 15
click at [278, 207] on td "FT - VAPE CART DISTILLATE - 1G - BZK - HYI" at bounding box center [172, 218] width 248 height 25
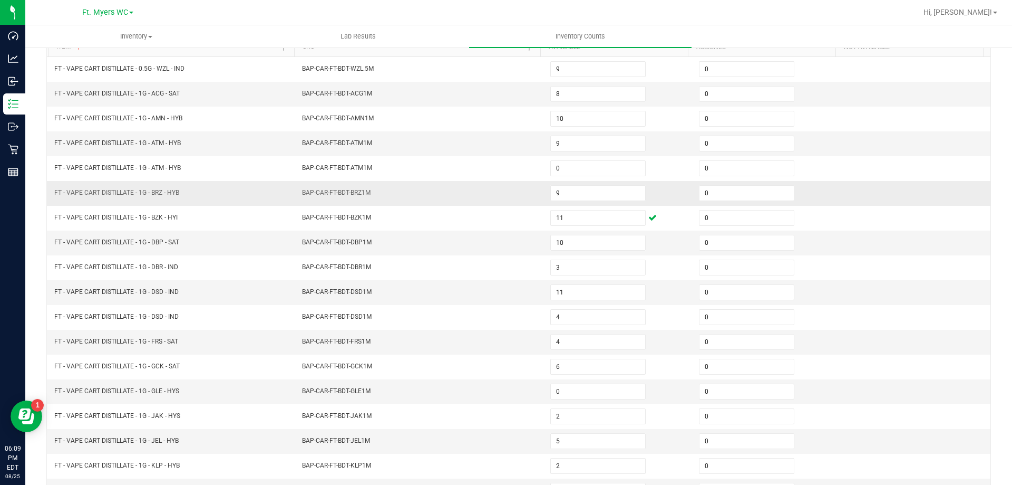
click at [217, 188] on td "FT - VAPE CART DISTILLATE - 1G - BRZ - HYB" at bounding box center [172, 193] width 248 height 25
click at [242, 181] on td "FT - VAPE CART DISTILLATE - 1G - BRZ - HYB" at bounding box center [172, 193] width 248 height 25
click at [604, 188] on input "9" at bounding box center [598, 193] width 94 height 15
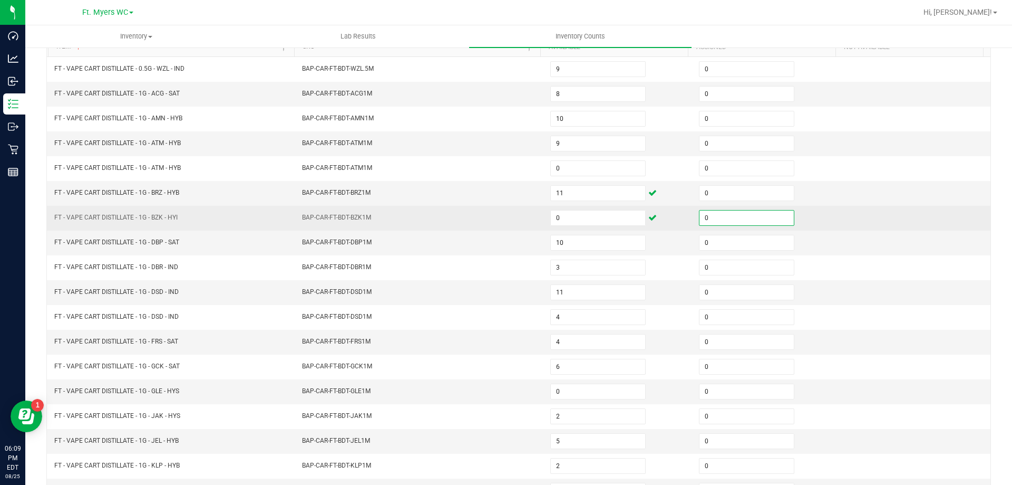
click at [459, 217] on td "BAP-CAR-FT-BDT-BZK1M" at bounding box center [420, 218] width 248 height 25
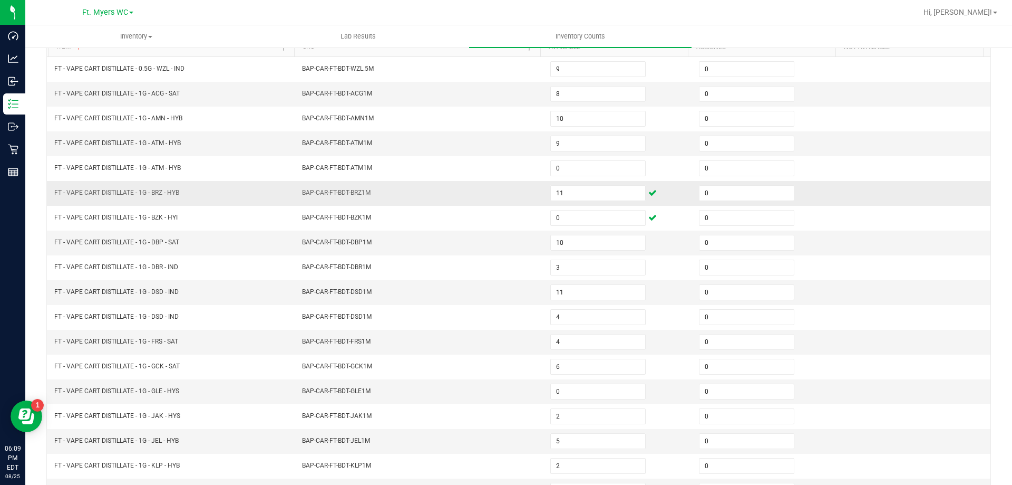
drag, startPoint x: 215, startPoint y: 186, endPoint x: 52, endPoint y: 193, distance: 163.6
click at [52, 193] on td "FT - VAPE CART DISTILLATE - 1G - BRZ - HYB" at bounding box center [172, 193] width 248 height 25
drag, startPoint x: 53, startPoint y: 193, endPoint x: 82, endPoint y: 185, distance: 30.6
click at [82, 185] on td "FT - VAPE CART DISTILLATE - 1G - BRZ - HYB" at bounding box center [172, 193] width 248 height 25
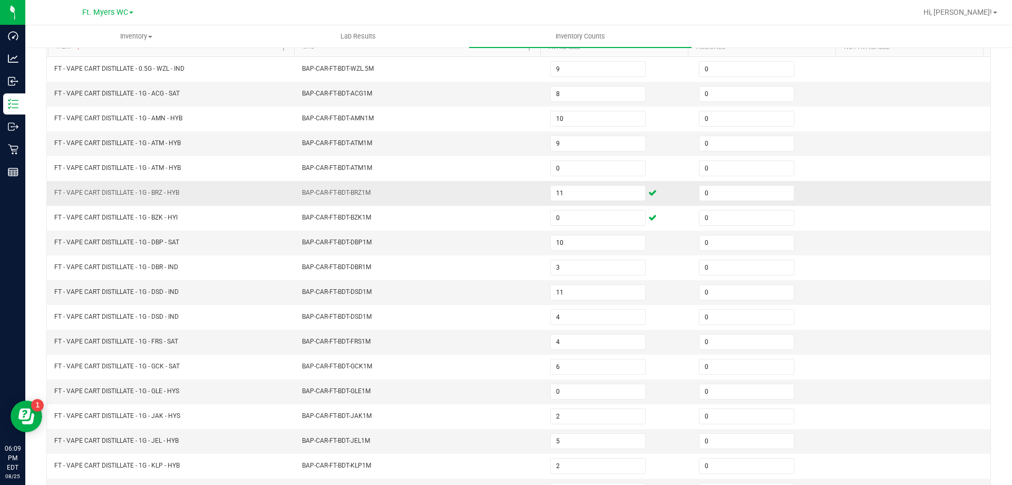
click at [88, 187] on td "FT - VAPE CART DISTILLATE - 1G - BRZ - HYB" at bounding box center [172, 193] width 248 height 25
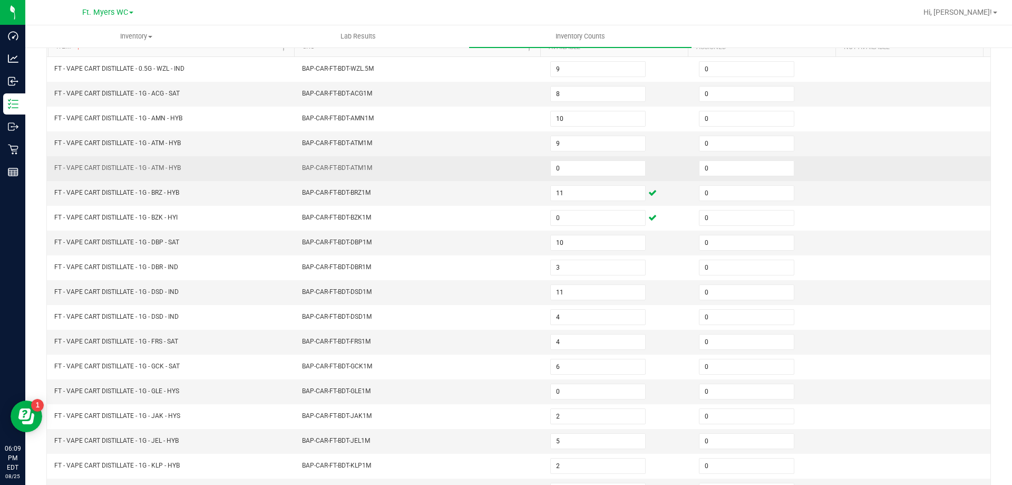
drag, startPoint x: 88, startPoint y: 187, endPoint x: 204, endPoint y: 169, distance: 117.3
click at [204, 169] on td "FT - VAPE CART DISTILLATE - 1G - ATM - HYB" at bounding box center [172, 168] width 248 height 25
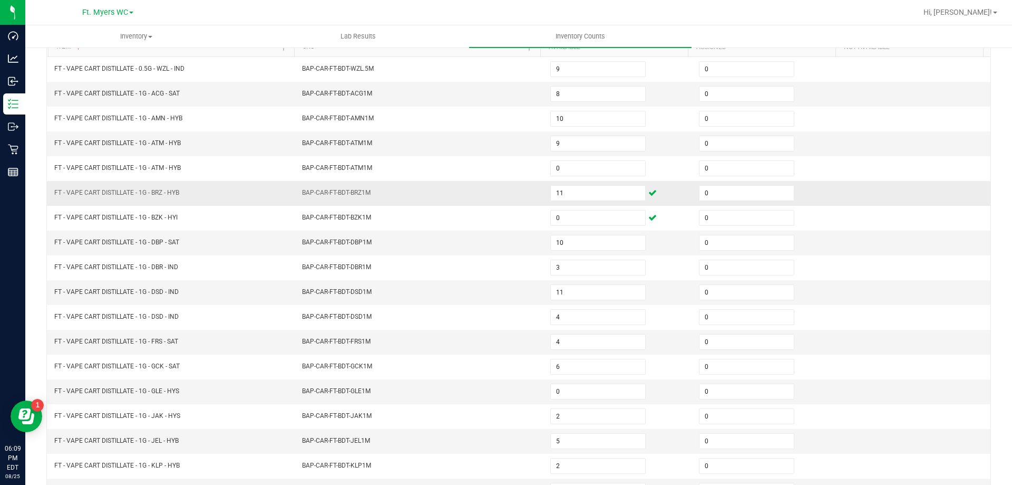
drag, startPoint x: 208, startPoint y: 188, endPoint x: 52, endPoint y: 195, distance: 156.3
click at [52, 195] on td "FT - VAPE CART DISTILLATE - 1G - BRZ - HYB" at bounding box center [172, 193] width 248 height 25
copy span "FT - VAPE CART DISTILLATE - 1G - BRZ - HYB"
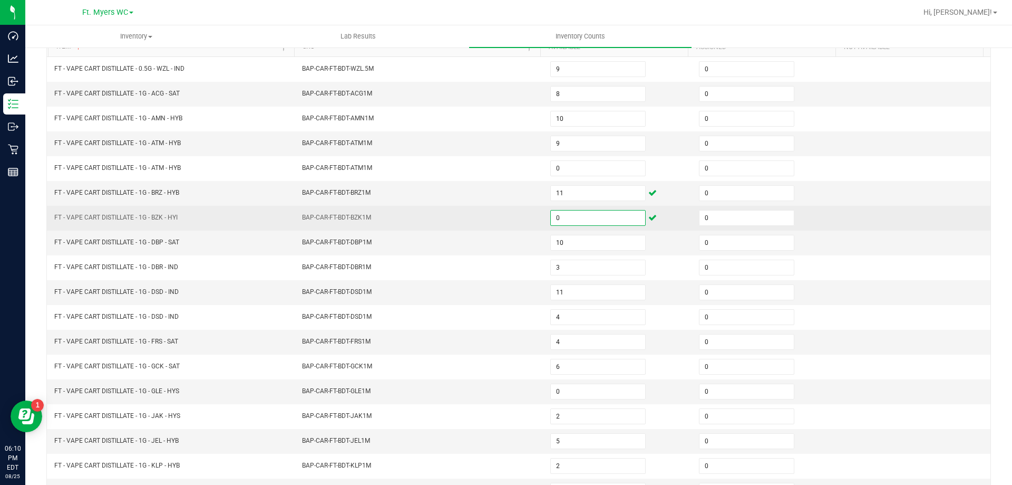
click at [567, 215] on input "0" at bounding box center [598, 217] width 94 height 15
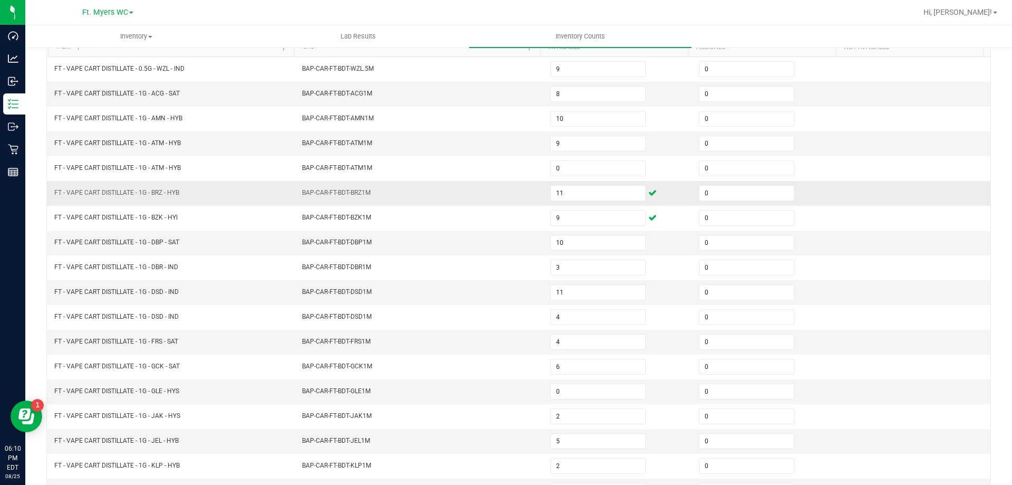
click at [456, 197] on td "BAP-CAR-FT-BDT-BRZ1M" at bounding box center [420, 193] width 248 height 25
click at [562, 198] on input "11" at bounding box center [598, 193] width 94 height 15
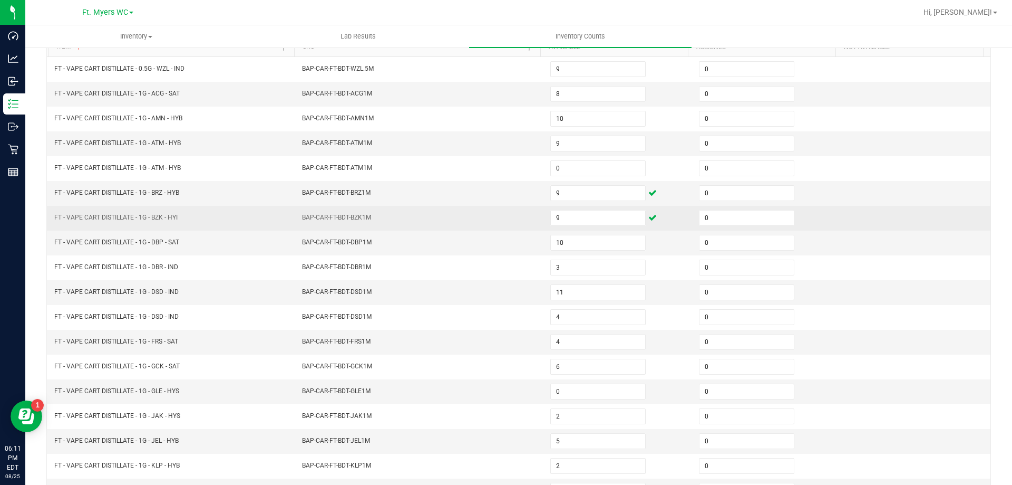
click at [401, 219] on td "BAP-CAR-FT-BDT-BZK1M" at bounding box center [420, 218] width 248 height 25
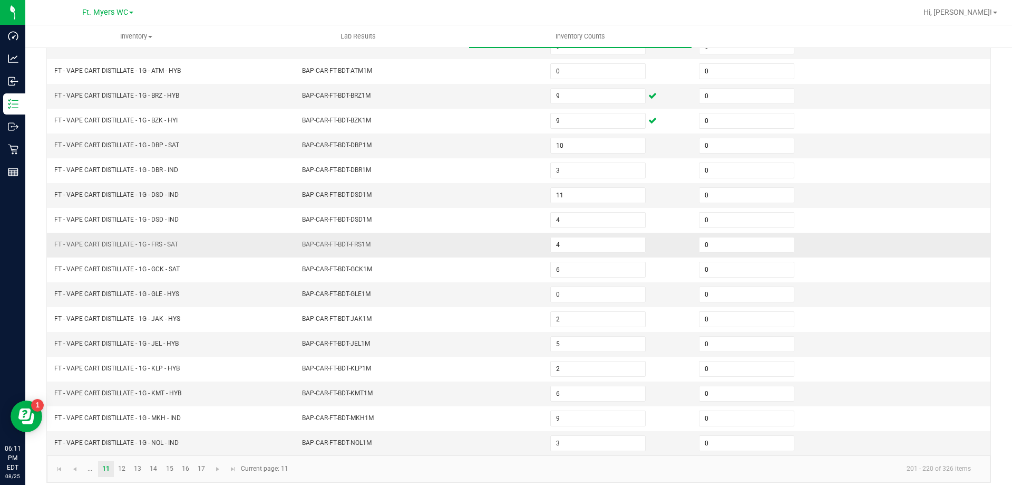
scroll to position [219, 0]
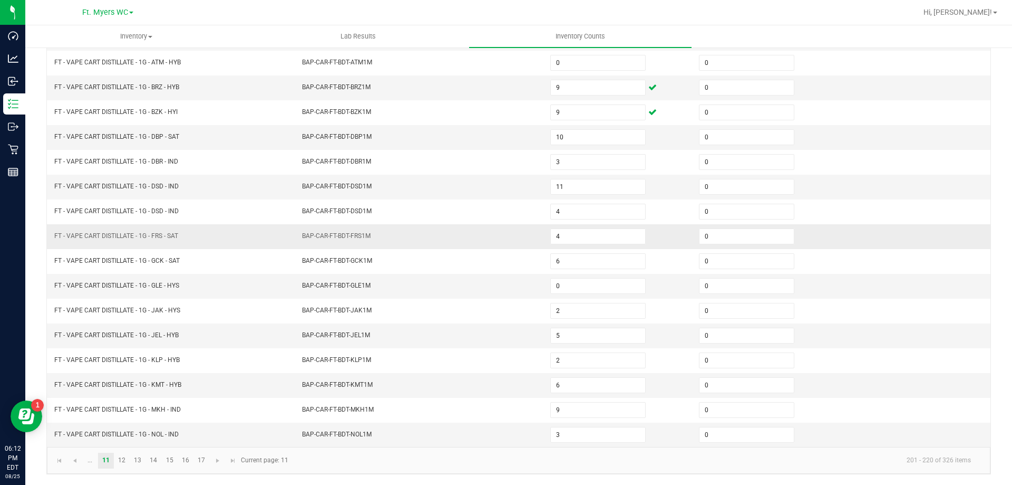
click at [454, 246] on td "BAP-CAR-FT-BDT-FRS1M" at bounding box center [420, 236] width 248 height 25
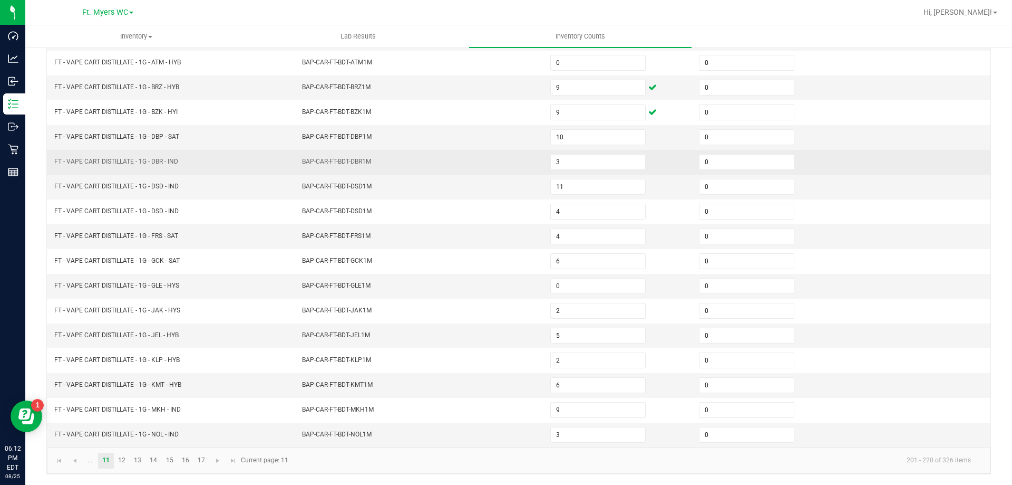
click at [460, 150] on td "BAP-CAR-FT-BDT-DBR1M" at bounding box center [420, 162] width 248 height 25
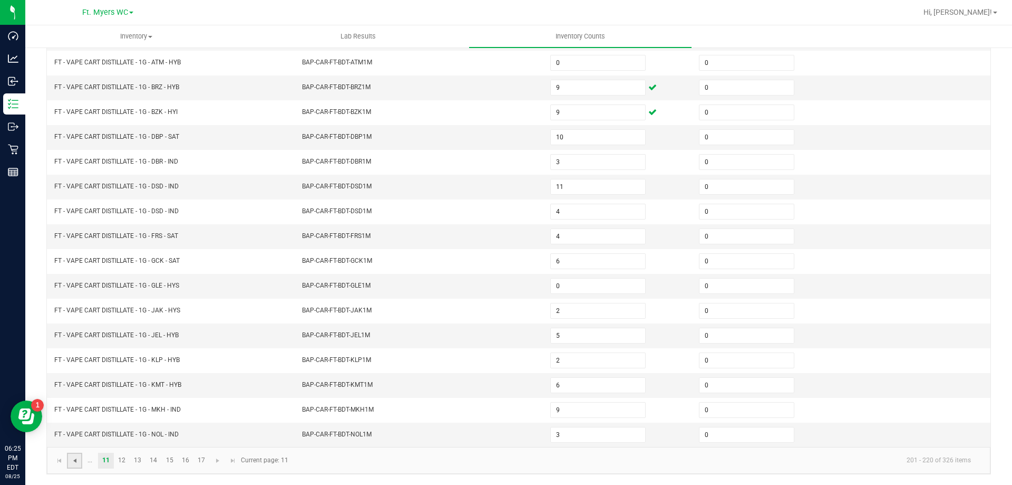
click at [76, 459] on span "Go to the previous page" at bounding box center [75, 460] width 8 height 8
click at [216, 459] on link "9" at bounding box center [216, 460] width 15 height 16
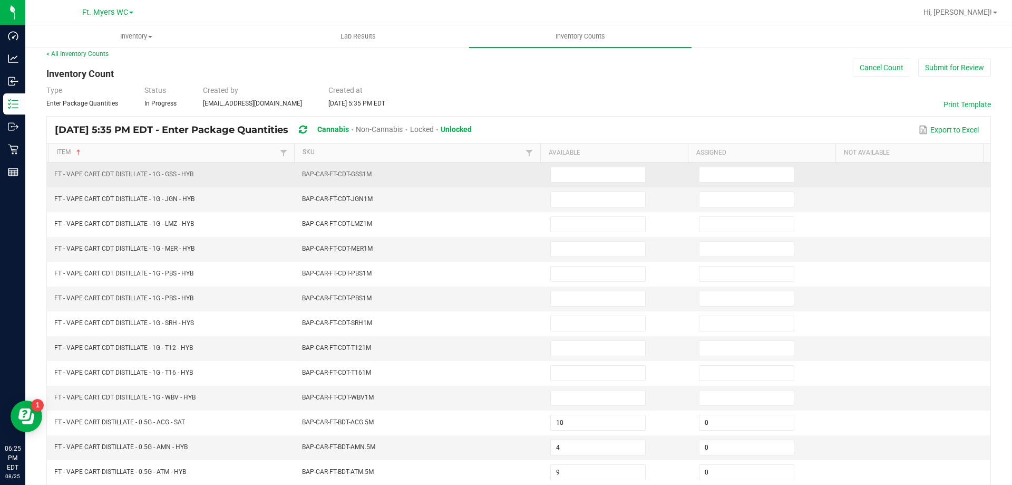
scroll to position [166, 0]
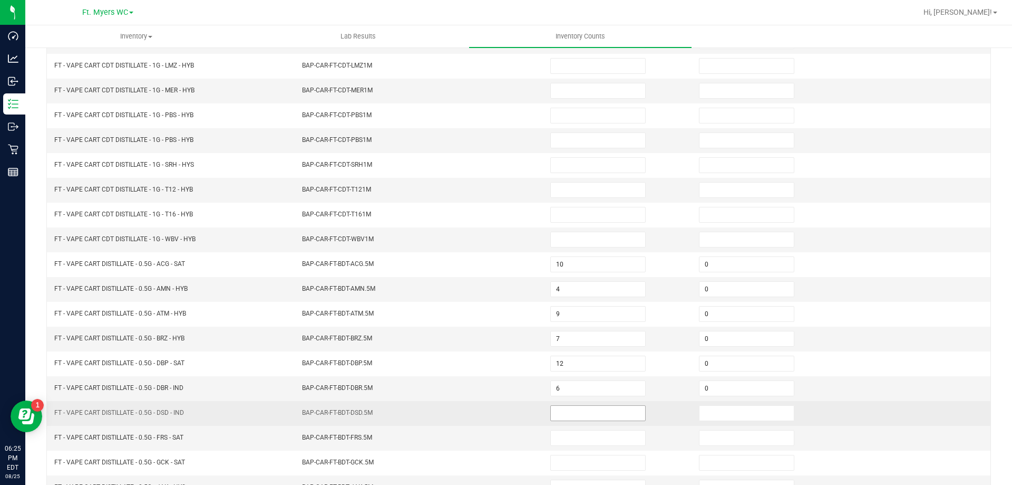
click at [597, 416] on input at bounding box center [598, 412] width 94 height 15
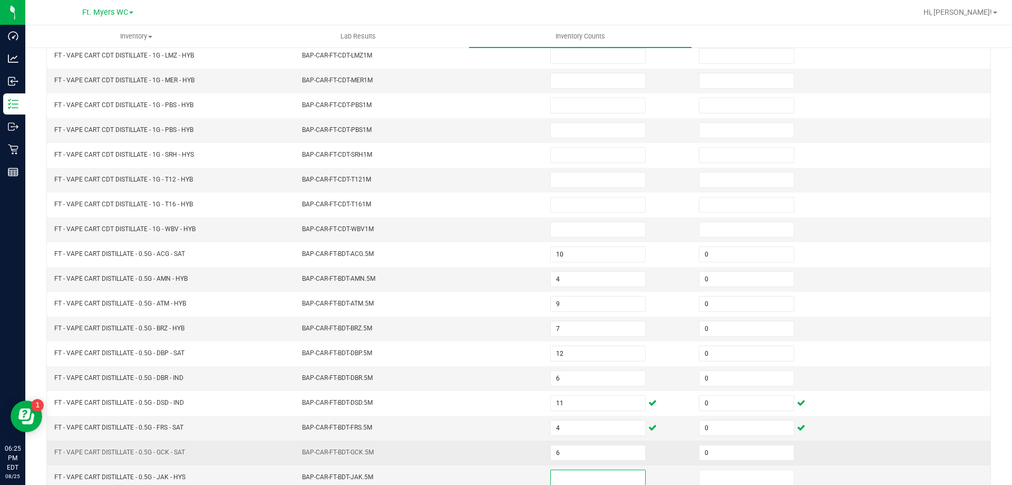
scroll to position [219, 0]
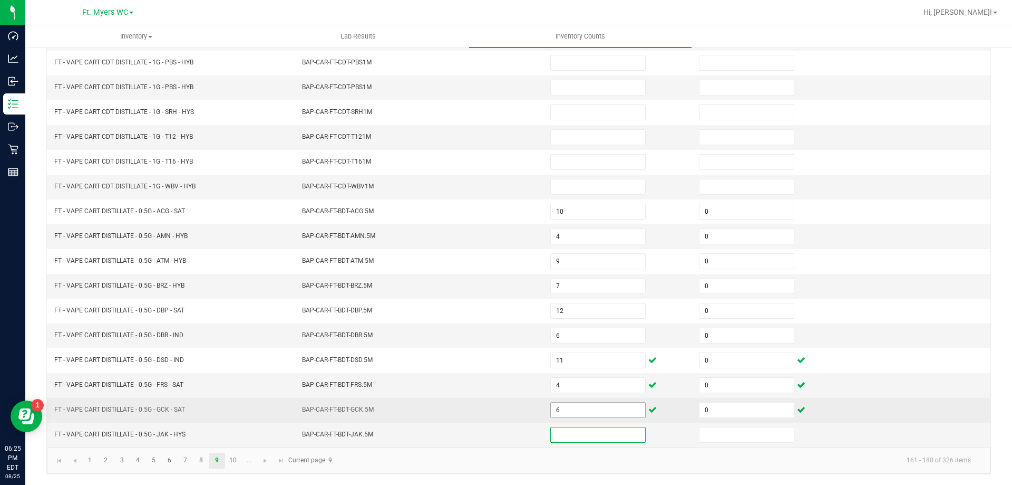
click at [597, 409] on input "6" at bounding box center [598, 409] width 94 height 15
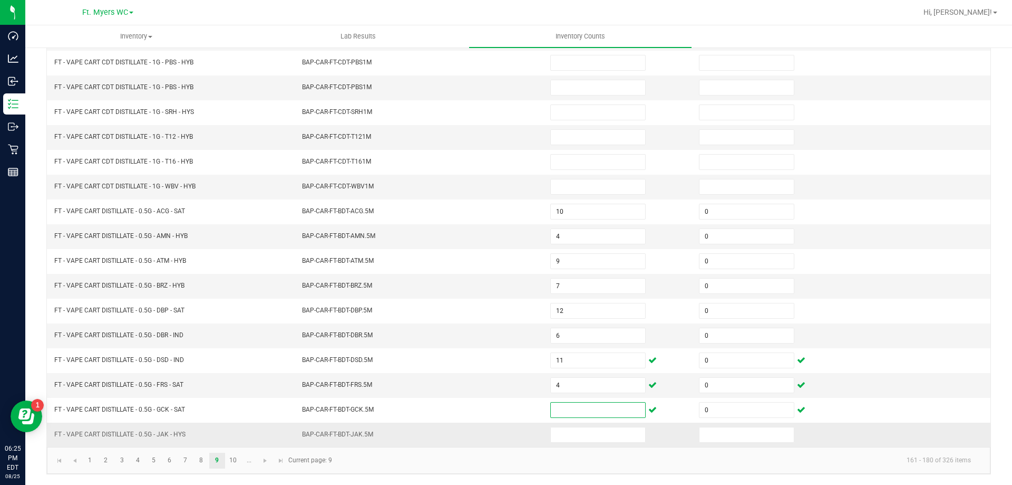
click at [593, 443] on td at bounding box center [618, 434] width 149 height 24
click at [592, 442] on span at bounding box center [597, 435] width 95 height 16
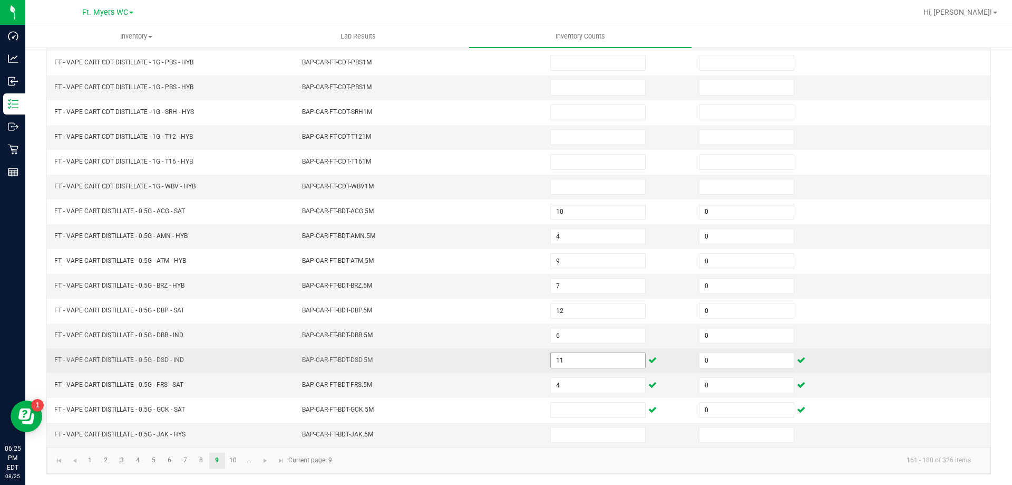
click at [590, 364] on input "11" at bounding box center [598, 360] width 94 height 15
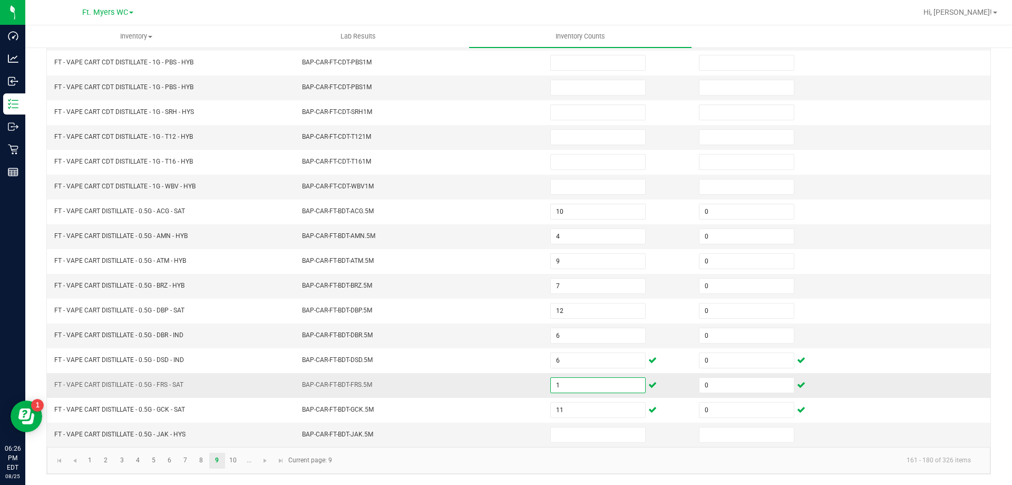
click at [583, 387] on input "1" at bounding box center [598, 385] width 94 height 15
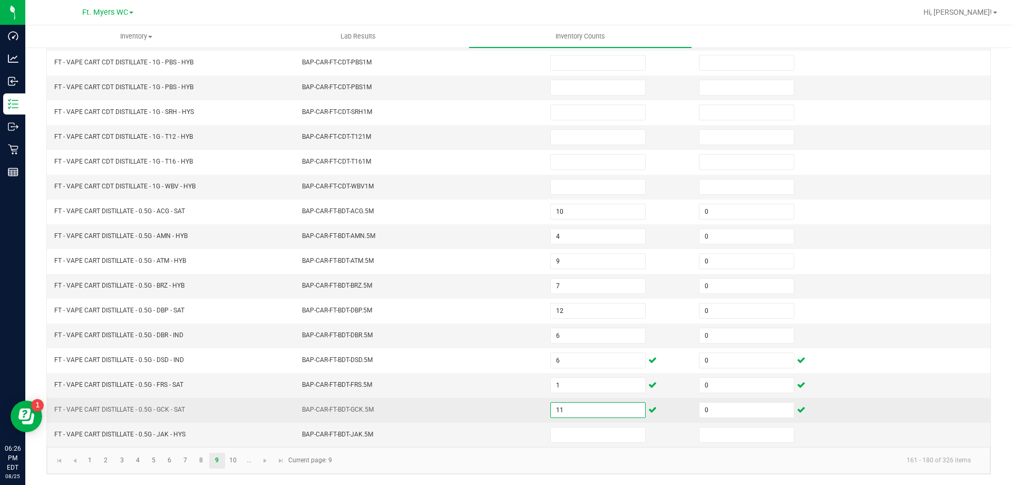
click at [585, 403] on input "11" at bounding box center [598, 409] width 94 height 15
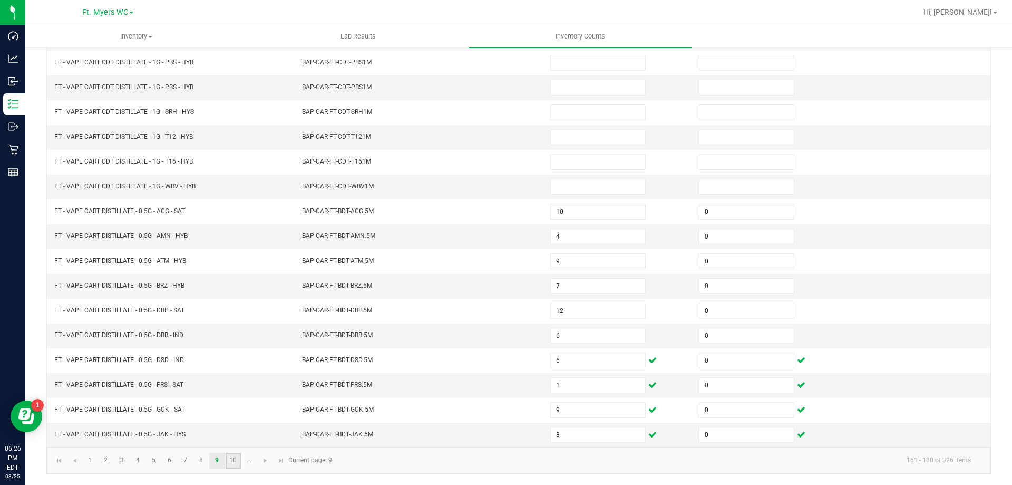
click at [228, 460] on link "10" at bounding box center [233, 460] width 15 height 16
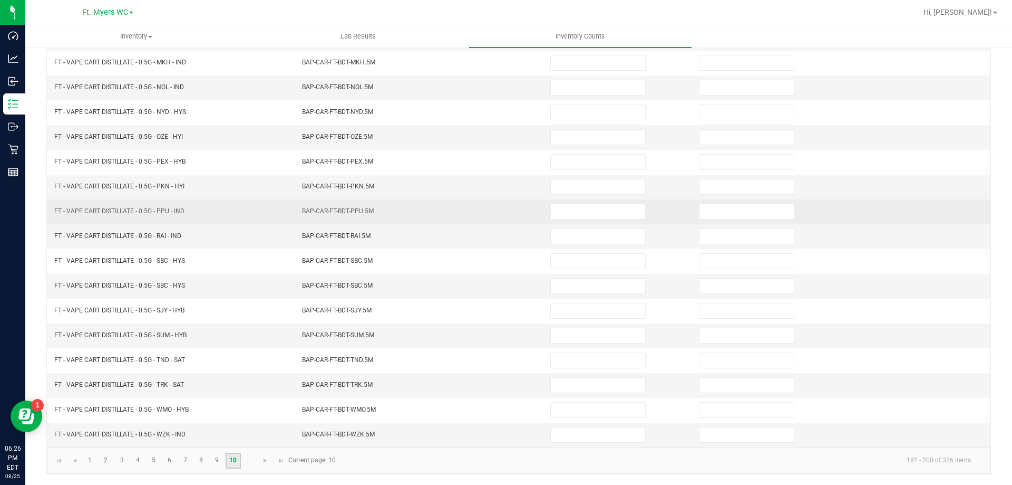
scroll to position [0, 0]
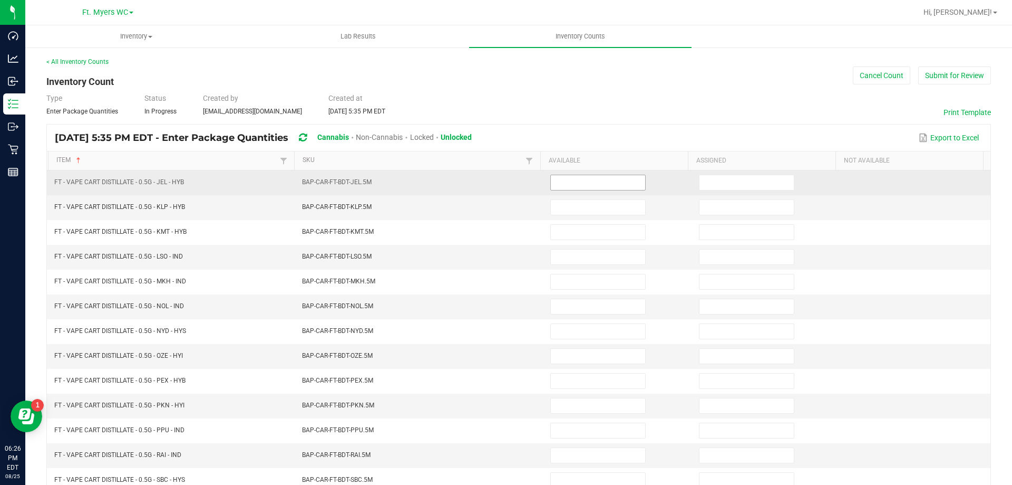
click at [560, 186] on input at bounding box center [598, 182] width 94 height 15
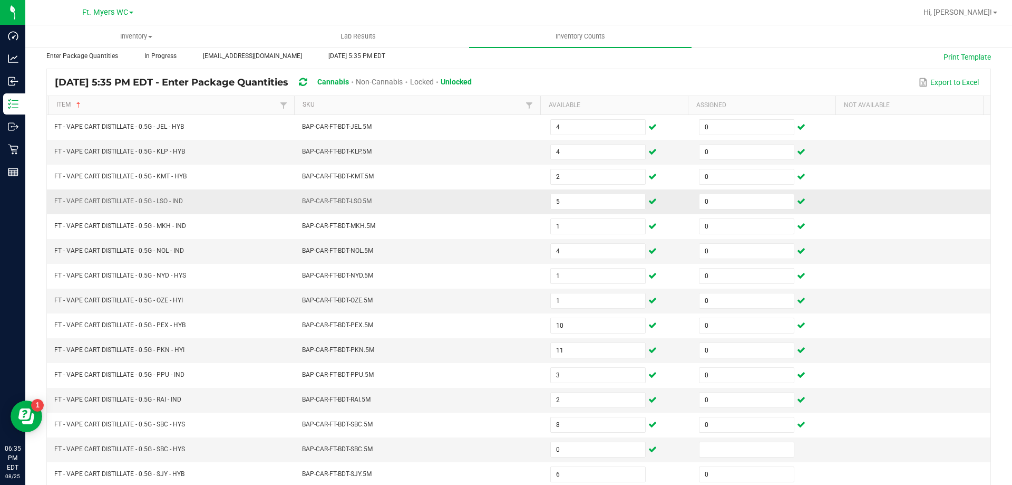
scroll to position [219, 0]
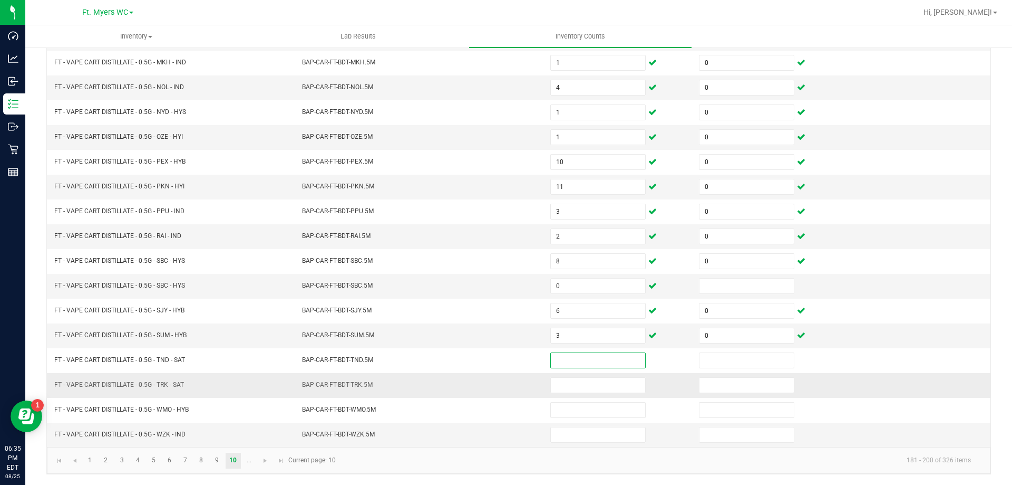
click at [565, 393] on td at bounding box center [618, 385] width 149 height 25
click at [562, 392] on input at bounding box center [598, 385] width 94 height 15
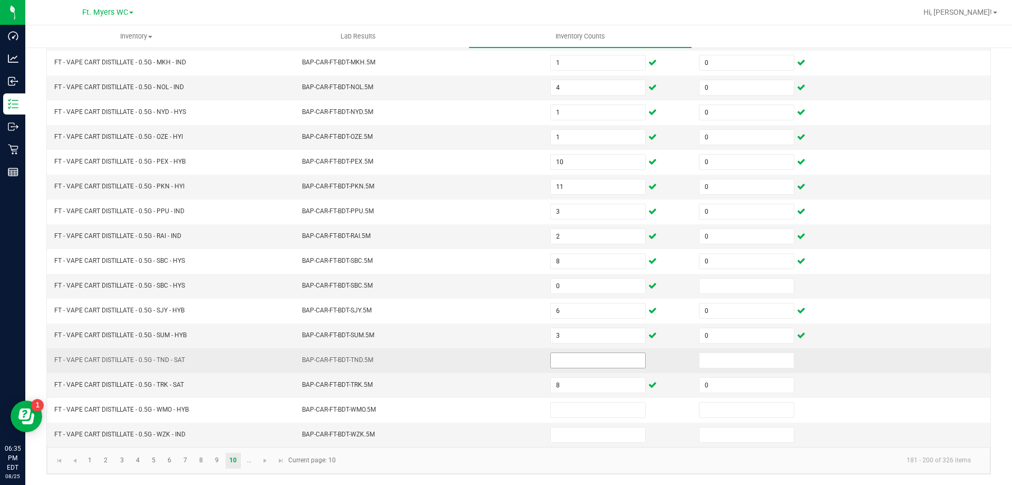
click at [584, 368] on span at bounding box center [597, 360] width 95 height 16
click at [577, 362] on input at bounding box center [598, 360] width 94 height 15
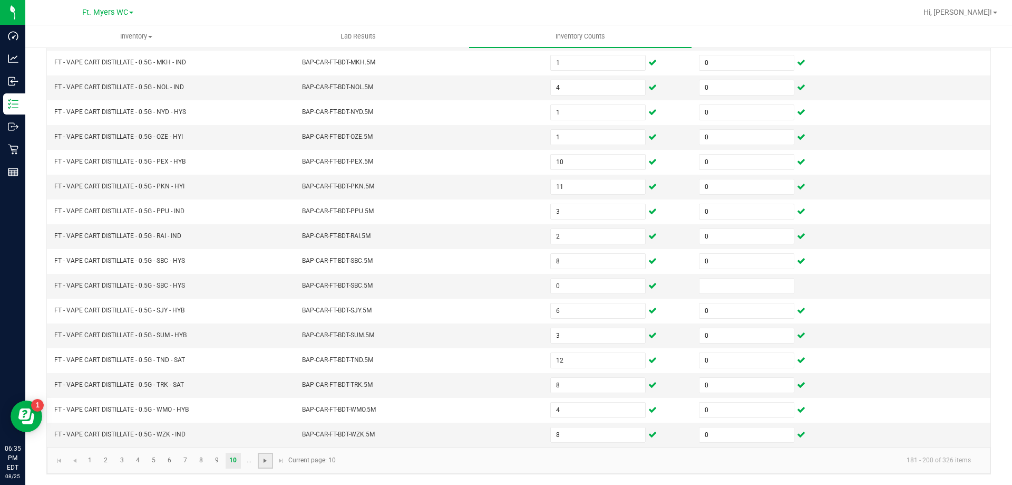
click at [265, 460] on span "Go to the next page" at bounding box center [265, 460] width 8 height 8
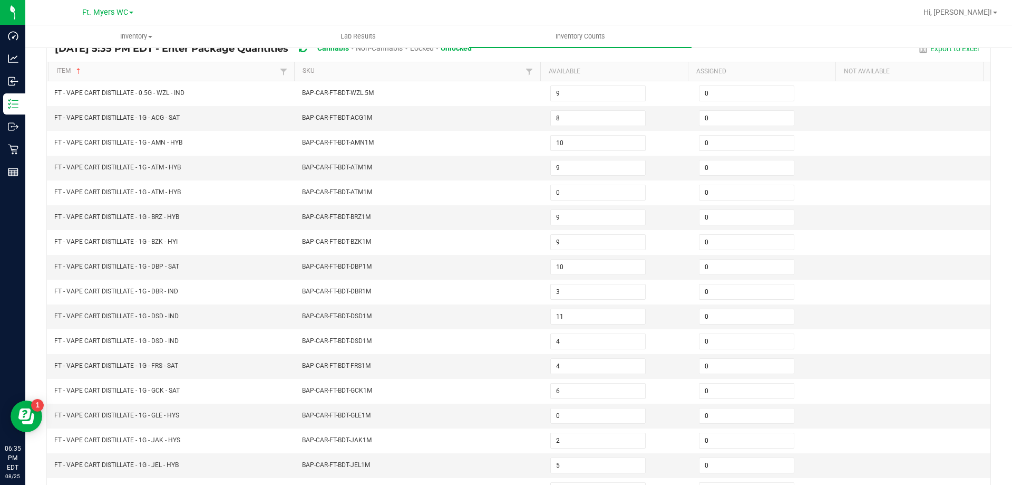
scroll to position [0, 0]
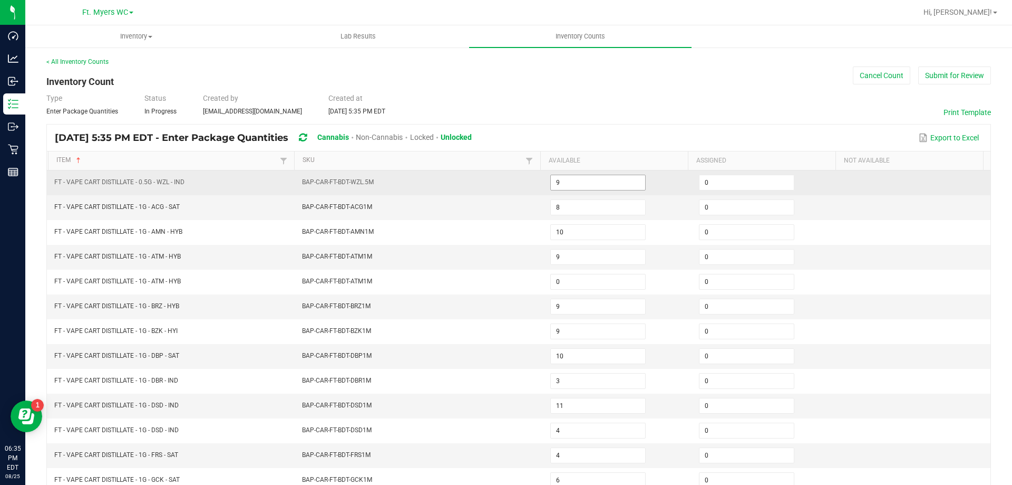
click at [578, 176] on input "9" at bounding box center [598, 182] width 94 height 15
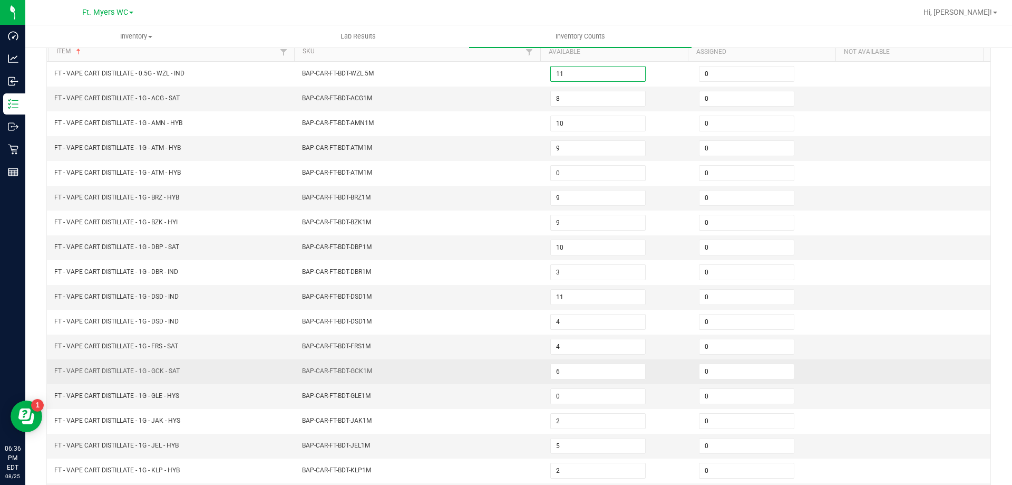
scroll to position [219, 0]
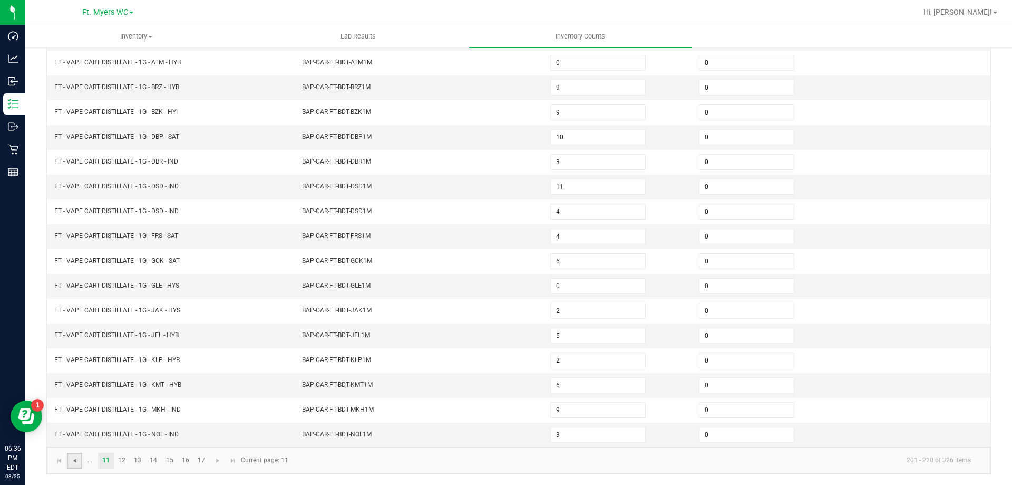
click at [79, 461] on span "Go to the previous page" at bounding box center [75, 460] width 8 height 8
click at [72, 466] on link at bounding box center [74, 460] width 15 height 16
click at [202, 455] on link "8" at bounding box center [201, 460] width 15 height 16
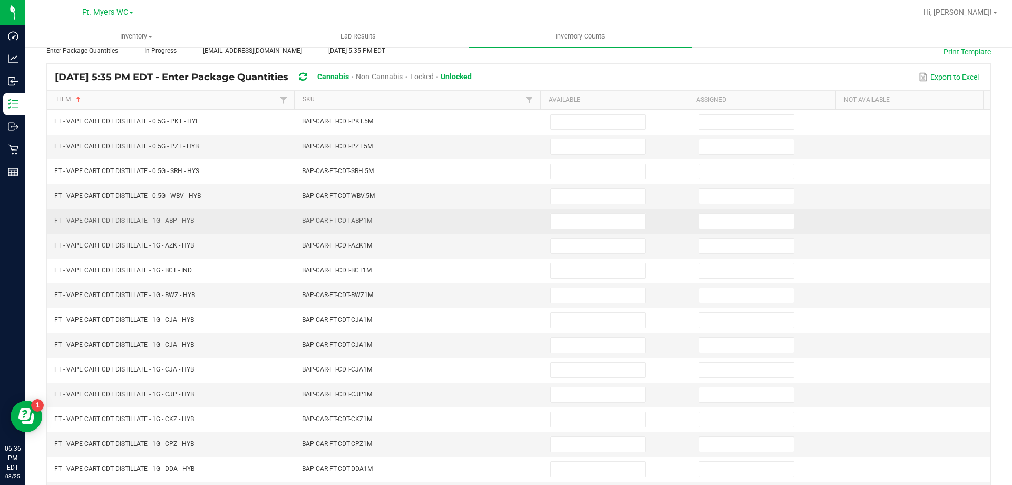
drag, startPoint x: 244, startPoint y: 225, endPoint x: 536, endPoint y: 210, distance: 292.5
click at [530, 210] on tr "FT - VAPE CART CDT DISTILLATE - 1G - ABP - HYB BAP-CAR-FT-CDT-ABP1M" at bounding box center [519, 221] width 944 height 25
click at [561, 214] on input at bounding box center [598, 221] width 94 height 15
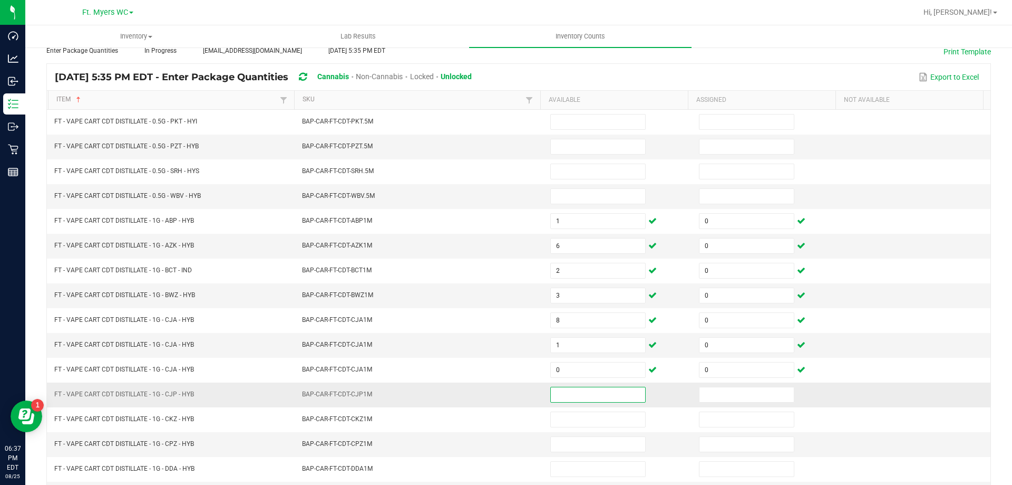
click at [570, 393] on input at bounding box center [598, 394] width 94 height 15
click at [563, 340] on input "1" at bounding box center [598, 344] width 94 height 15
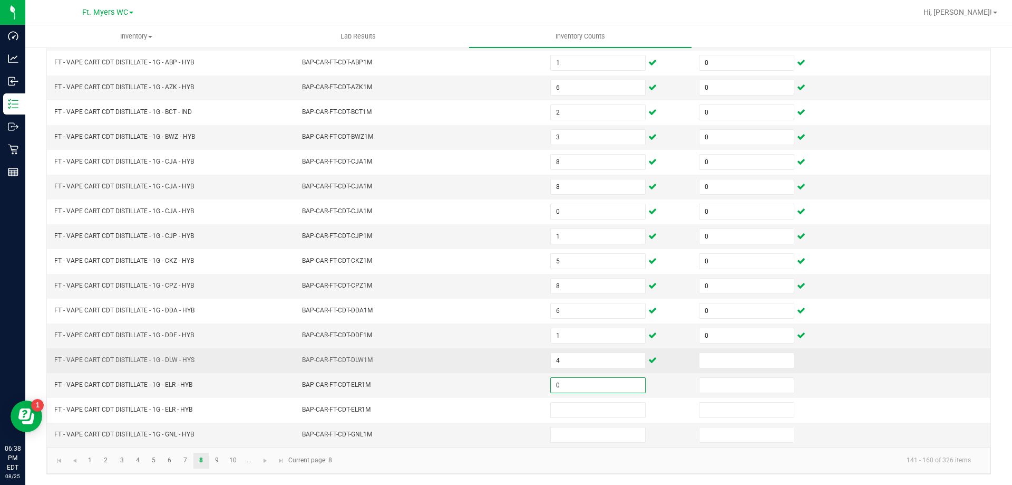
drag, startPoint x: 679, startPoint y: 356, endPoint x: 686, endPoint y: 356, distance: 7.4
click at [681, 356] on td "4" at bounding box center [618, 360] width 149 height 25
click at [700, 356] on input at bounding box center [747, 360] width 94 height 15
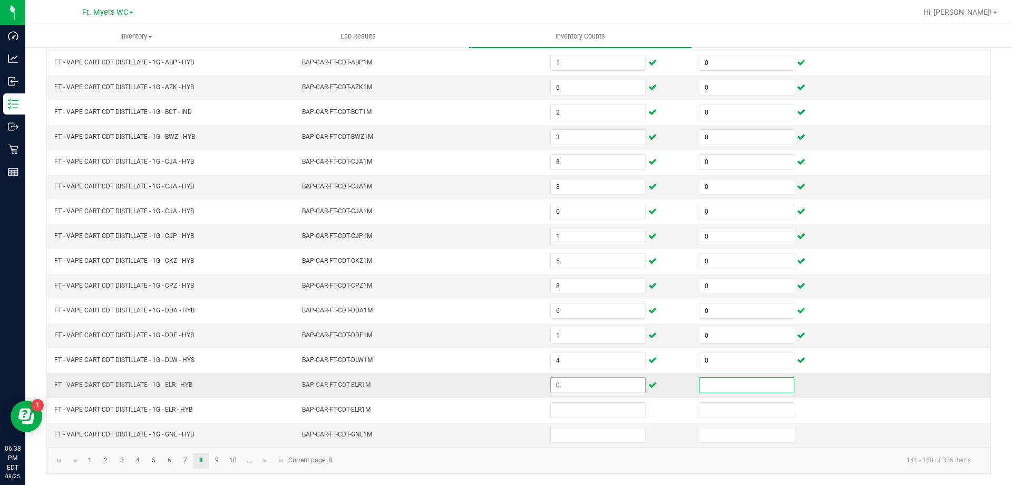
click at [600, 382] on input "0" at bounding box center [598, 385] width 94 height 15
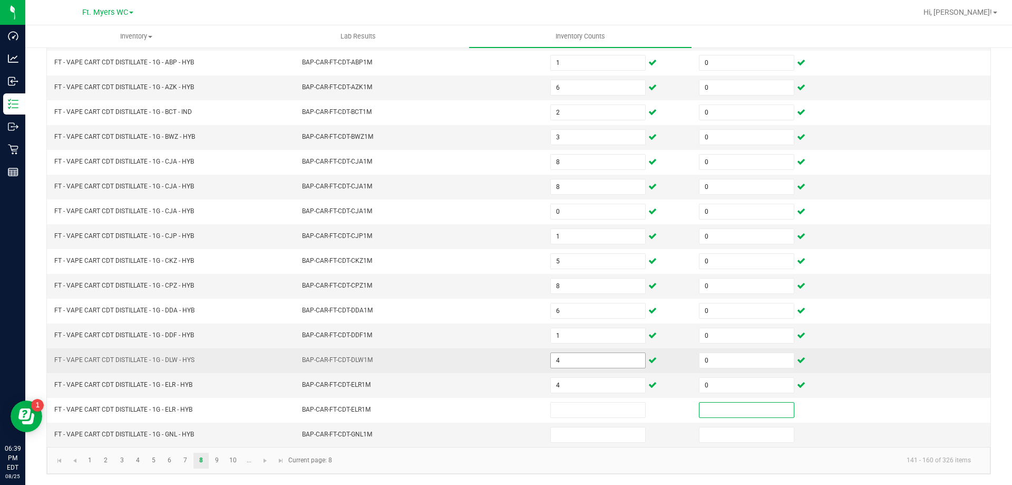
click at [584, 359] on input "4" at bounding box center [598, 360] width 94 height 15
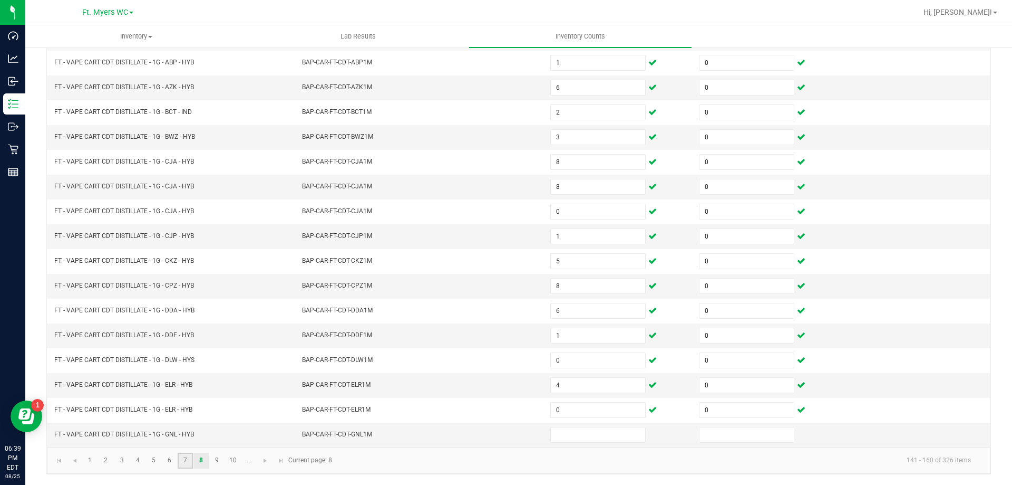
click at [188, 460] on link "7" at bounding box center [185, 460] width 15 height 16
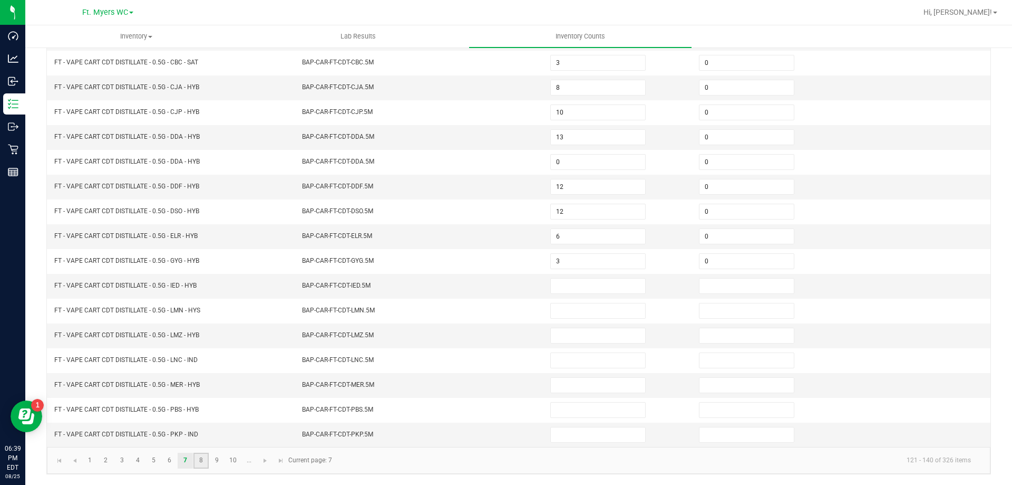
click at [205, 458] on link "8" at bounding box center [201, 460] width 15 height 16
click at [564, 436] on input at bounding box center [598, 434] width 94 height 15
click at [568, 429] on input at bounding box center [598, 434] width 94 height 15
click at [222, 466] on link "9" at bounding box center [216, 460] width 15 height 16
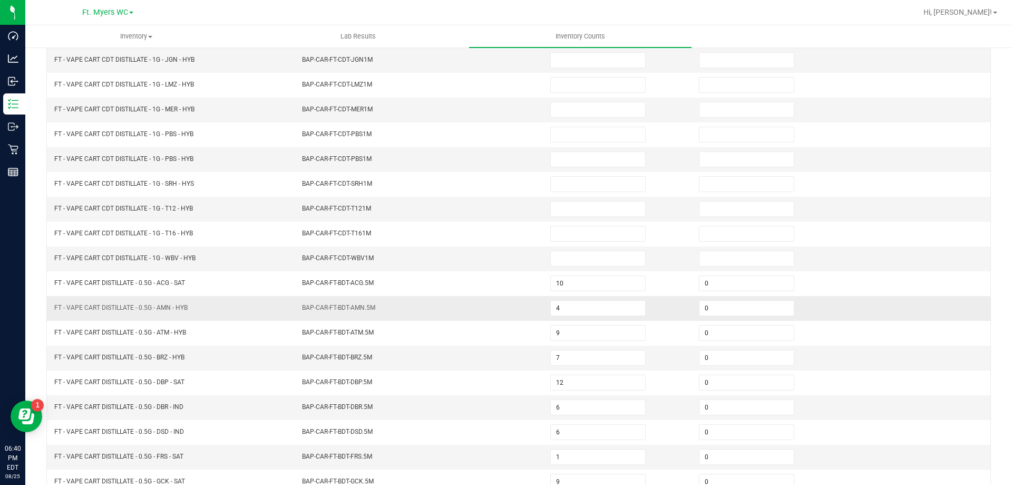
scroll to position [8, 0]
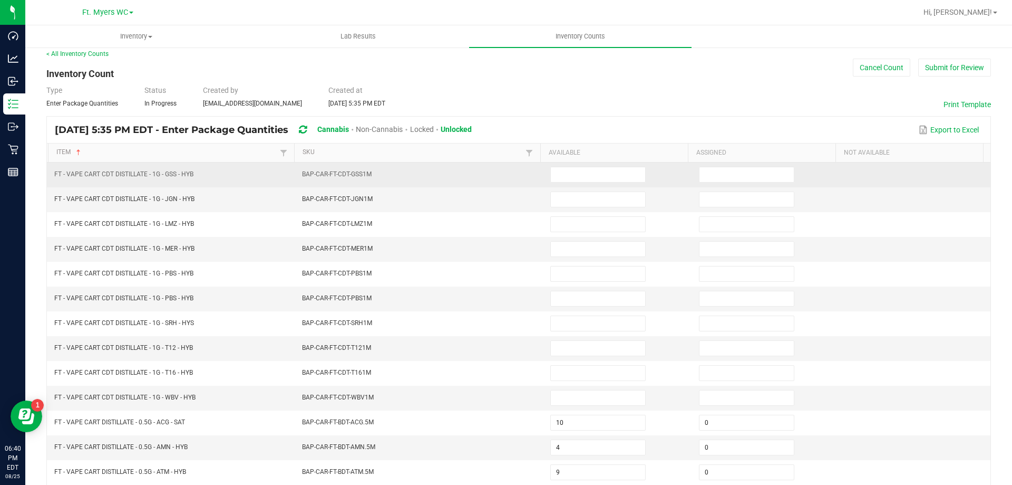
click at [556, 164] on td at bounding box center [618, 174] width 149 height 25
click at [573, 167] on input at bounding box center [598, 174] width 94 height 15
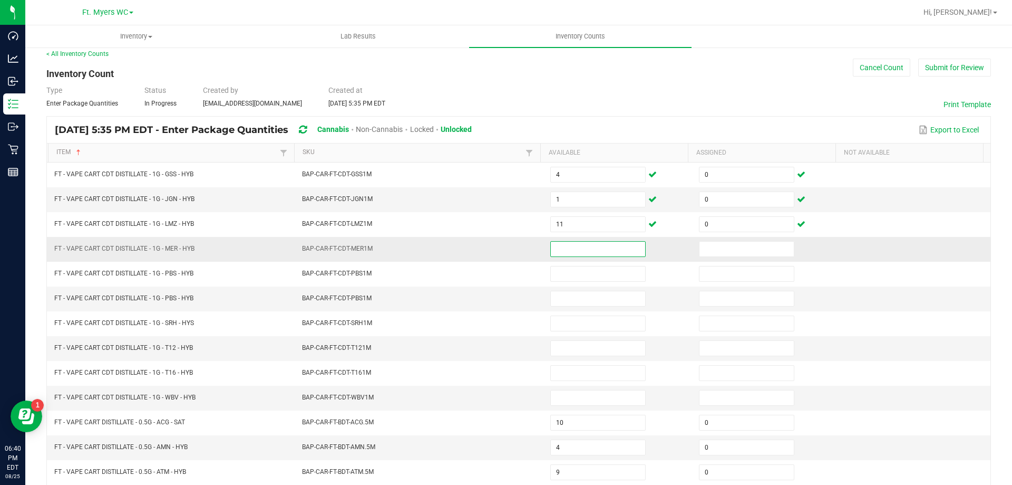
drag, startPoint x: 584, startPoint y: 244, endPoint x: 654, endPoint y: 236, distance: 70.5
click at [593, 242] on input at bounding box center [598, 248] width 94 height 15
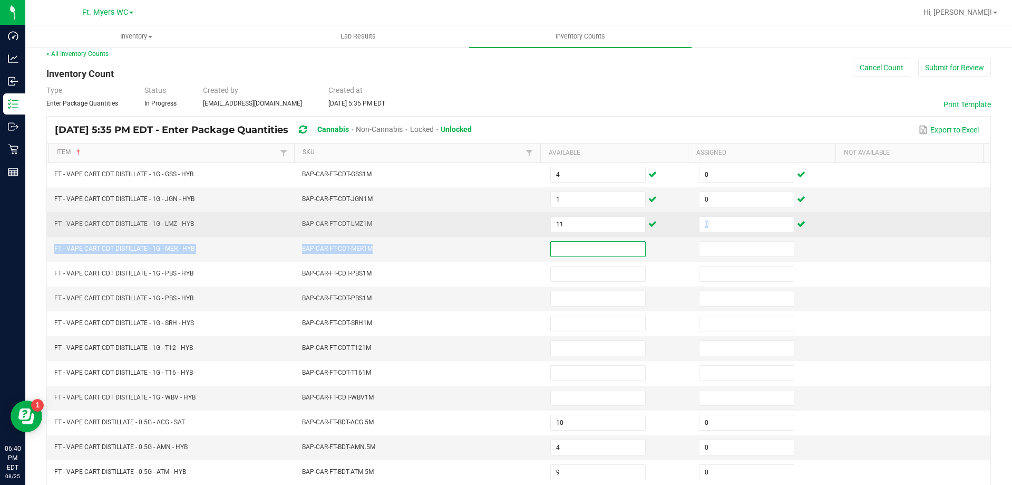
click at [660, 236] on tbody "FT - VAPE CART CDT DISTILLATE - 1G - GSS - HYB BAP-CAR-FT-CDT-GSS1M 4 0 FT - VA…" at bounding box center [519, 409] width 944 height 495
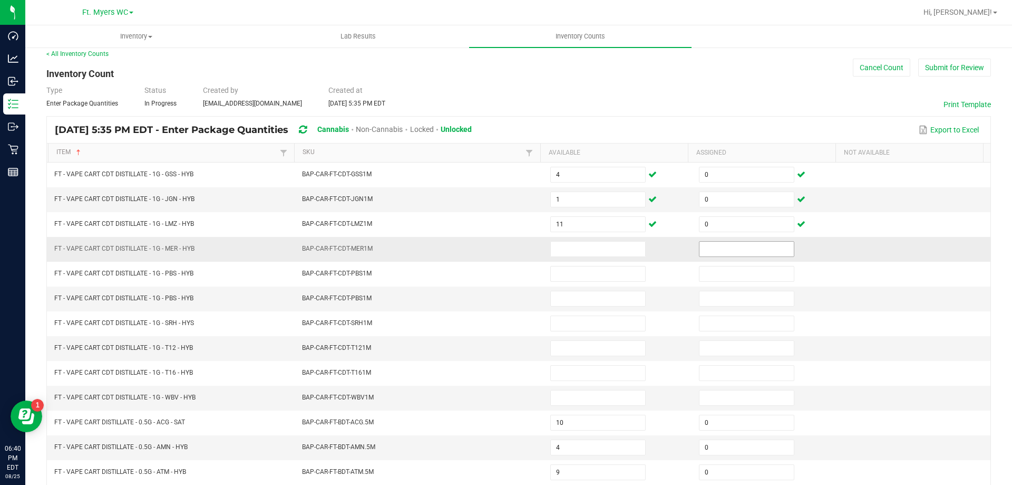
click at [726, 244] on input at bounding box center [747, 248] width 94 height 15
click at [551, 243] on input at bounding box center [598, 248] width 94 height 15
click at [566, 241] on span at bounding box center [597, 249] width 95 height 16
click at [567, 248] on input at bounding box center [598, 248] width 94 height 15
click at [571, 248] on input at bounding box center [598, 248] width 94 height 15
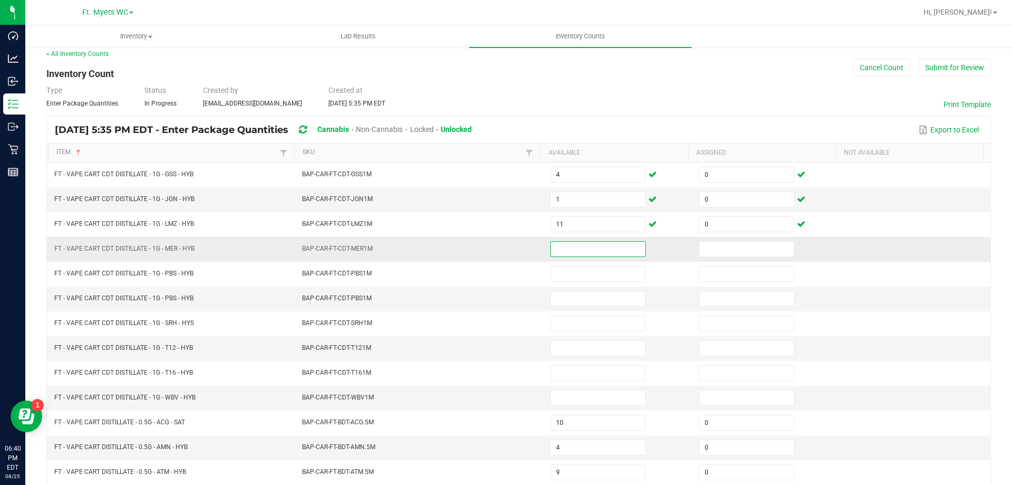
click at [571, 248] on input at bounding box center [598, 248] width 94 height 15
click at [571, 248] on input "11" at bounding box center [598, 248] width 94 height 15
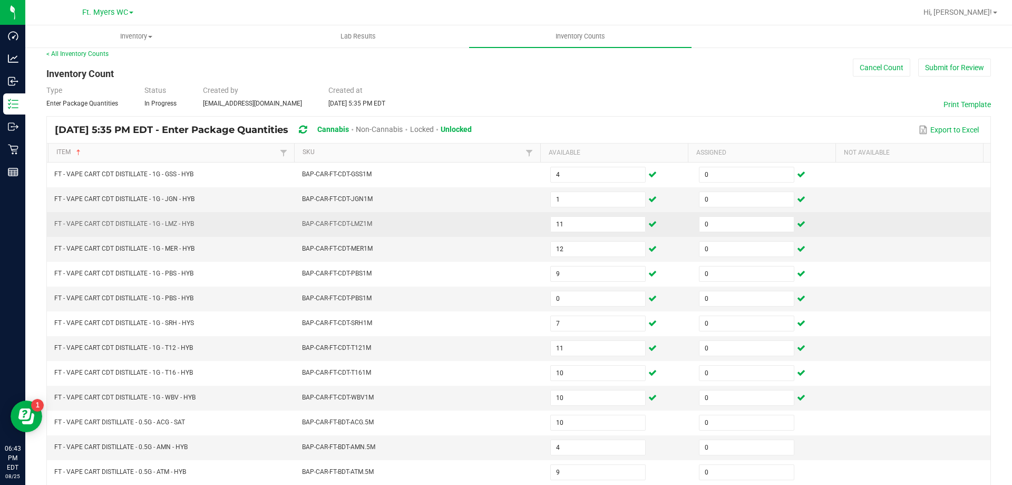
click at [436, 235] on td "BAP-CAR-FT-CDT-LMZ1M" at bounding box center [420, 224] width 248 height 25
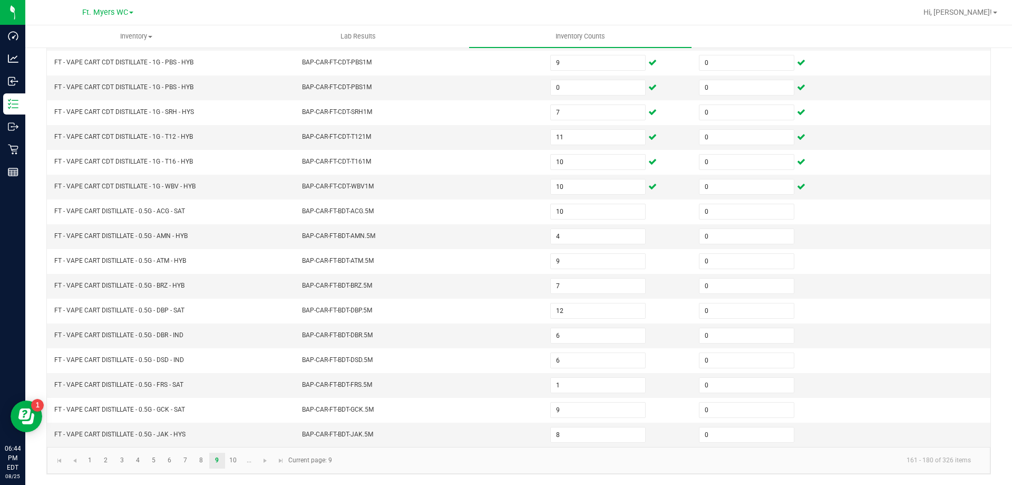
scroll to position [0, 0]
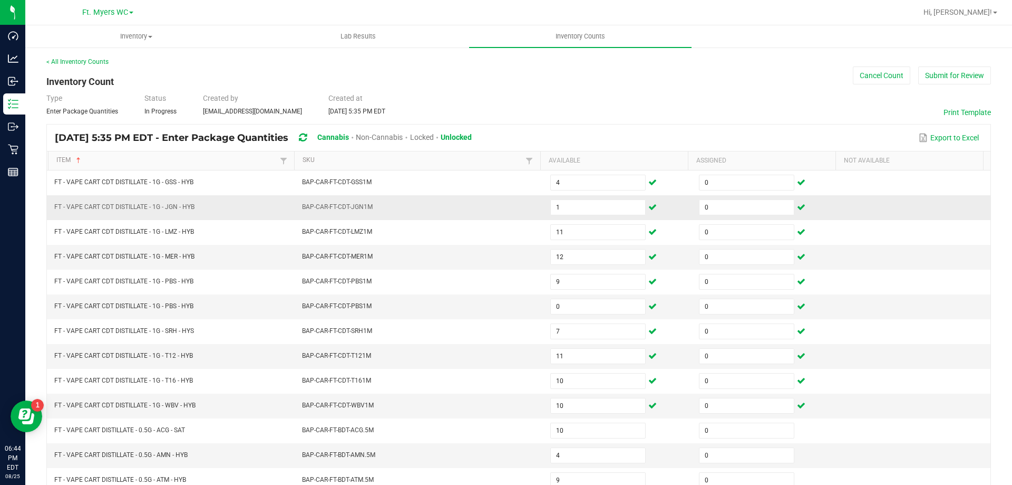
drag, startPoint x: 424, startPoint y: 408, endPoint x: 390, endPoint y: 198, distance: 212.1
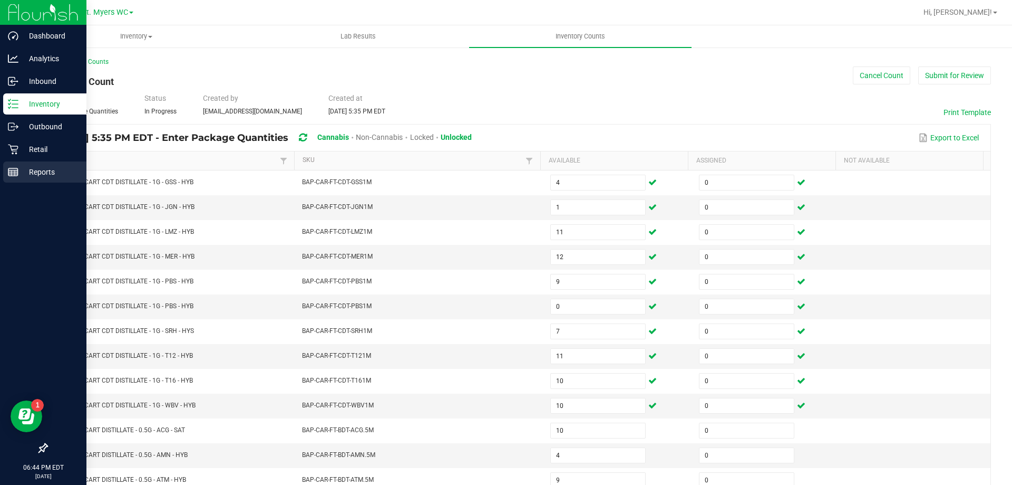
click at [27, 163] on div "< All Inventory Counts Inventory Count Cancel Count Submit for Review Type Ente…" at bounding box center [518, 374] width 987 height 657
click at [15, 166] on div "Reports" at bounding box center [44, 171] width 83 height 21
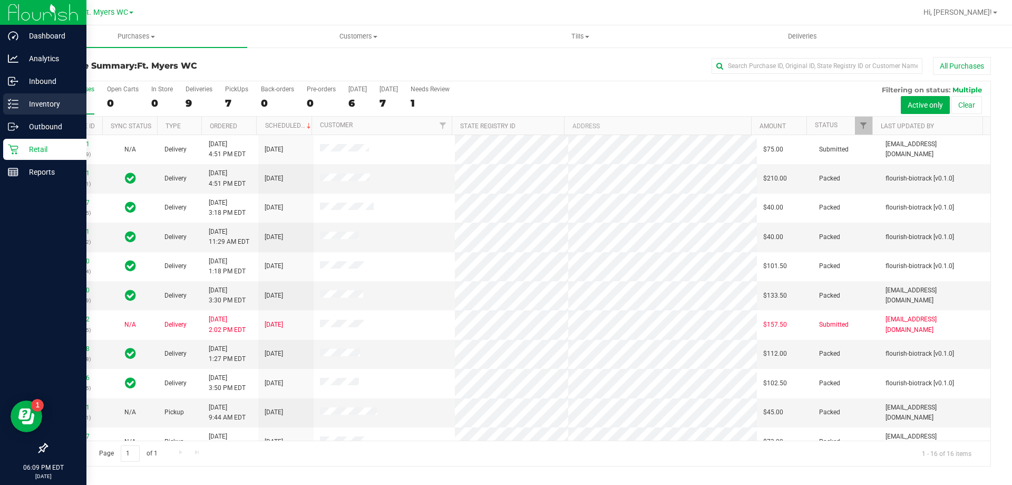
click at [18, 107] on p "Inventory" at bounding box center [49, 104] width 63 height 13
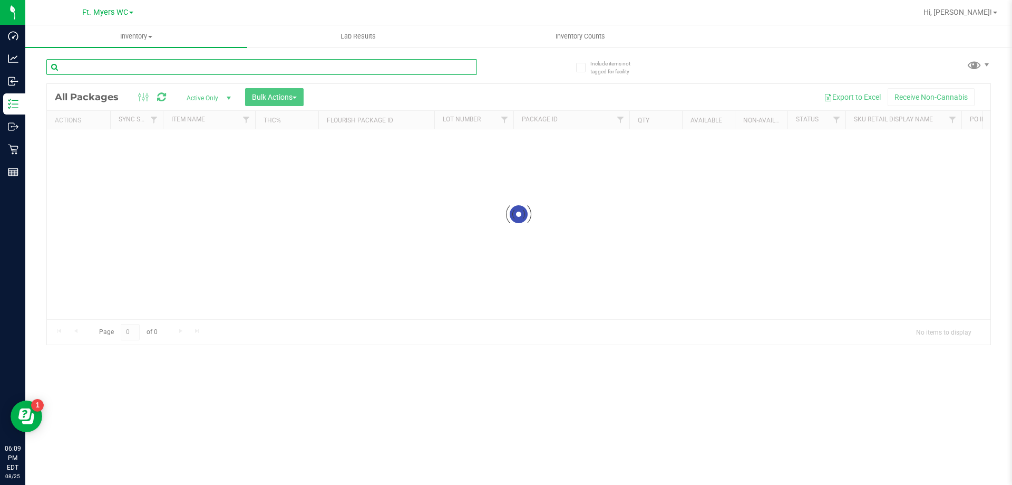
click at [191, 62] on input "text" at bounding box center [261, 67] width 431 height 16
paste input "FT - VAPE CART DISTILLATE - 1G - BRZ - HYB"
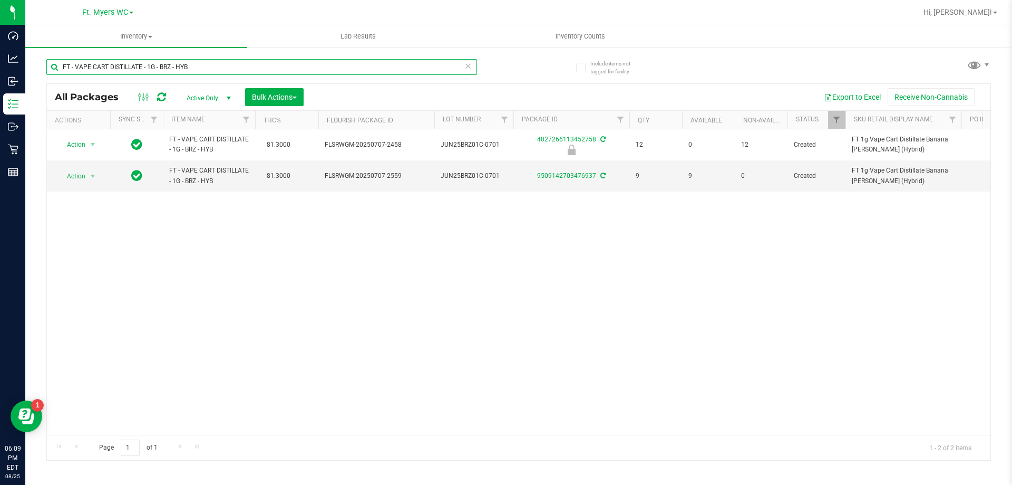
click at [250, 66] on input "FT - VAPE CART DISTILLATE - 1G - BRZ - HYB" at bounding box center [261, 67] width 431 height 16
click at [400, 226] on div "Action Action Edit attributes Global inventory Locate package Package audit log…" at bounding box center [519, 281] width 944 height 305
click at [278, 57] on div "FT - VAPE CART DISTILLATE - 1G - BRZ - HYB" at bounding box center [282, 67] width 472 height 34
drag, startPoint x: 282, startPoint y: 68, endPoint x: 162, endPoint y: 71, distance: 120.3
click at [162, 71] on input "FT - VAPE CART DISTILLATE - 1G - BRZ - HYB" at bounding box center [261, 67] width 431 height 16
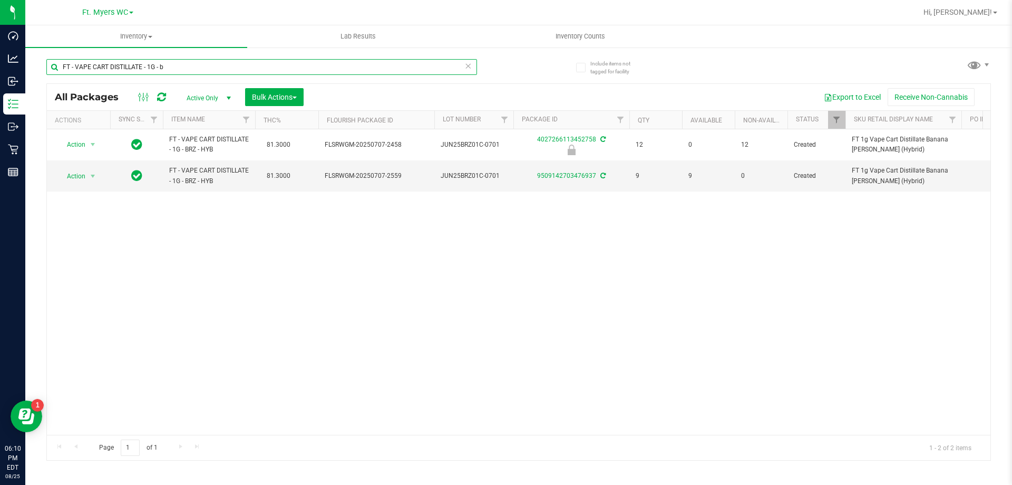
type input "FT - VAPE CART DISTILLATE - 1G -"
click at [162, 71] on input "FT - VAPE CART DISTILLATE - 1G -" at bounding box center [261, 67] width 431 height 16
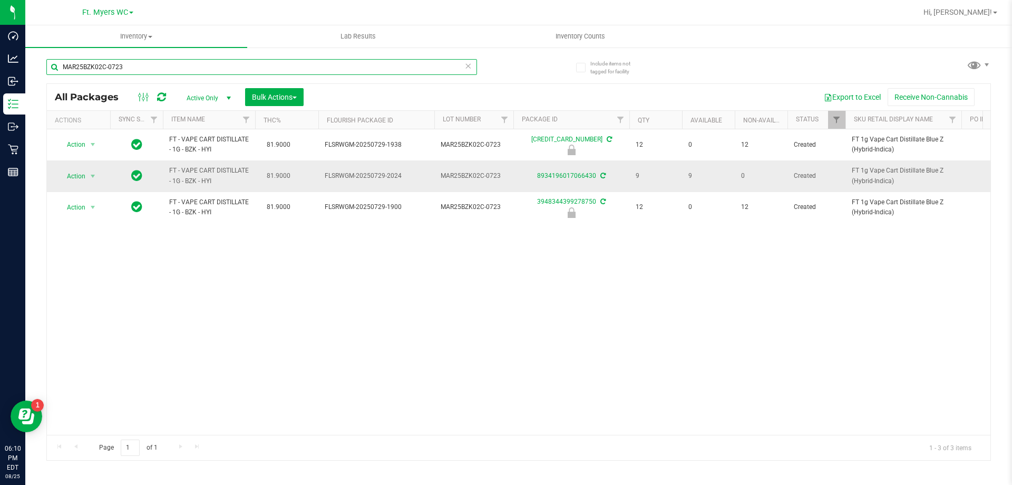
type input "MAR25BZK02C-0723"
click at [470, 174] on span "MAR25BZK02C-0723" at bounding box center [474, 176] width 66 height 10
click at [529, 258] on div "Action Action Edit attributes Global inventory Locate package Package audit log…" at bounding box center [519, 281] width 944 height 305
drag, startPoint x: 253, startPoint y: 189, endPoint x: 278, endPoint y: 182, distance: 26.2
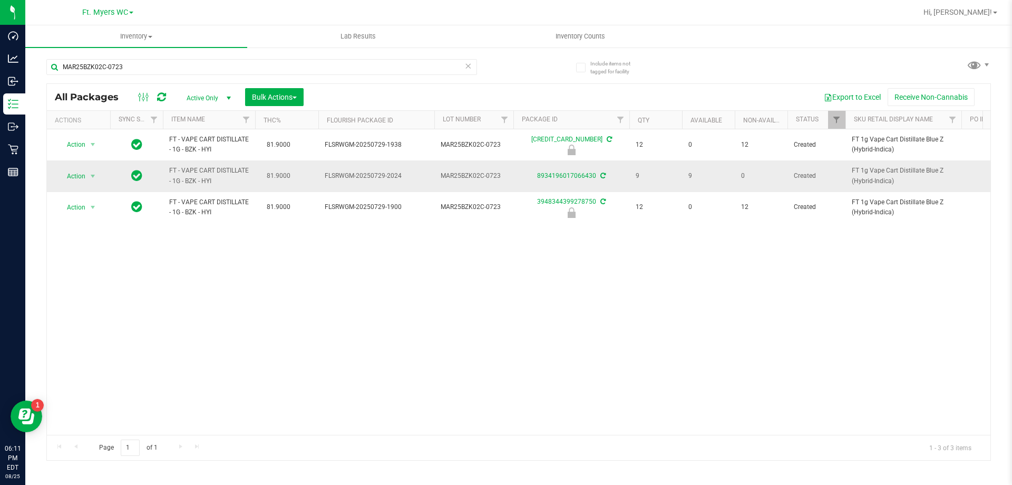
click at [278, 182] on span "81.9000" at bounding box center [279, 175] width 34 height 15
click at [330, 174] on span "FLSRWGM-20250729-2024" at bounding box center [376, 176] width 103 height 10
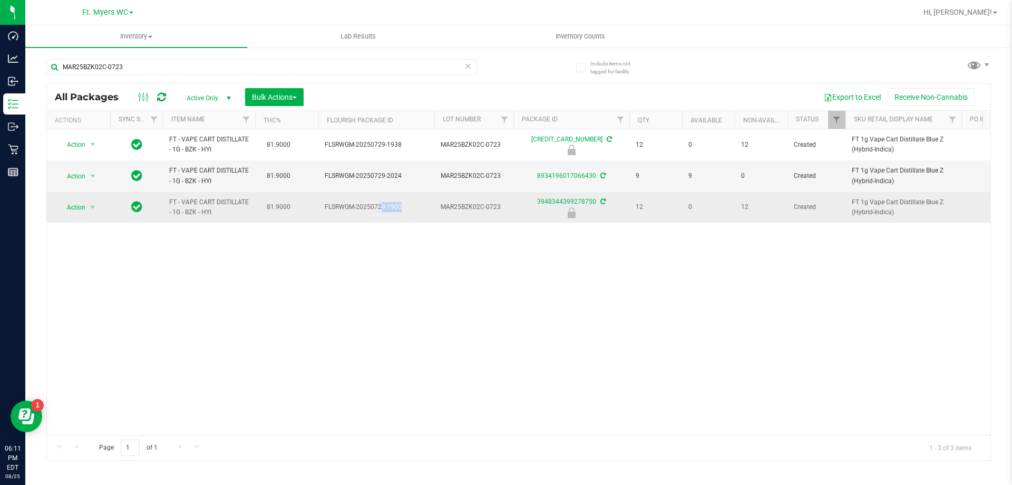
drag, startPoint x: 366, startPoint y: 200, endPoint x: 347, endPoint y: 206, distance: 19.2
click at [347, 206] on td "FLSRWGM-20250729-1900" at bounding box center [376, 207] width 116 height 31
click at [346, 206] on span "FLSRWGM-20250729-1900" at bounding box center [376, 207] width 103 height 10
click at [386, 211] on span "FLSRWGM-20250729-1900" at bounding box center [376, 207] width 103 height 10
